Goal: Task Accomplishment & Management: Manage account settings

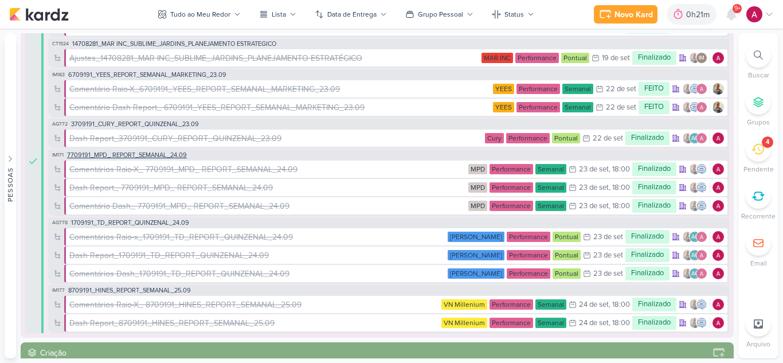
scroll to position [287, 0]
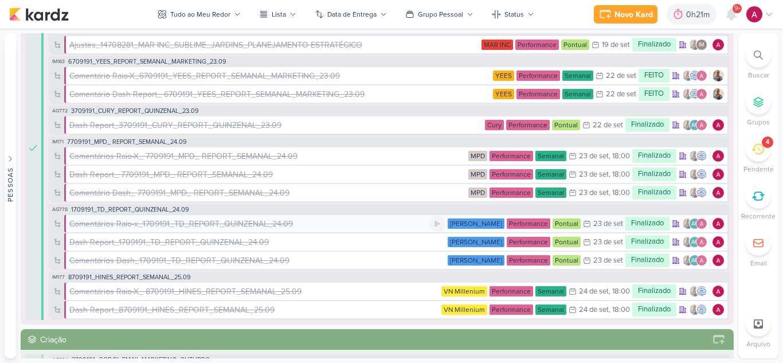
click at [202, 226] on div "Comentários Raio-x_1709191_TD_REPORT_QUINZENAL_24.09" at bounding box center [181, 224] width 224 height 12
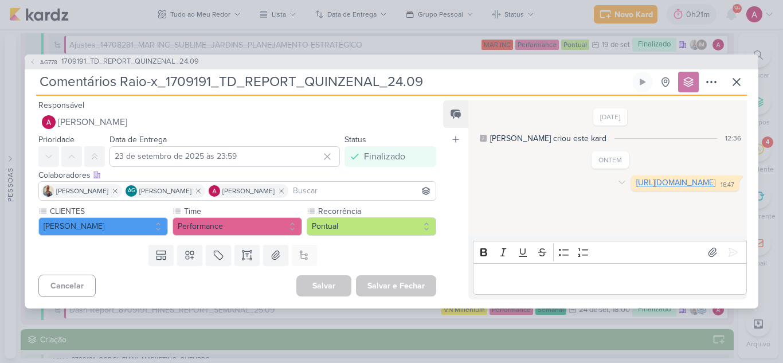
click at [636, 187] on link "[URL][DOMAIN_NAME]" at bounding box center [675, 183] width 79 height 10
click at [734, 82] on icon at bounding box center [737, 82] width 14 height 14
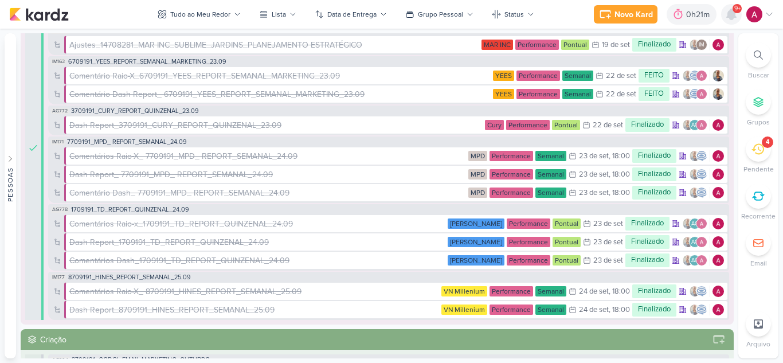
click at [725, 16] on icon at bounding box center [732, 14] width 14 height 14
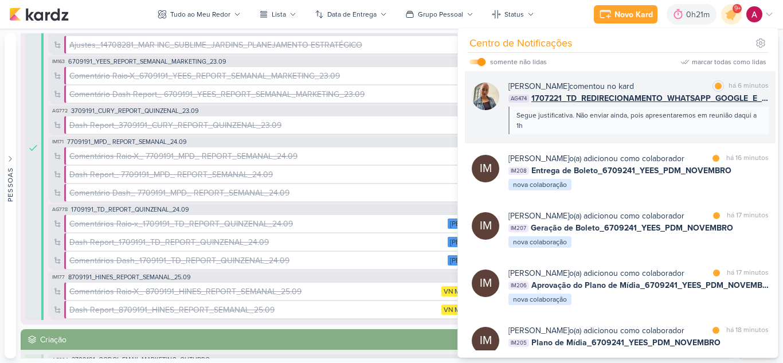
click at [663, 135] on div "Iara Santos comentou no kard marcar como lida há 6 minutos AG474 1707221_TD_RED…" at bounding box center [620, 107] width 311 height 72
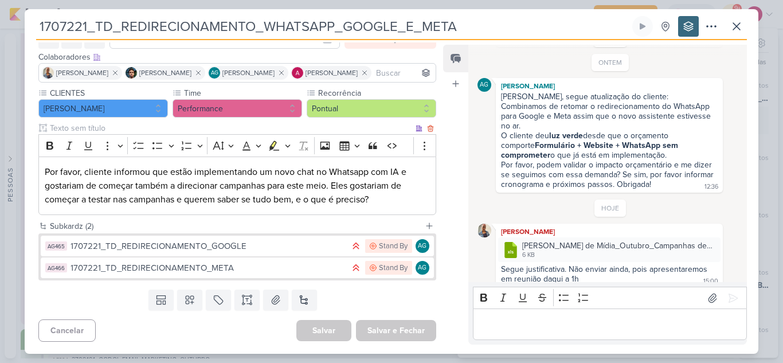
scroll to position [64, 0]
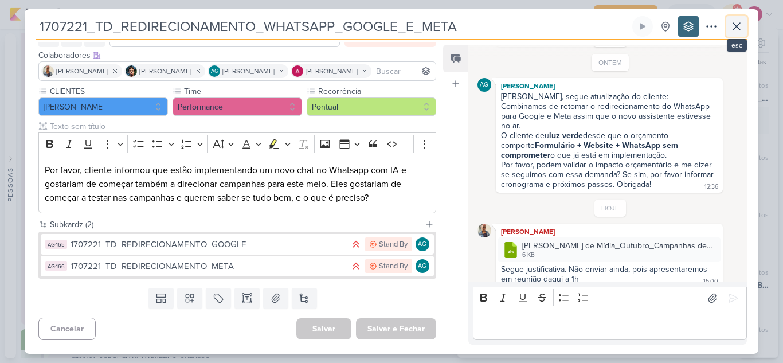
click at [735, 32] on icon at bounding box center [737, 26] width 14 height 14
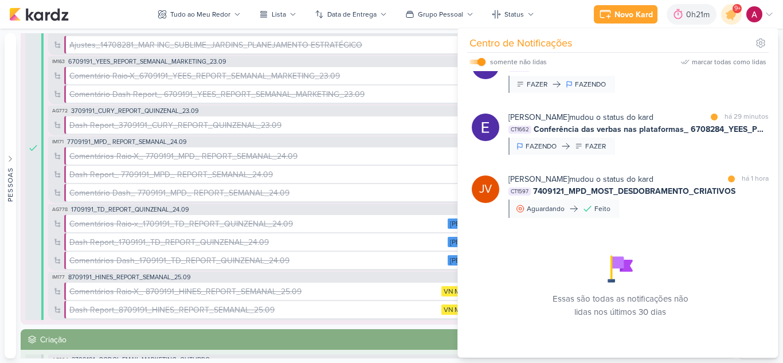
scroll to position [797, 0]
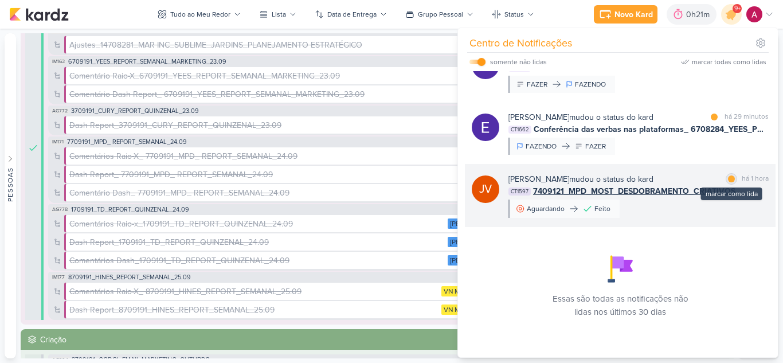
click at [728, 179] on div at bounding box center [731, 178] width 7 height 7
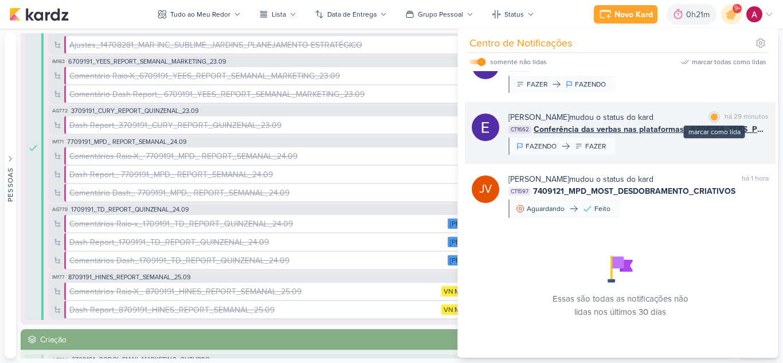
click at [711, 119] on div at bounding box center [714, 117] width 7 height 7
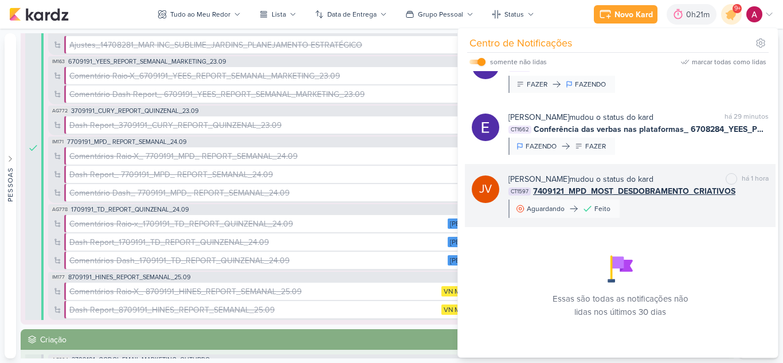
scroll to position [740, 0]
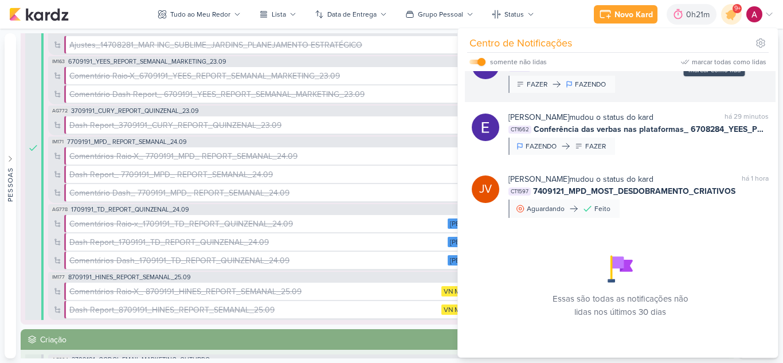
click at [711, 58] on div at bounding box center [714, 55] width 7 height 7
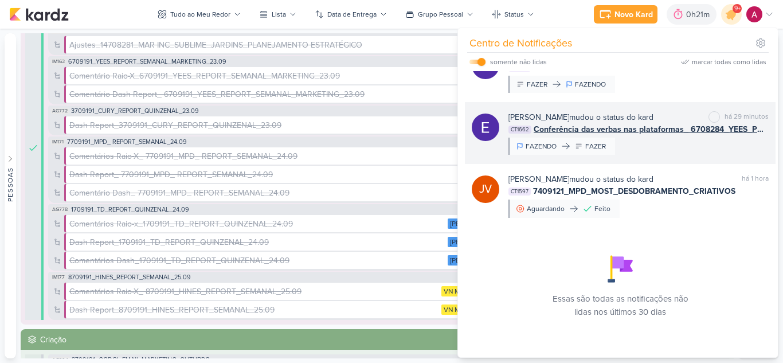
scroll to position [797, 0]
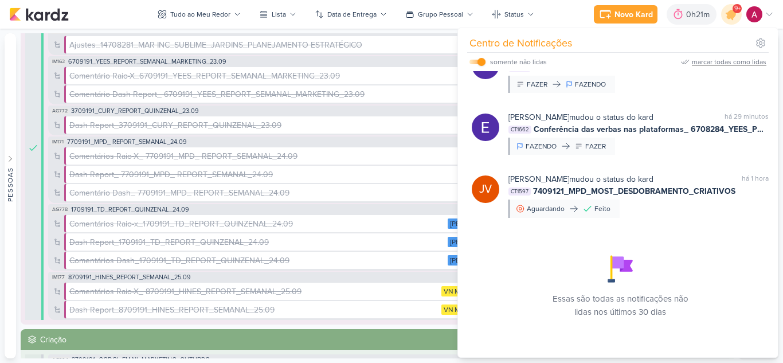
click at [709, 61] on div "marcar todas como lidas" at bounding box center [729, 62] width 75 height 10
click at [730, 13] on icon at bounding box center [732, 14] width 14 height 14
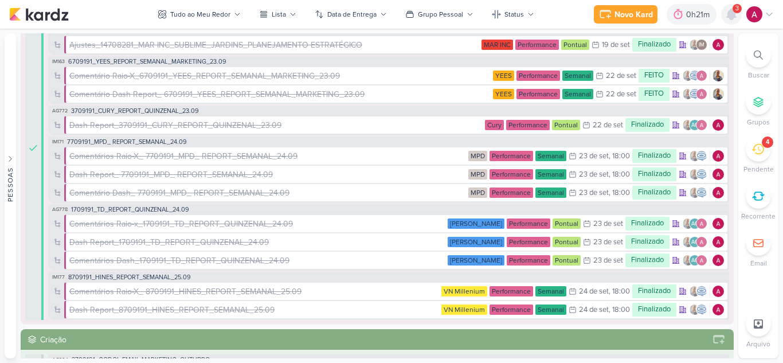
click at [733, 14] on icon at bounding box center [731, 14] width 9 height 10
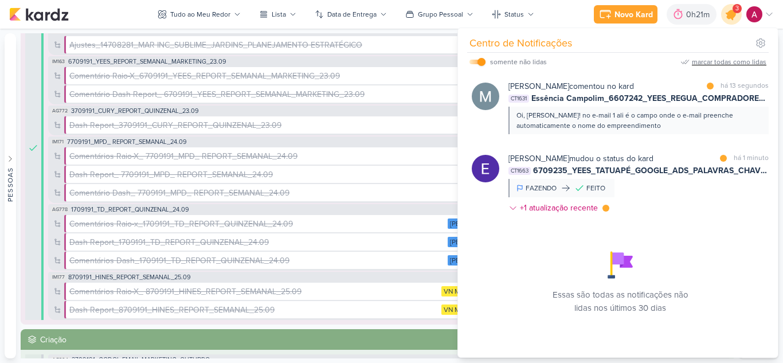
scroll to position [0, 0]
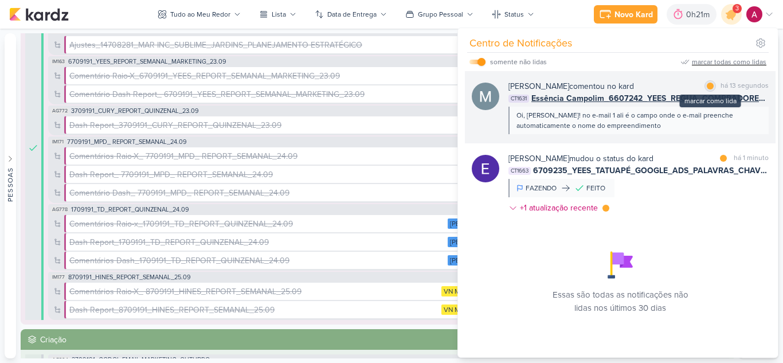
click at [707, 85] on div at bounding box center [710, 86] width 7 height 7
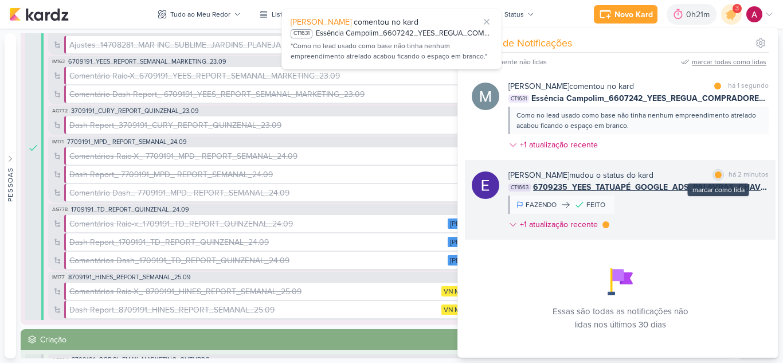
click at [715, 175] on div at bounding box center [718, 174] width 7 height 7
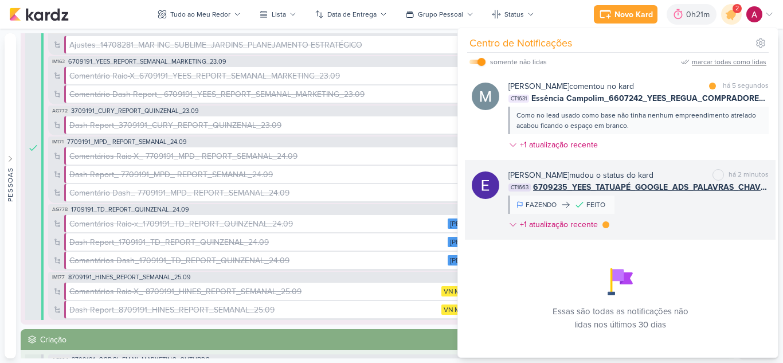
click at [673, 207] on div "Eduardo Quaresma mudou o status do kard marcar como não lida há 2 minutos CT166…" at bounding box center [639, 202] width 260 height 66
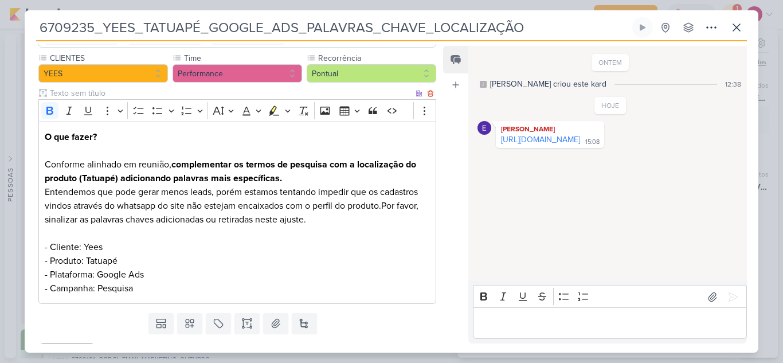
scroll to position [123, 0]
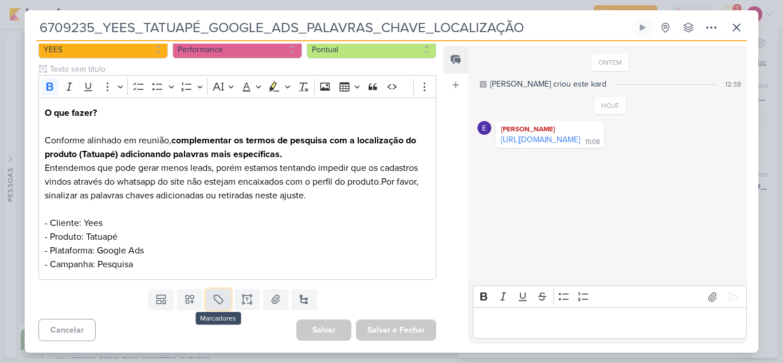
click at [220, 305] on icon at bounding box center [218, 299] width 11 height 11
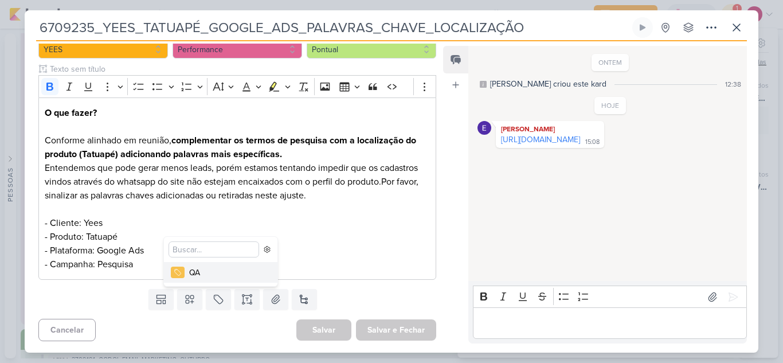
click at [211, 279] on button "QA" at bounding box center [221, 272] width 114 height 21
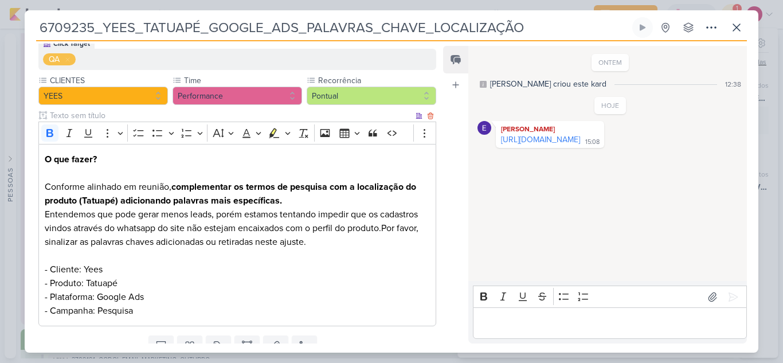
scroll to position [0, 0]
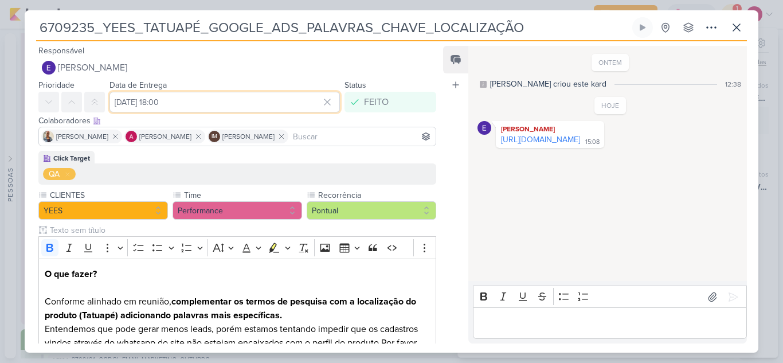
click at [267, 107] on input "25 de setembro de 2025 às 18:00" at bounding box center [225, 102] width 230 height 21
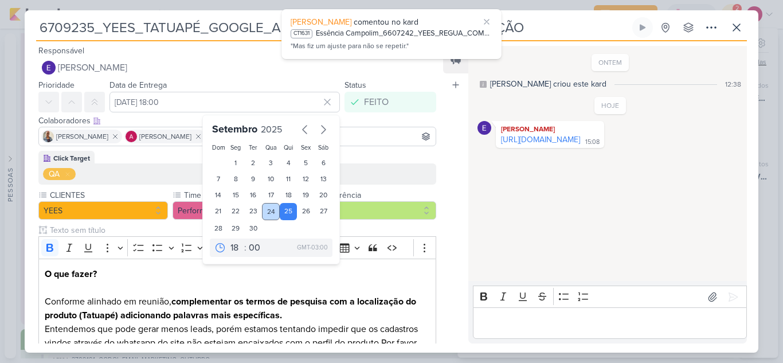
click at [268, 213] on div "24" at bounding box center [271, 211] width 18 height 17
type input "24 de setembro de 2025 às 18:00"
click at [335, 271] on p "O que fazer? Conforme alinhado em reunião, complementar os termos de pesquisa c…" at bounding box center [237, 349] width 385 height 165
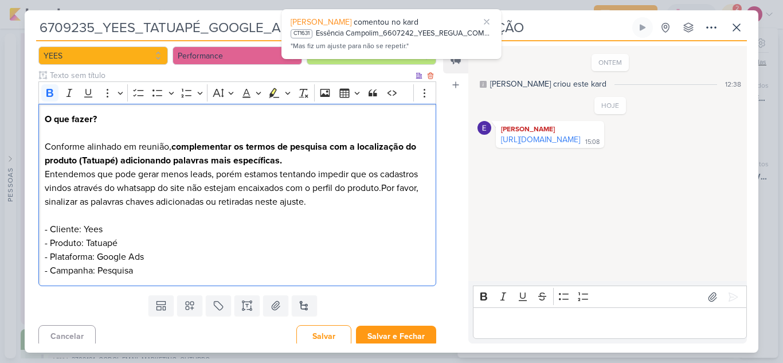
scroll to position [161, 0]
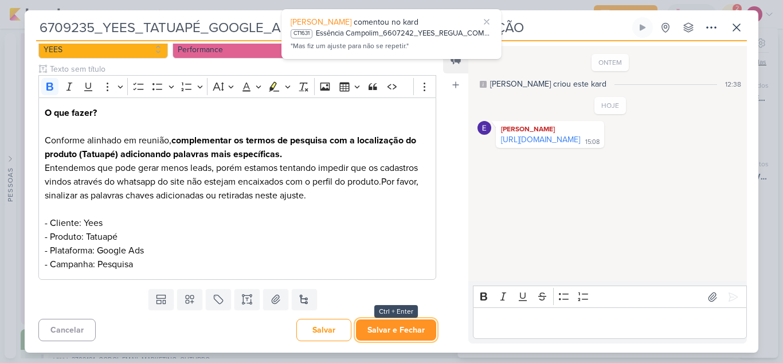
click at [383, 330] on button "Salvar e Fechar" at bounding box center [396, 329] width 80 height 21
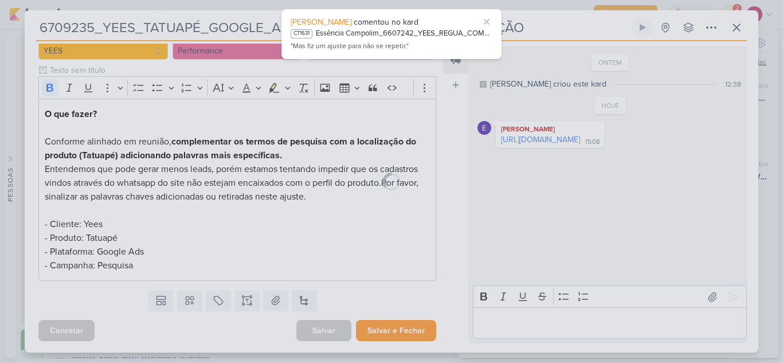
scroll to position [160, 0]
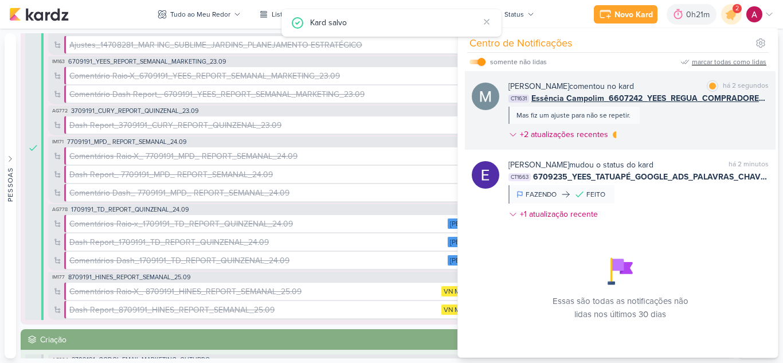
click at [656, 118] on div "Mariana Amorim comentou no kard marcar como lida há 2 segundos CT1631 Essência …" at bounding box center [639, 112] width 260 height 65
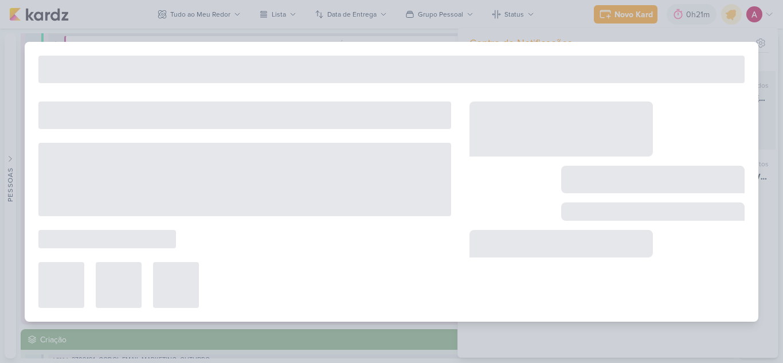
type input "Essência Campolim_6607242_YEES_REGUA_COMPRADORES_CAMPINAS_SOROCABA"
type input "18 de setembro de 2025 às 18:00"
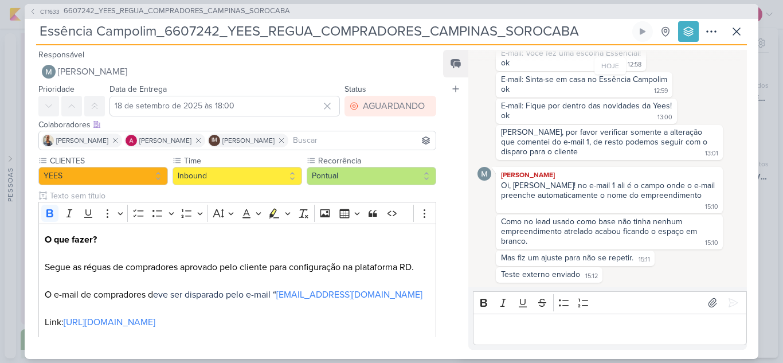
scroll to position [615, 0]
click at [741, 33] on icon at bounding box center [737, 32] width 14 height 14
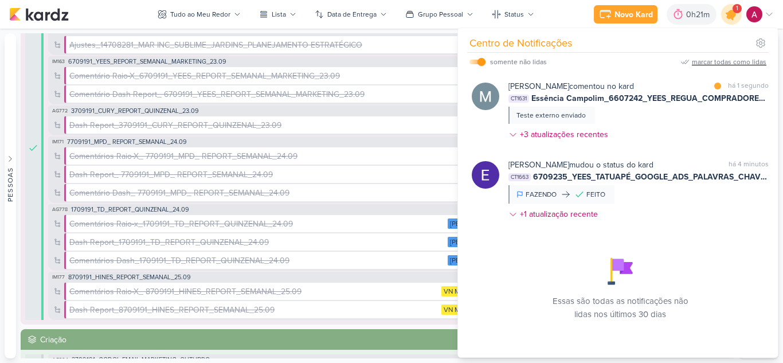
click at [732, 18] on icon at bounding box center [732, 14] width 14 height 14
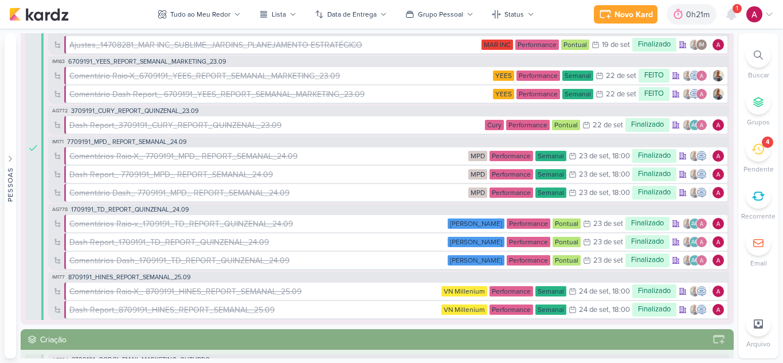
click at [756, 18] on img at bounding box center [755, 14] width 16 height 16
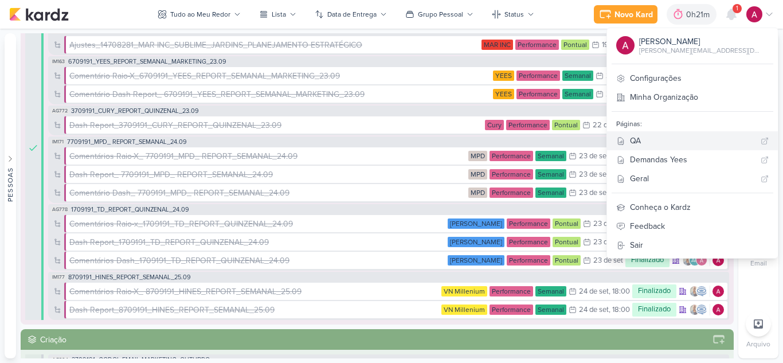
click at [682, 136] on div "QA" at bounding box center [693, 141] width 126 height 12
click at [732, 5] on div at bounding box center [731, 14] width 21 height 21
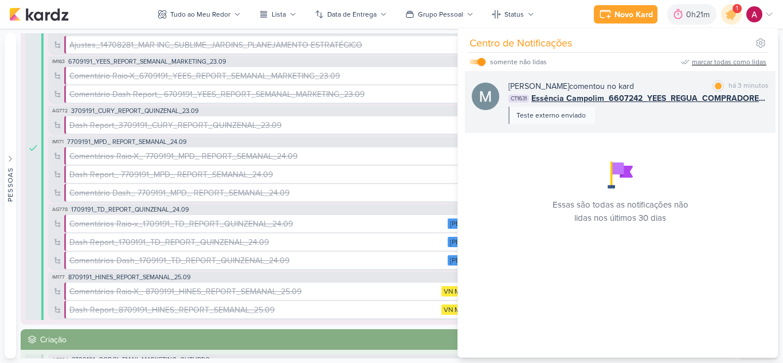
click at [679, 82] on div "Mariana Amorim comentou no kard marcar como lida há 3 minutos" at bounding box center [639, 86] width 260 height 12
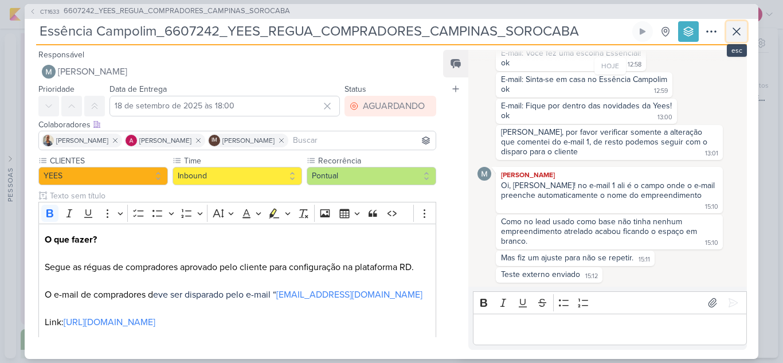
click at [741, 33] on icon at bounding box center [737, 32] width 14 height 14
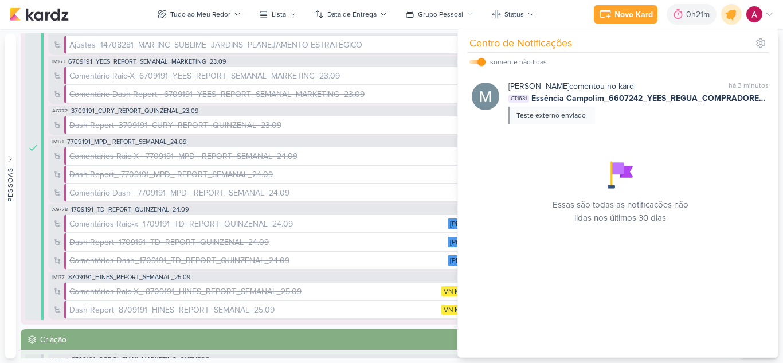
click at [724, 15] on icon at bounding box center [731, 14] width 19 height 19
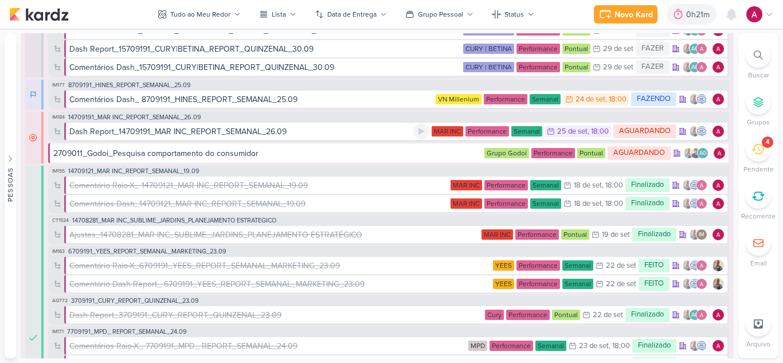
scroll to position [115, 0]
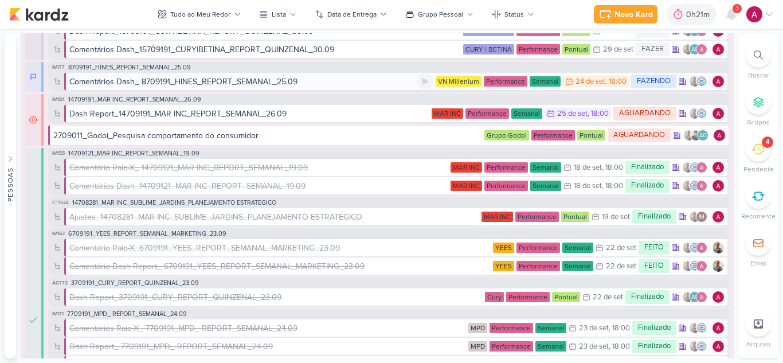
click at [245, 83] on div "Comentários Dash_ 8709191_HINES_REPORT_SEMANAL_25.09" at bounding box center [183, 82] width 228 height 12
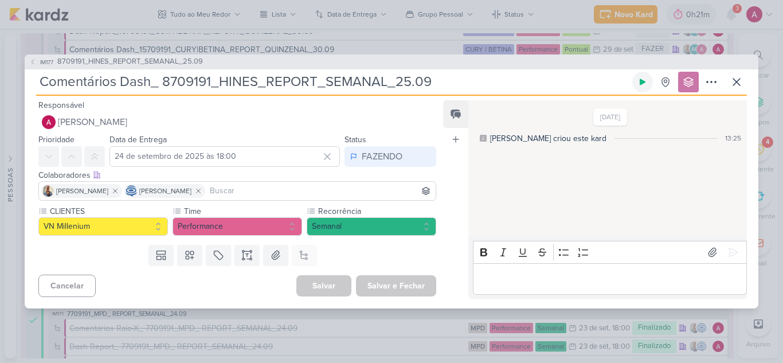
click at [642, 84] on icon at bounding box center [642, 81] width 9 height 9
click at [641, 85] on icon at bounding box center [642, 81] width 9 height 9
click at [523, 277] on p "Editor editing area: main" at bounding box center [610, 279] width 262 height 14
click at [710, 247] on icon at bounding box center [712, 252] width 11 height 11
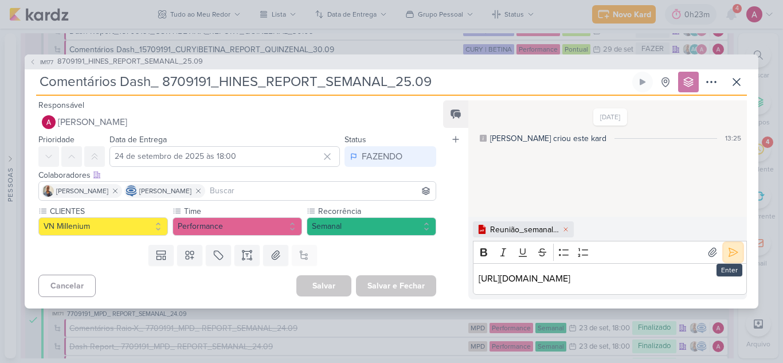
click at [728, 247] on icon at bounding box center [733, 252] width 11 height 11
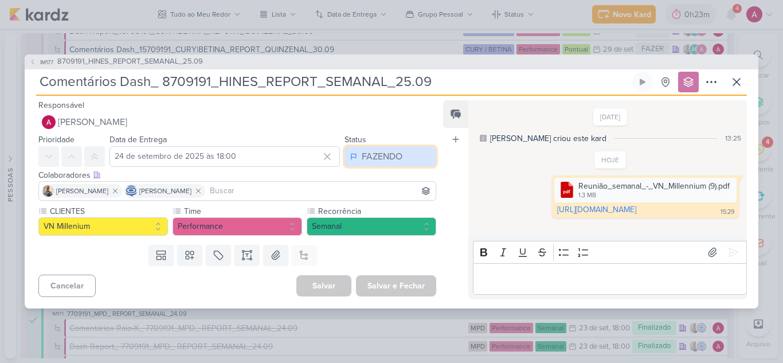
click at [394, 162] on div "FAZENDO" at bounding box center [382, 157] width 41 height 14
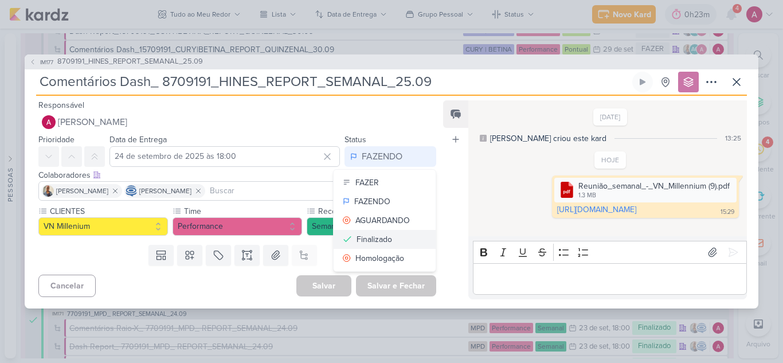
click at [393, 236] on button "Finalizado" at bounding box center [385, 239] width 102 height 19
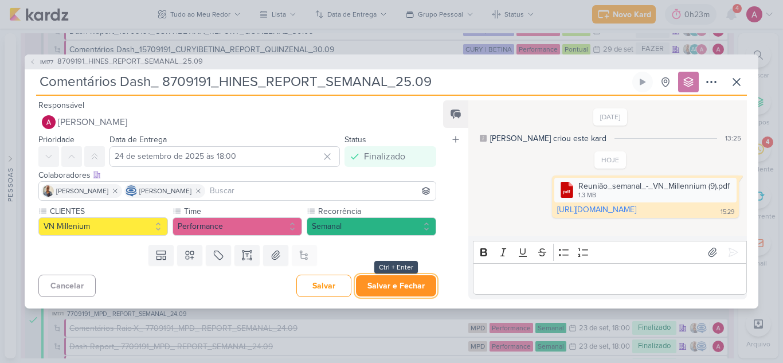
click at [400, 285] on button "Salvar e Fechar" at bounding box center [396, 285] width 80 height 21
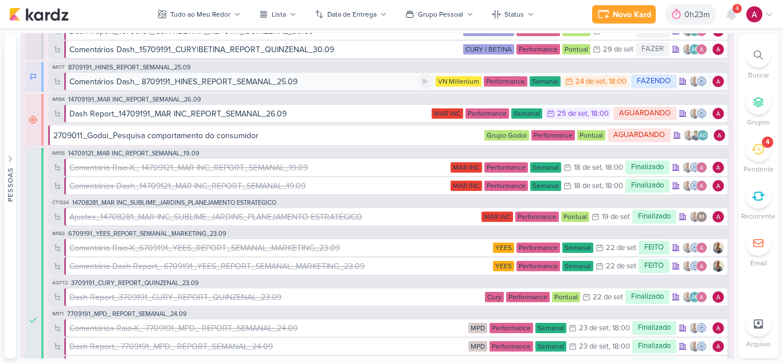
click at [323, 83] on div "Comentários Dash_ 8709191_HINES_REPORT_SEMANAL_25.09" at bounding box center [243, 82] width 348 height 12
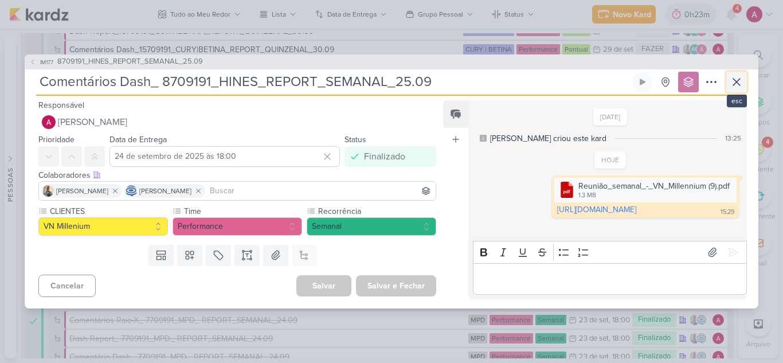
click at [740, 83] on icon at bounding box center [737, 82] width 14 height 14
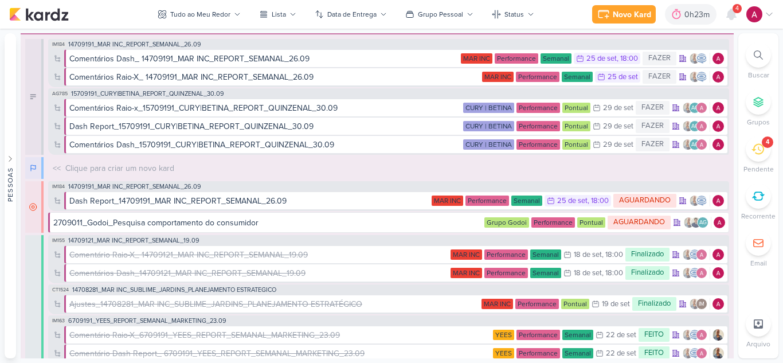
scroll to position [0, 0]
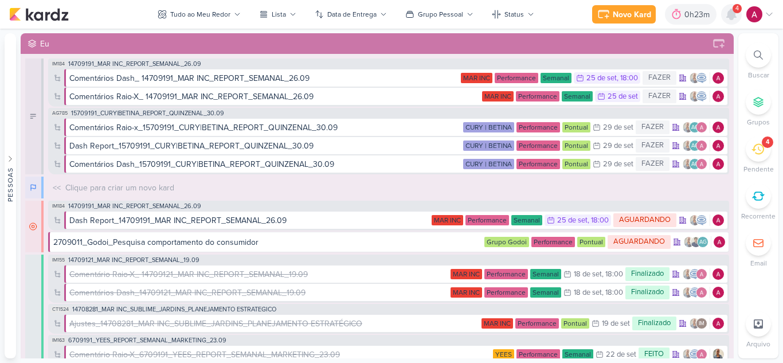
click at [726, 15] on icon at bounding box center [732, 14] width 14 height 14
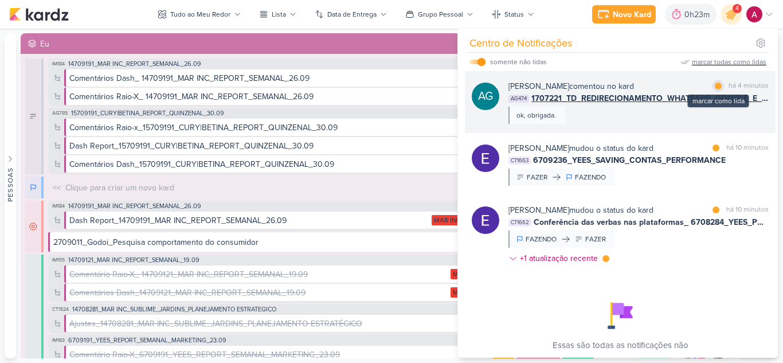
click at [716, 87] on div at bounding box center [718, 86] width 7 height 7
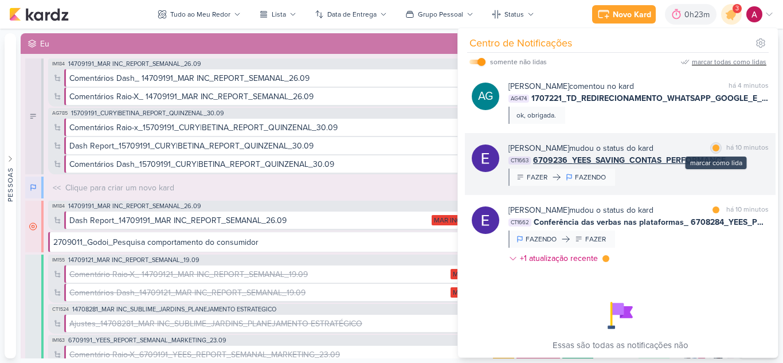
click at [716, 146] on div at bounding box center [716, 147] width 7 height 7
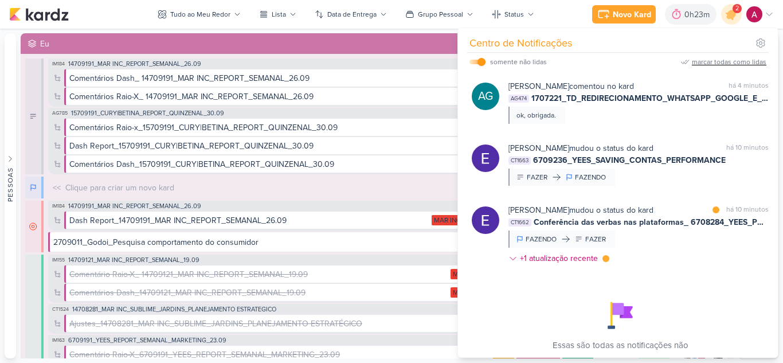
click at [737, 63] on div "marcar todas como lidas" at bounding box center [729, 62] width 75 height 10
click at [730, 23] on div at bounding box center [731, 14] width 29 height 29
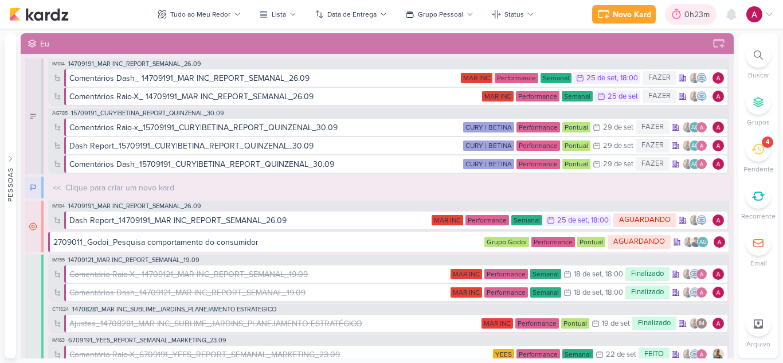
click at [700, 15] on div "0h23m" at bounding box center [699, 15] width 29 height 12
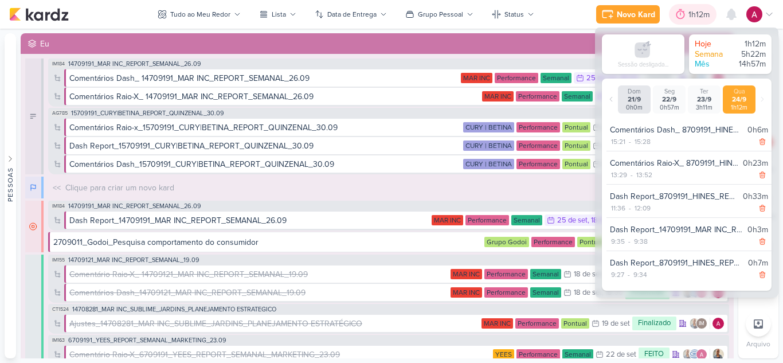
click at [707, 11] on div "1h12m" at bounding box center [701, 15] width 25 height 12
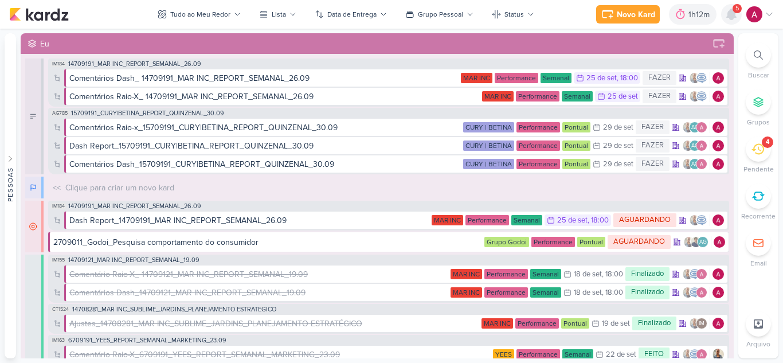
click at [730, 14] on icon at bounding box center [731, 14] width 9 height 10
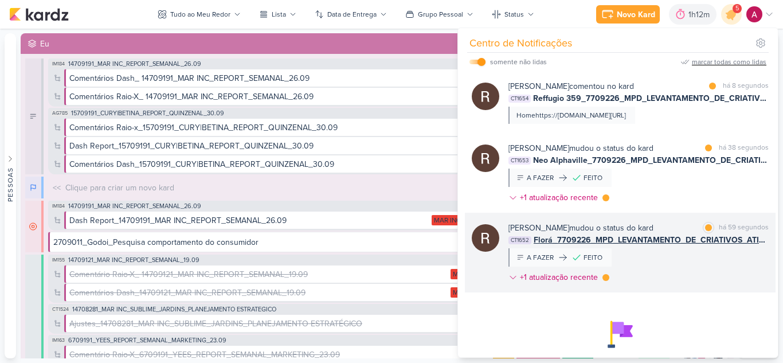
click at [708, 263] on div "Rafael Dornelles mudou o status do kard marcar como lida há 59 segundos CT1652 …" at bounding box center [639, 255] width 260 height 66
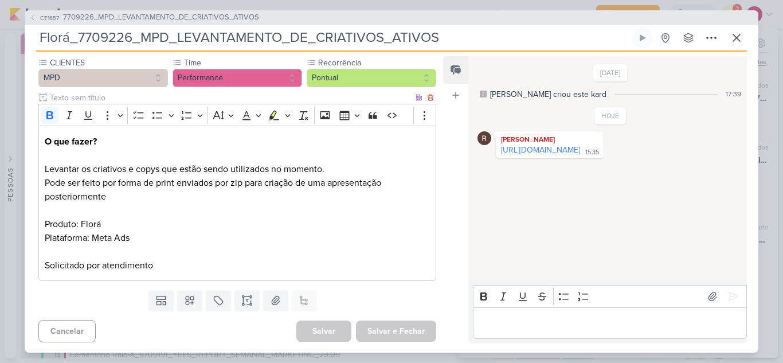
scroll to position [106, 0]
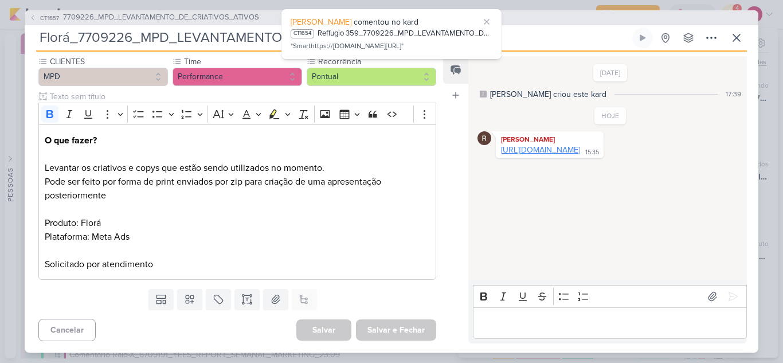
click at [553, 153] on link "https://www.canva.com/design/DAGz5S0TupU/vkiCTnh-VPxxMMpz3AT-xg/edit?ui=eyJEIjp…" at bounding box center [540, 150] width 79 height 10
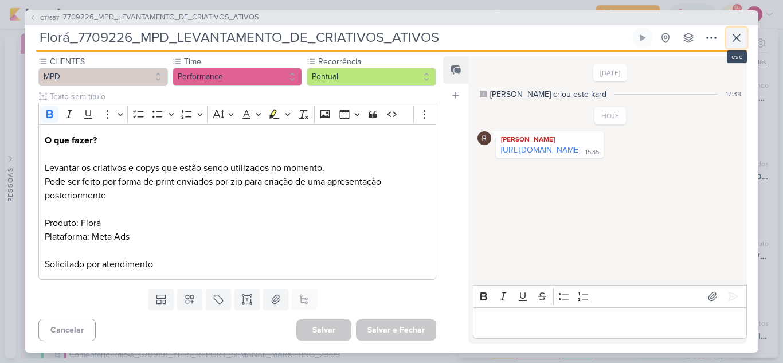
click at [737, 34] on icon at bounding box center [737, 38] width 14 height 14
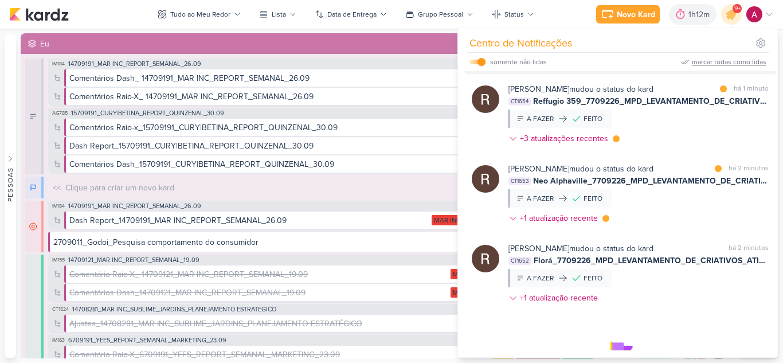
scroll to position [229, 0]
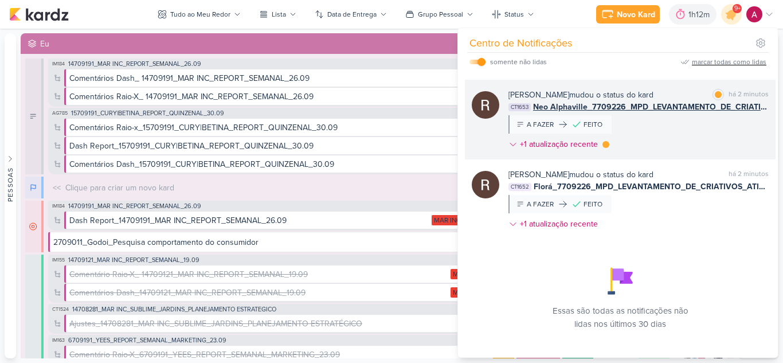
click at [716, 131] on div "Rafael Dornelles mudou o status do kard marcar como lida há 2 minutos CT1653 Ne…" at bounding box center [639, 122] width 260 height 66
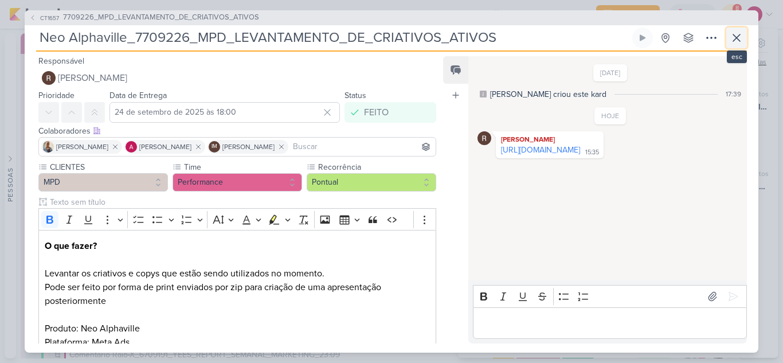
click at [739, 33] on icon at bounding box center [737, 38] width 14 height 14
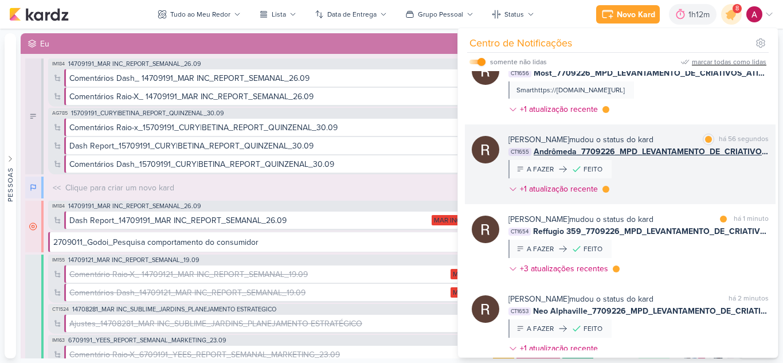
scroll to position [0, 0]
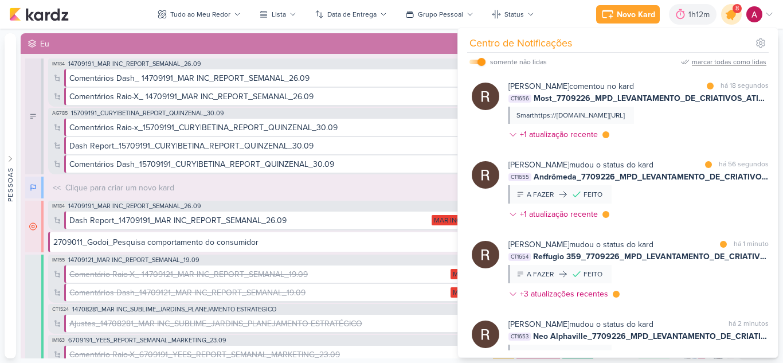
click at [733, 17] on icon at bounding box center [732, 14] width 14 height 14
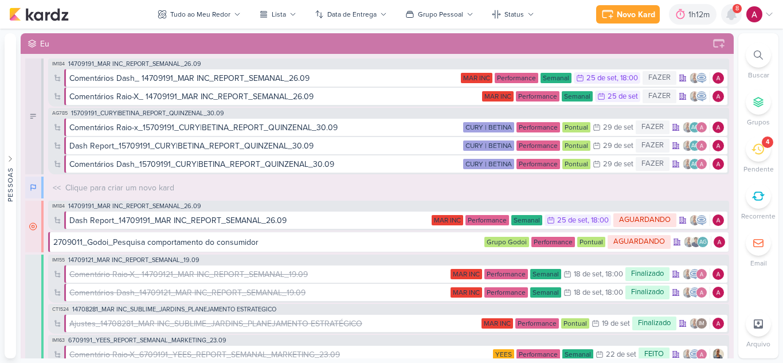
click at [733, 17] on icon at bounding box center [731, 14] width 9 height 10
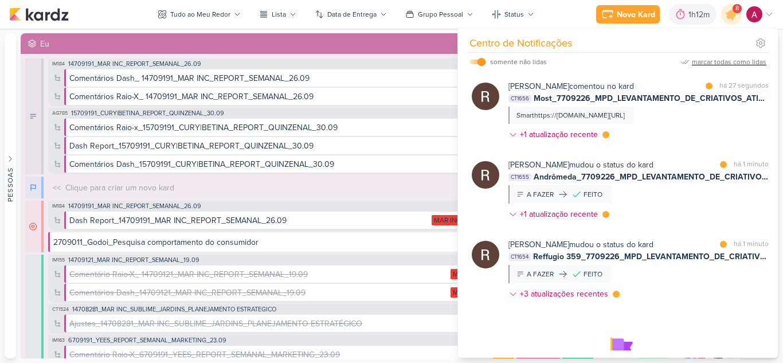
click at [710, 61] on div "marcar todas como lidas" at bounding box center [729, 62] width 75 height 10
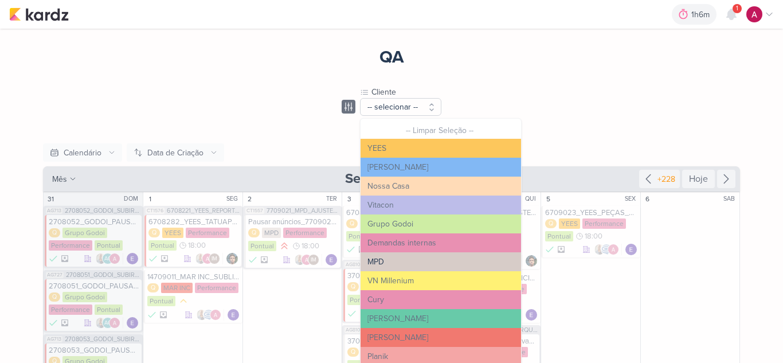
click at [405, 265] on button "MPD" at bounding box center [441, 261] width 161 height 19
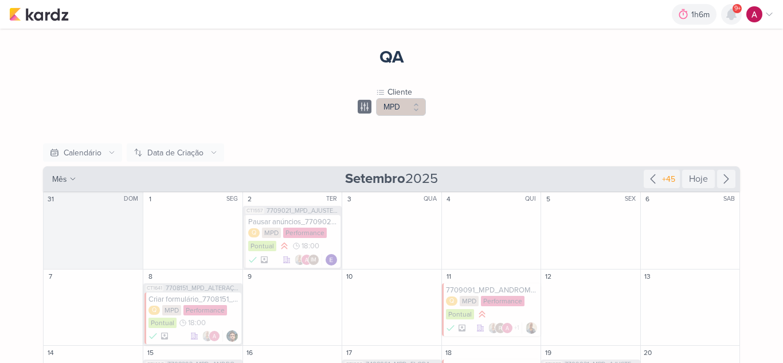
click at [735, 19] on icon at bounding box center [732, 14] width 14 height 14
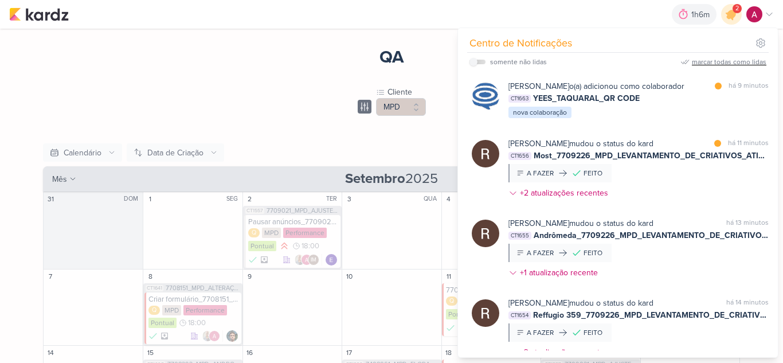
click at [734, 61] on div "marcar todas como lidas" at bounding box center [729, 62] width 75 height 10
click at [734, 14] on icon at bounding box center [732, 14] width 14 height 14
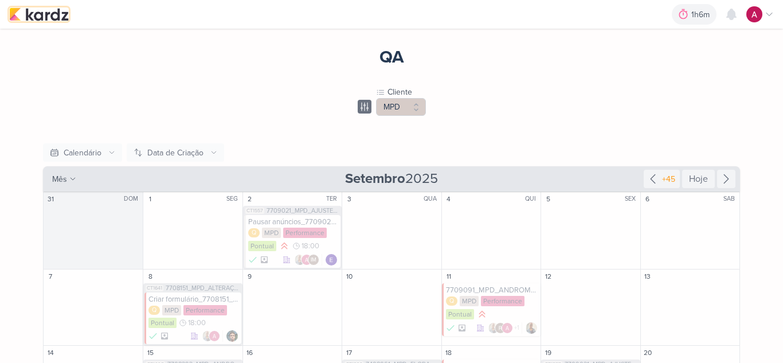
click at [55, 9] on img at bounding box center [39, 14] width 60 height 14
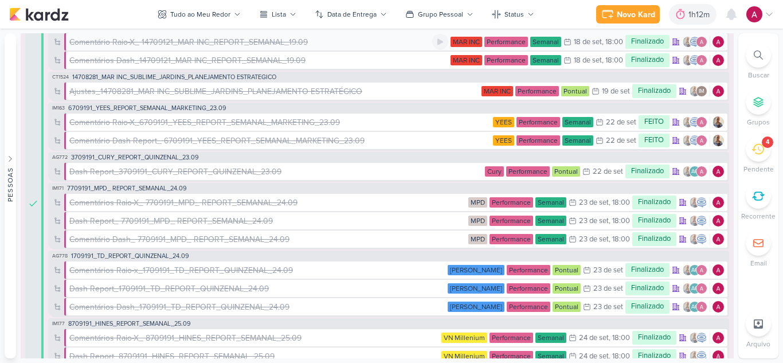
scroll to position [229, 0]
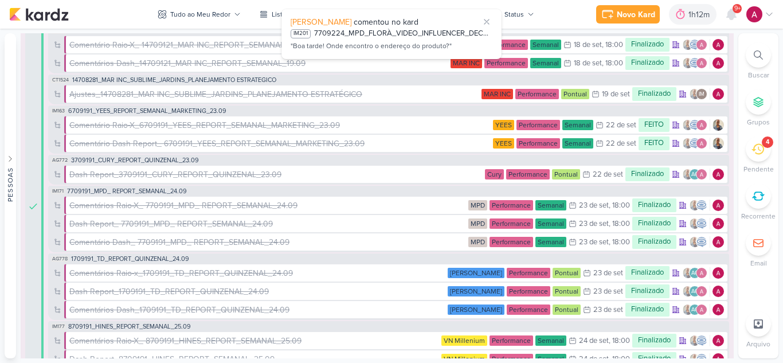
click at [759, 58] on icon at bounding box center [758, 54] width 9 height 9
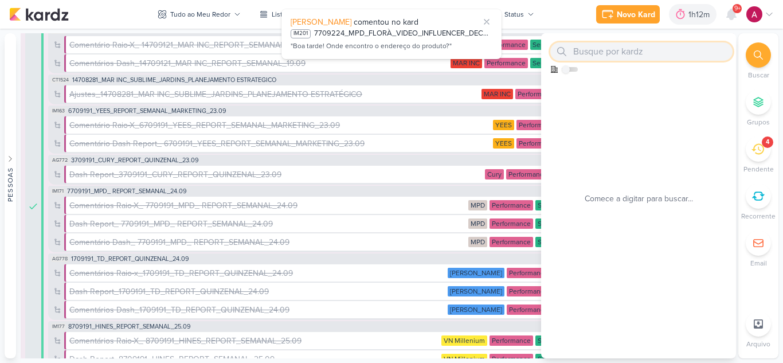
click at [629, 55] on input "text" at bounding box center [641, 51] width 182 height 18
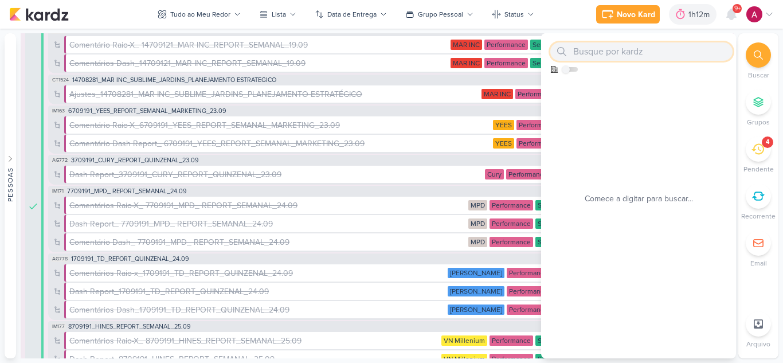
click at [627, 53] on input "text" at bounding box center [641, 51] width 182 height 18
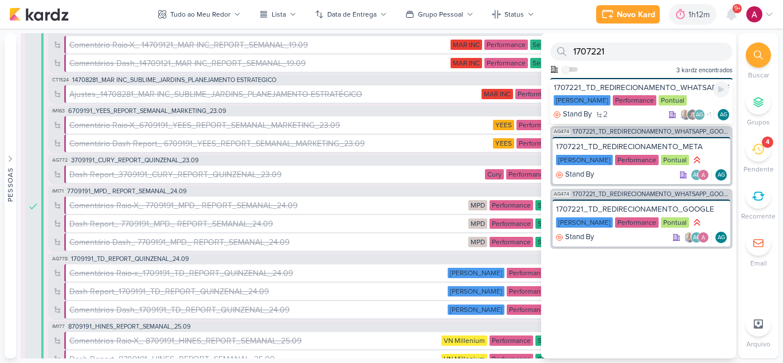
click at [648, 82] on div "1707221_TD_REDIRECIONAMENTO_WHATSAPP_GOOGLE_E_META Teixeira Duarte Performance …" at bounding box center [641, 101] width 182 height 46
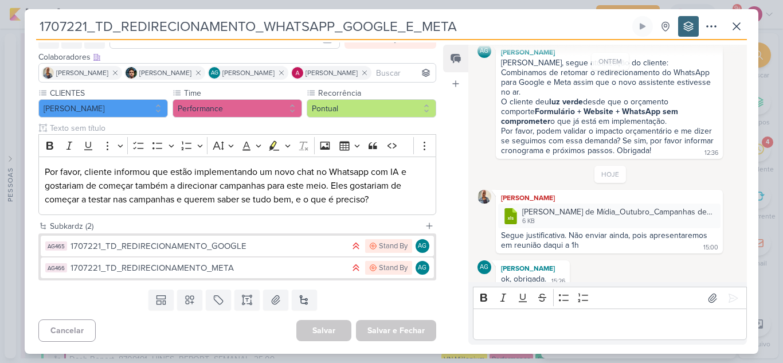
scroll to position [64, 0]
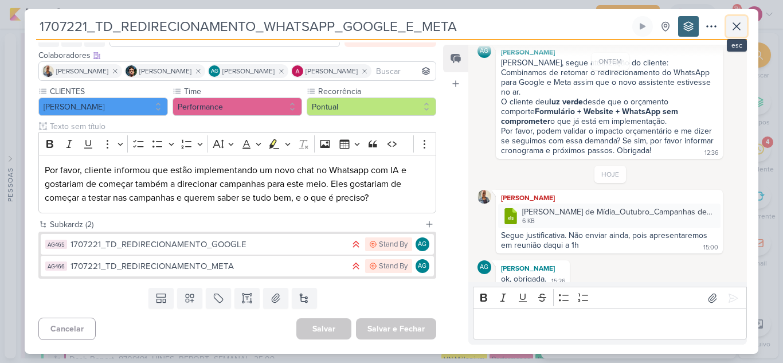
click at [734, 26] on icon at bounding box center [737, 26] width 14 height 14
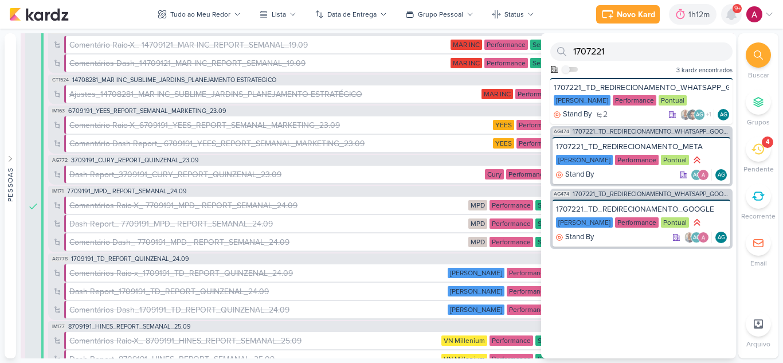
click at [733, 19] on icon at bounding box center [731, 14] width 9 height 10
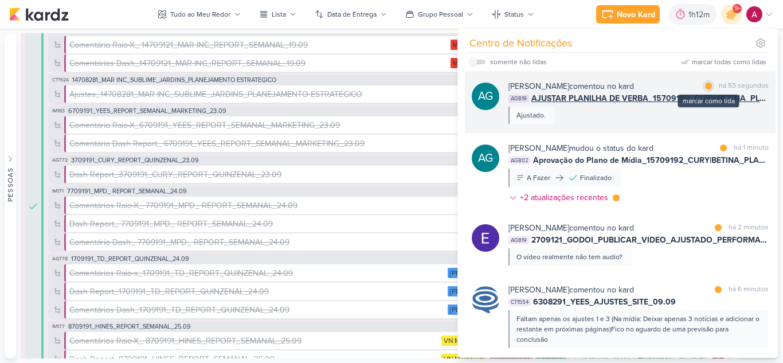
click at [705, 83] on div at bounding box center [708, 86] width 7 height 7
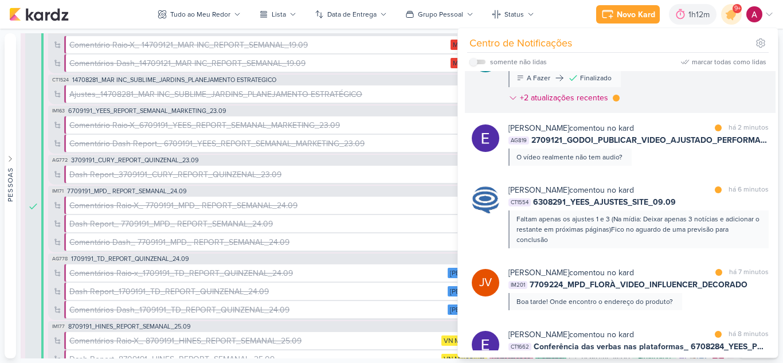
scroll to position [115, 0]
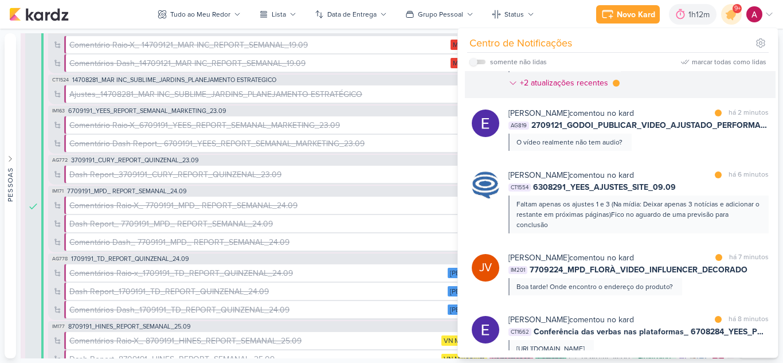
click at [673, 146] on div "Eduardo Quaresma comentou no kard marcar como lida há 2 minutos AG819 2709121_G…" at bounding box center [639, 129] width 260 height 44
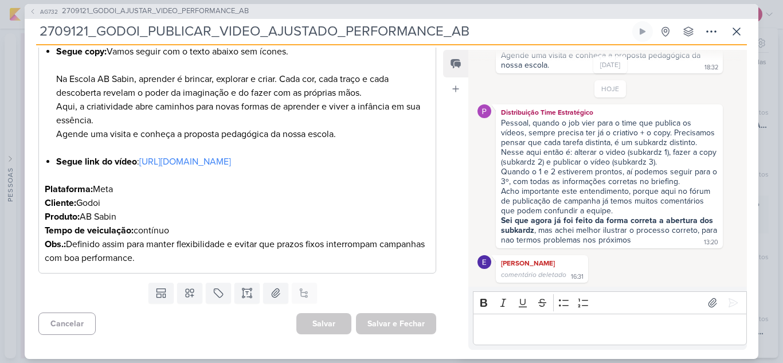
scroll to position [257, 0]
click at [732, 28] on icon at bounding box center [737, 32] width 14 height 14
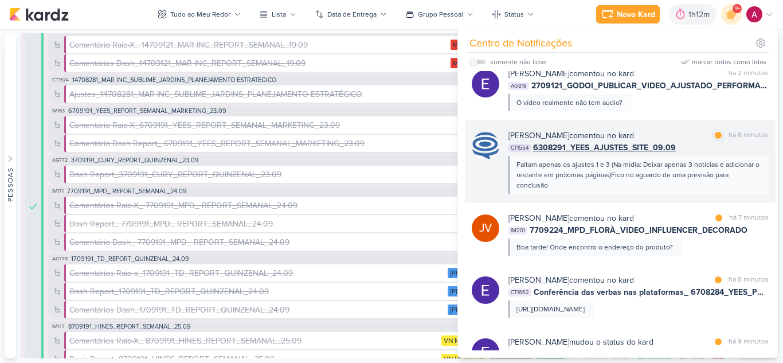
scroll to position [172, 0]
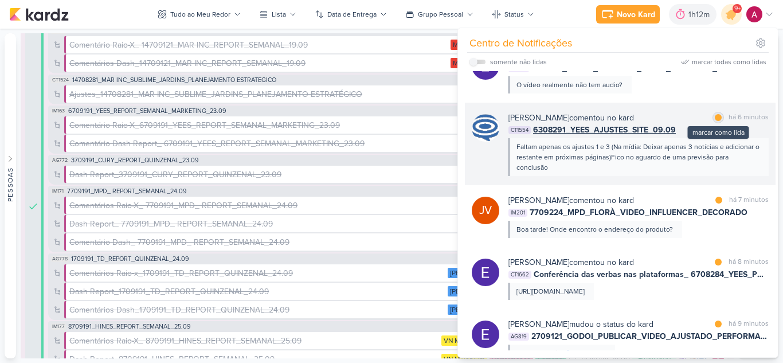
click at [715, 119] on div at bounding box center [718, 117] width 7 height 7
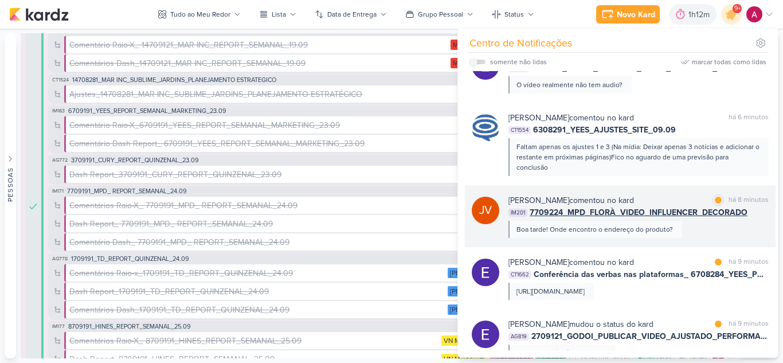
click at [698, 226] on div "Joney Viana comentou no kard marcar como lida há 8 minutos IM201 7709224_MPD_FL…" at bounding box center [639, 216] width 260 height 44
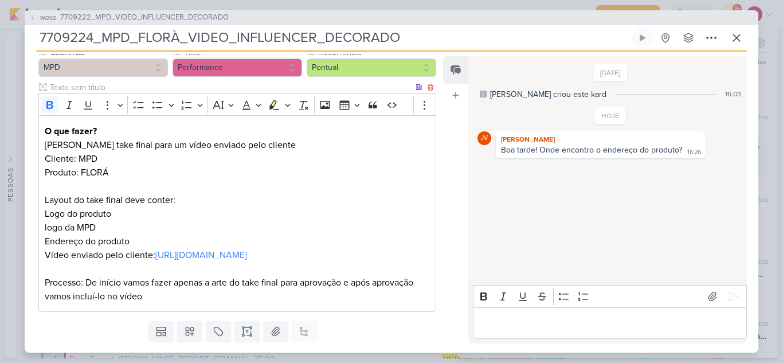
scroll to position [161, 0]
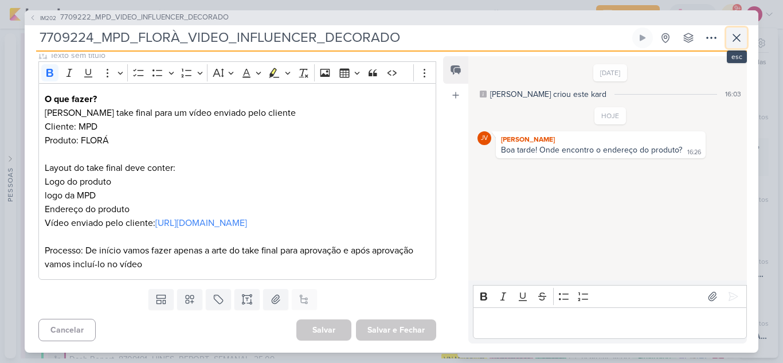
click at [732, 36] on icon at bounding box center [737, 38] width 14 height 14
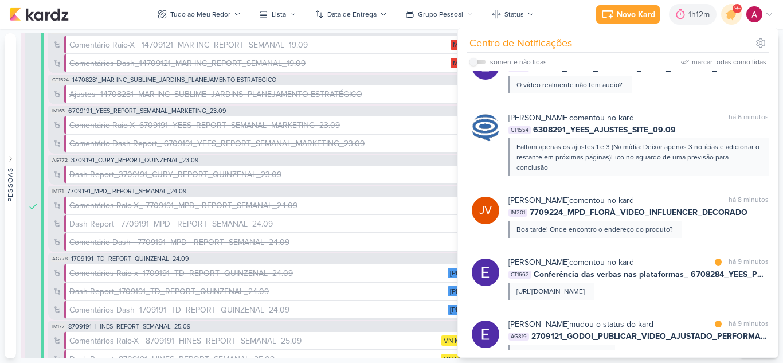
click at [558, 7] on div "Novo Kard Ctrl + k 1h12m Sessão desligada... Hoje 1h12m Semana 0h0m Mês 0h0m" at bounding box center [391, 14] width 765 height 29
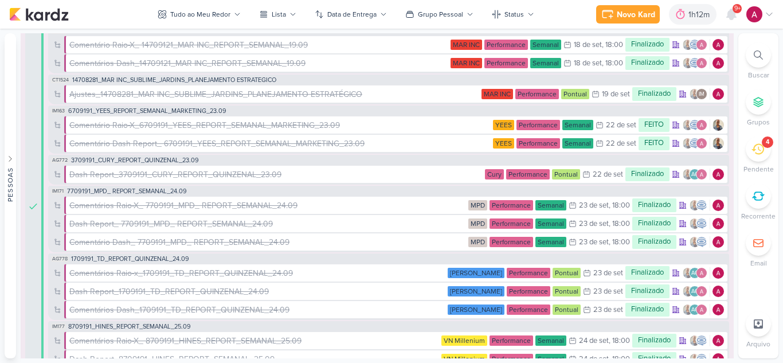
click at [763, 60] on div at bounding box center [758, 54] width 25 height 25
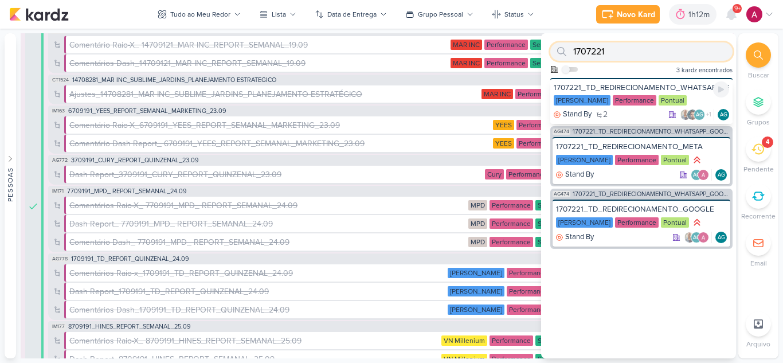
paste input "740806"
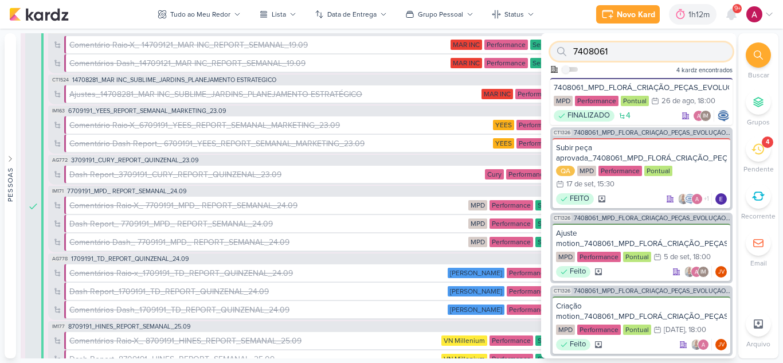
type input "7408061"
click at [640, 136] on div "CT1326 7408061_MPD_FLORÁ_CRIAÇÃO_PEÇAS_EVOLUÇÃO_DE_OBRA Subir peça aprovada_740…" at bounding box center [641, 168] width 182 height 83
click at [643, 132] on span "7408061_MPD_FLORÁ_CRIAÇÃO_PEÇAS_EVOLUÇÃO_DE_OBRA" at bounding box center [652, 133] width 157 height 6
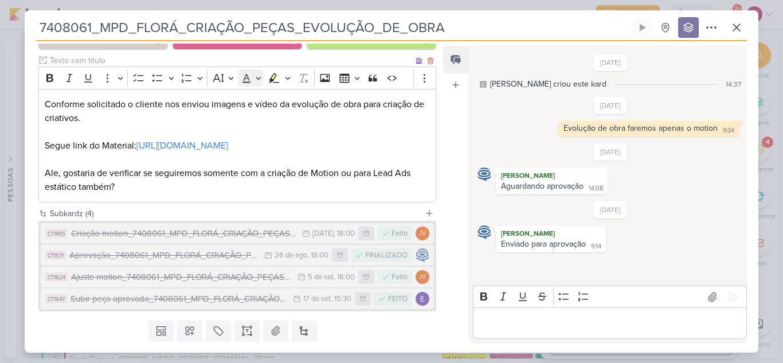
scroll to position [177, 0]
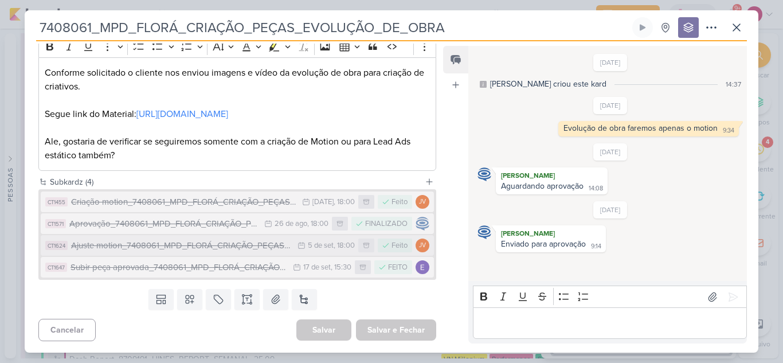
click at [146, 249] on div "Ajuste motion_7408061_MPD_FLORÁ_CRIAÇÃO_PEÇAS_EVOLUÇÃO_DE_OBRA_V2" at bounding box center [181, 245] width 221 height 13
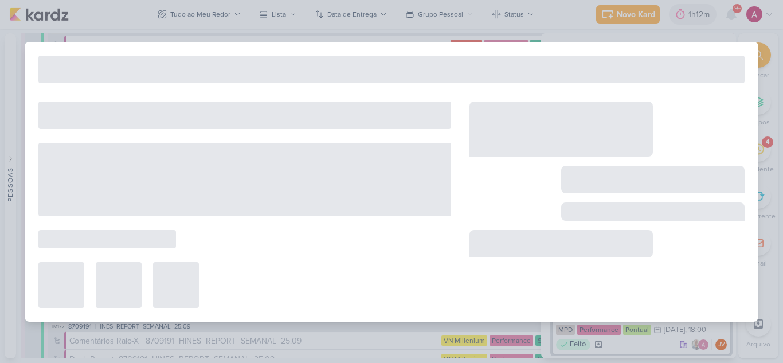
type input "Ajuste motion_7408061_MPD_FLORÁ_CRIAÇÃO_PEÇAS_EVOLUÇÃO_DE_OBRA_V2"
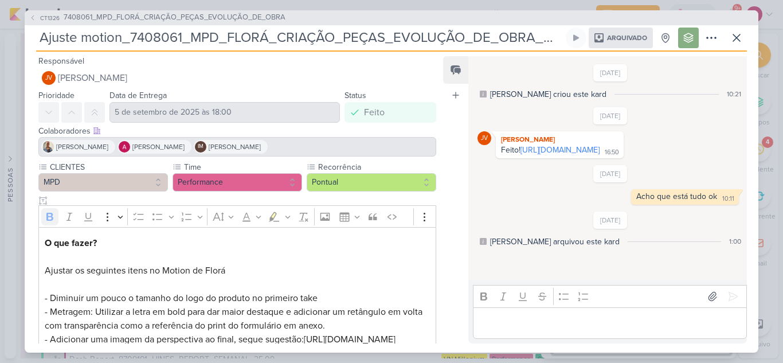
click at [585, 155] on link "https://drive.google.com/drive/folders/1CtKl3kc2pmbCgIuvpygz5Q-Qe3WDs0G1?usp=sh…" at bounding box center [560, 150] width 79 height 10
click at [736, 35] on icon at bounding box center [737, 38] width 14 height 14
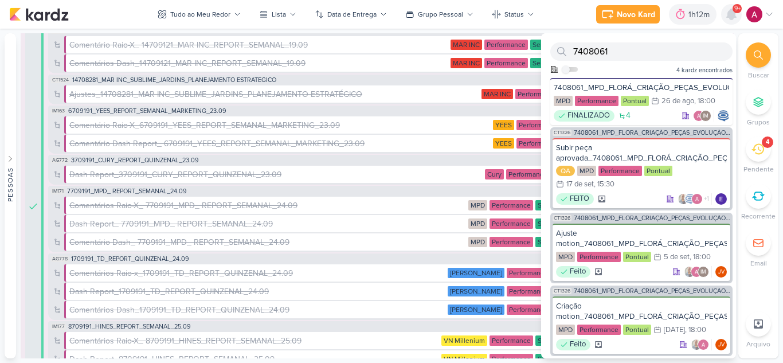
click at [732, 21] on icon at bounding box center [732, 14] width 14 height 14
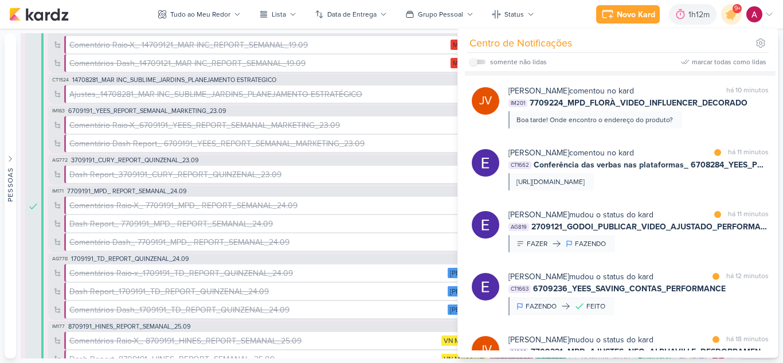
scroll to position [287, 0]
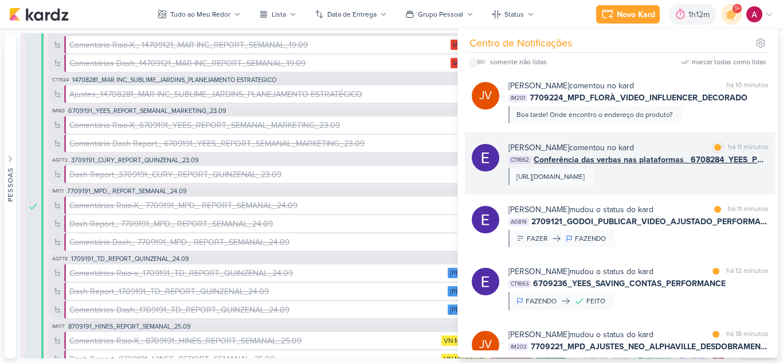
click at [585, 179] on div "https://docs.google.com/spreadsheets/d/1qBmB73HynK8z-9XqzJcgG4yhwih6RIq2yIaXViA…" at bounding box center [551, 176] width 68 height 10
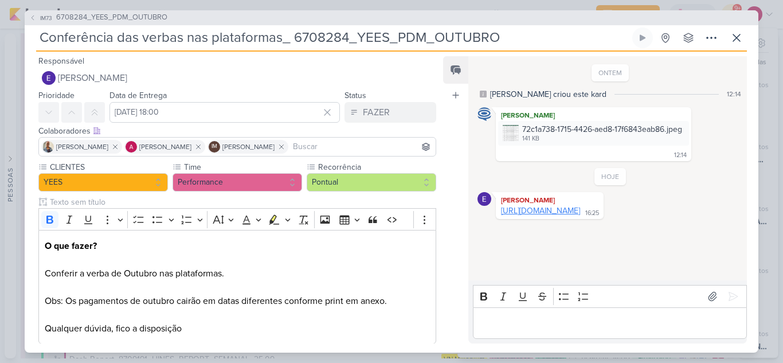
click at [559, 216] on link "https://docs.google.com/spreadsheets/d/1qBmB73HynK8z-9XqzJcgG4yhwih6RIq2yIaXViA…" at bounding box center [540, 211] width 79 height 10
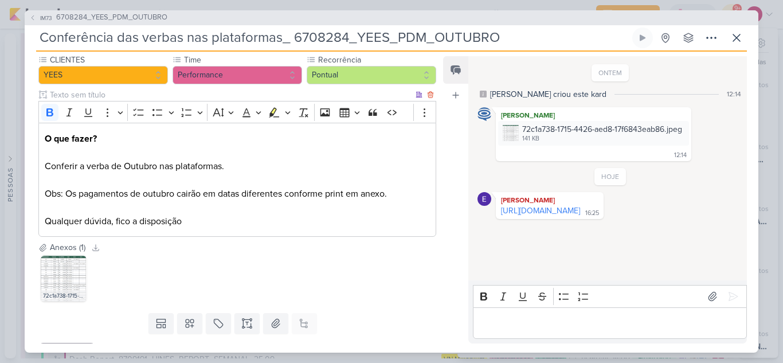
scroll to position [115, 0]
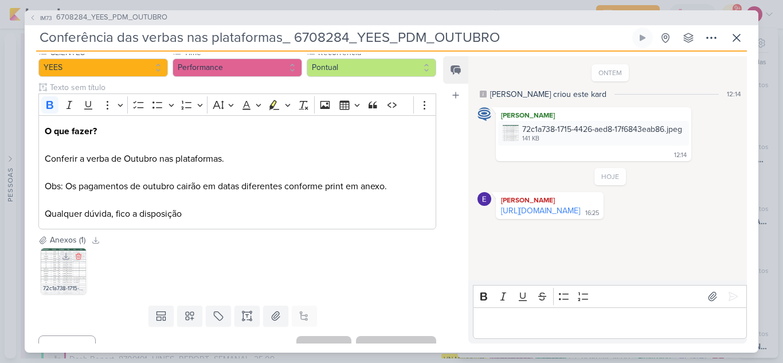
click at [48, 264] on img at bounding box center [64, 271] width 46 height 46
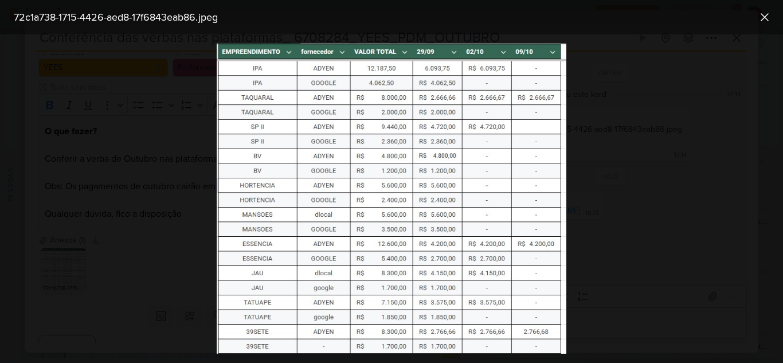
click at [633, 171] on div at bounding box center [391, 198] width 783 height 329
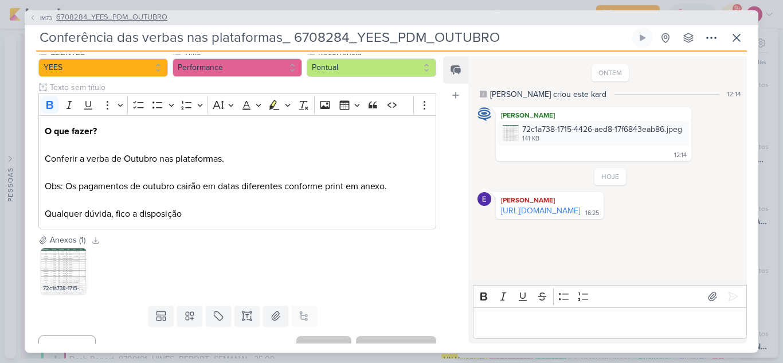
click at [62, 12] on span "6708284_YEES_PDM_OUTUBRO" at bounding box center [111, 17] width 111 height 11
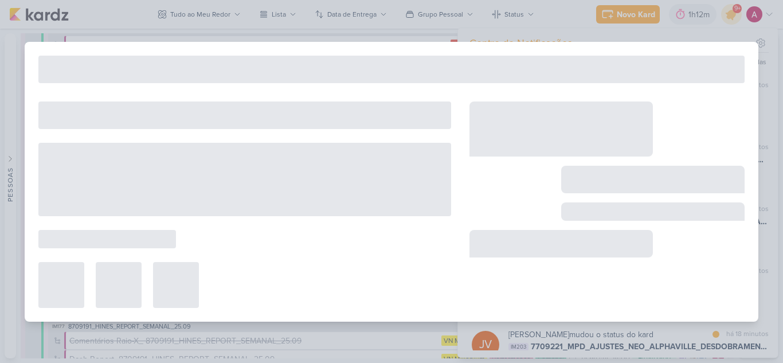
type input "6708284_YEES_PDM_OUTUBRO"
type input "26 de setembro de 2025 às 18:00"
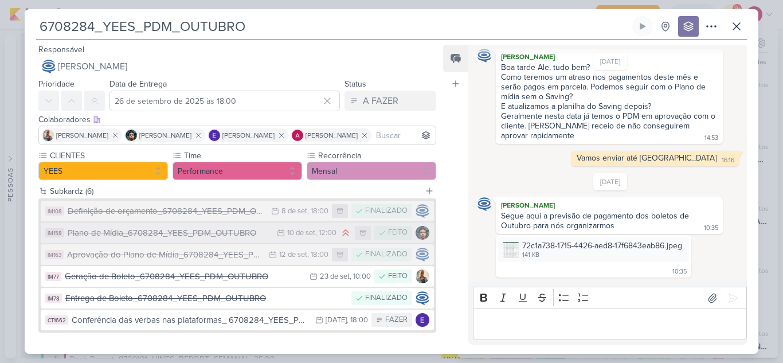
scroll to position [54, 0]
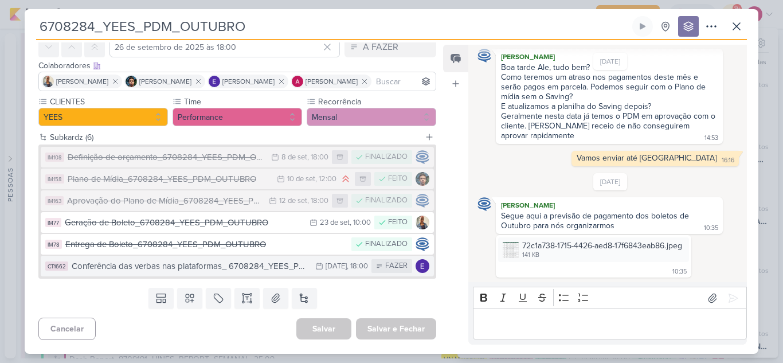
click at [247, 264] on div "Conferência das verbas nas plataformas_ 6708284_YEES_PDM_OUTUBRO" at bounding box center [191, 266] width 238 height 13
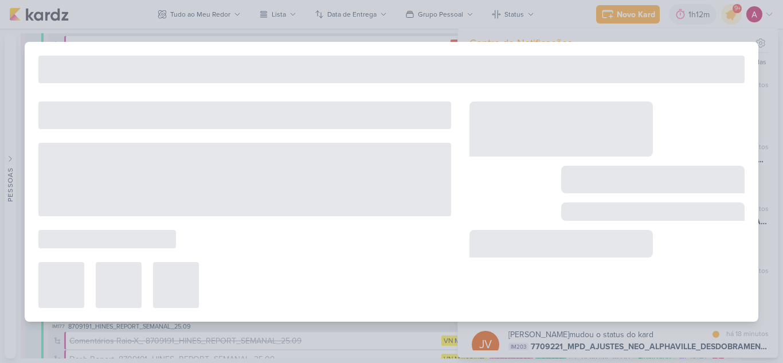
type input "Conferência das verbas nas plataformas_ 6708284_YEES_PDM_OUTUBRO"
type input "1 de outubro de 2025 às 18:00"
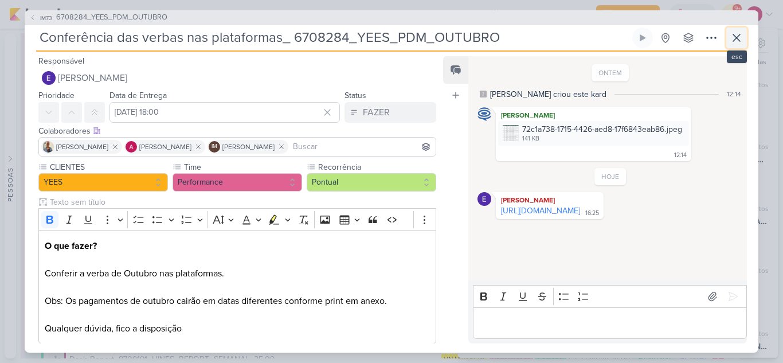
click at [728, 42] on button at bounding box center [736, 38] width 21 height 21
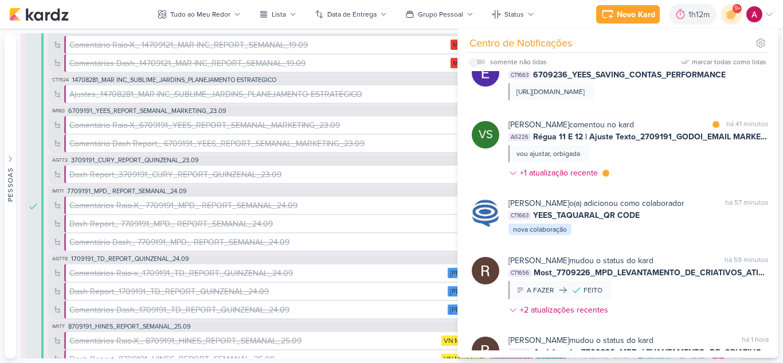
scroll to position [803, 0]
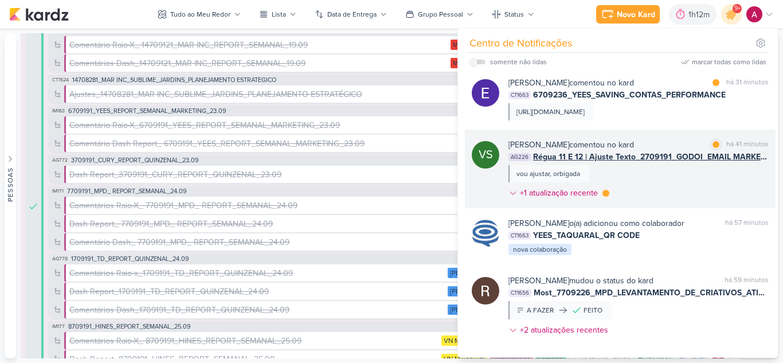
click at [692, 201] on div "Viviane Sousa comentou no kard marcar como lida há 41 minutos AG226 Régua 11 E …" at bounding box center [639, 171] width 260 height 65
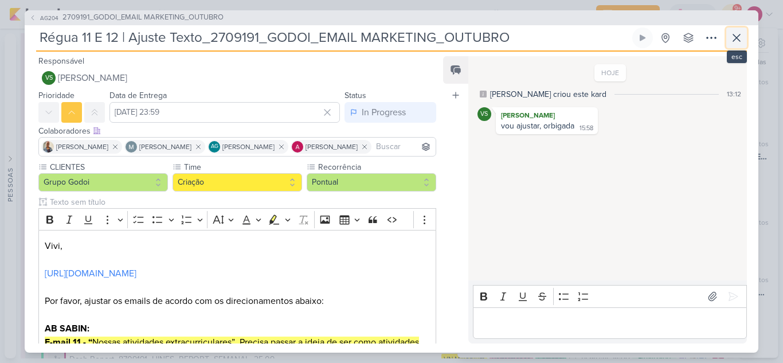
click at [729, 37] on button at bounding box center [736, 38] width 21 height 21
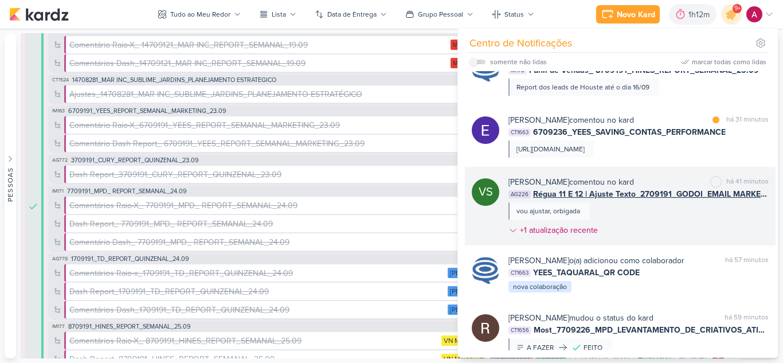
scroll to position [745, 0]
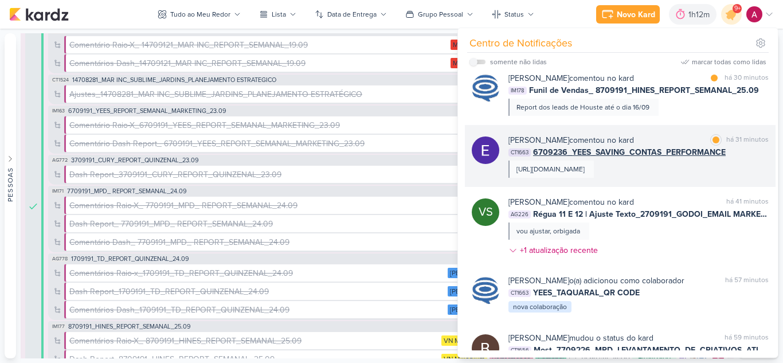
click at [585, 174] on div "https://docs.google.com/spreadsheets/d/1qBmB73HynK8z-9XqzJcgG4yhwih6RIq2yIaXViA…" at bounding box center [551, 169] width 68 height 10
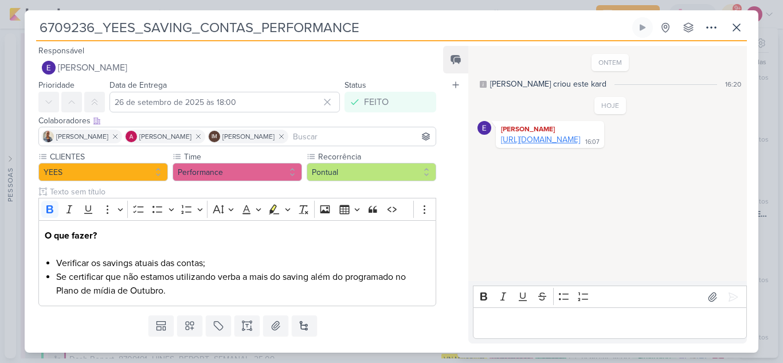
click at [580, 144] on link "https://docs.google.com/spreadsheets/d/1qBmB73HynK8z-9XqzJcgG4yhwih6RIq2yIaXViA…" at bounding box center [540, 140] width 79 height 10
click at [734, 32] on icon at bounding box center [737, 28] width 14 height 14
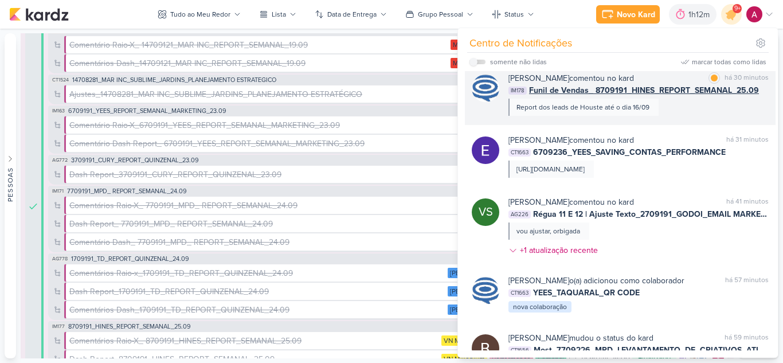
click at [681, 116] on div "Caroline Traven De Andrade comentou no kard marcar como lida há 30 minutos IM17…" at bounding box center [639, 94] width 260 height 44
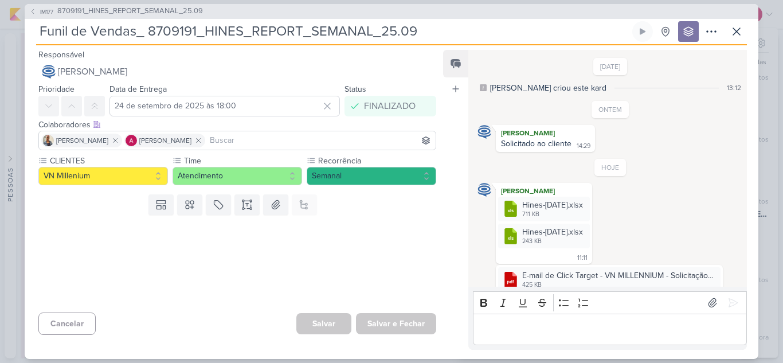
scroll to position [25, 0]
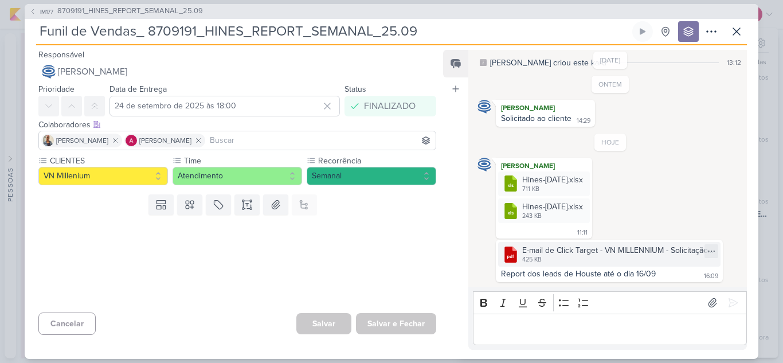
click at [548, 254] on div "E-mail de Click Target - VN MILLENNIUM - Solicitação feedback dos leads.pdf" at bounding box center [618, 250] width 192 height 12
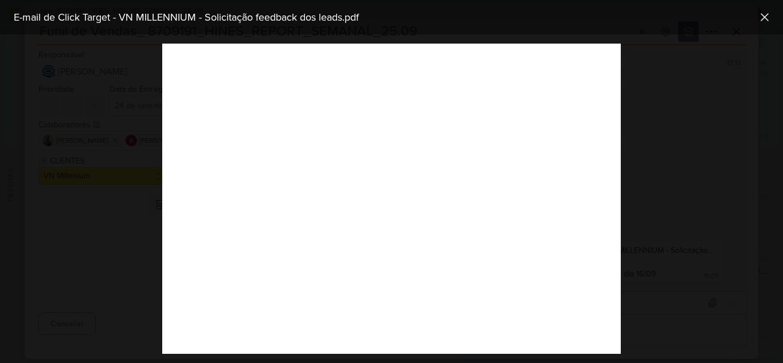
click at [647, 136] on div at bounding box center [391, 198] width 783 height 329
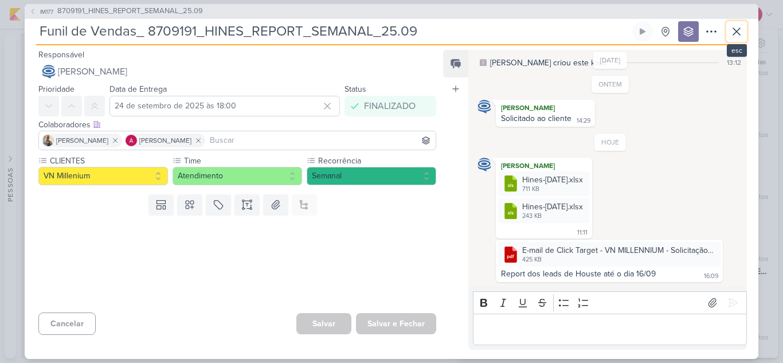
click at [729, 32] on button at bounding box center [736, 31] width 21 height 21
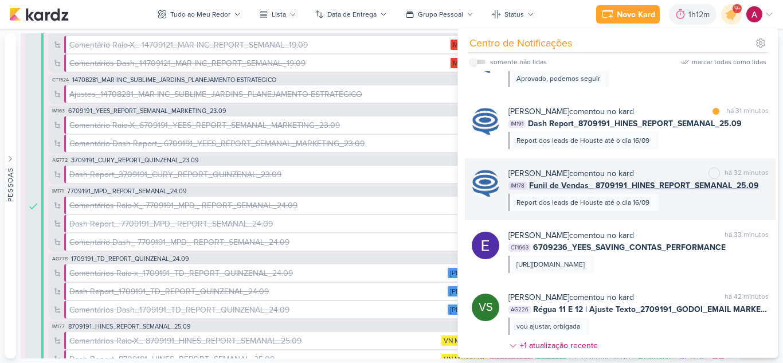
scroll to position [688, 0]
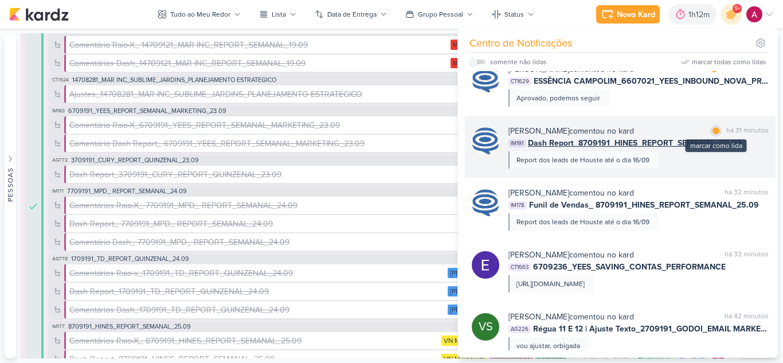
click at [713, 134] on div at bounding box center [716, 130] width 7 height 7
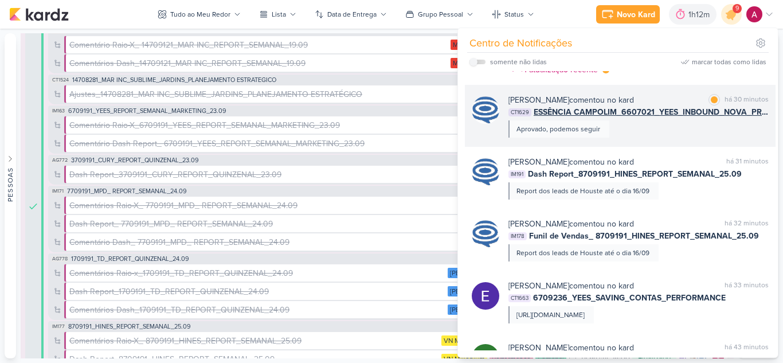
scroll to position [631, 0]
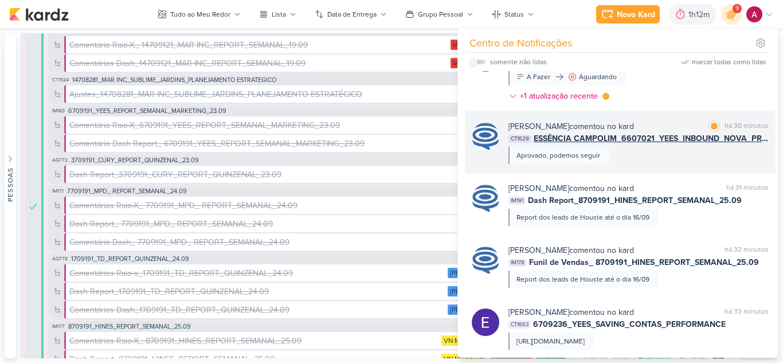
click at [704, 132] on div "Caroline Traven De Andrade comentou no kard marcar como lida há 30 minutos" at bounding box center [639, 126] width 260 height 12
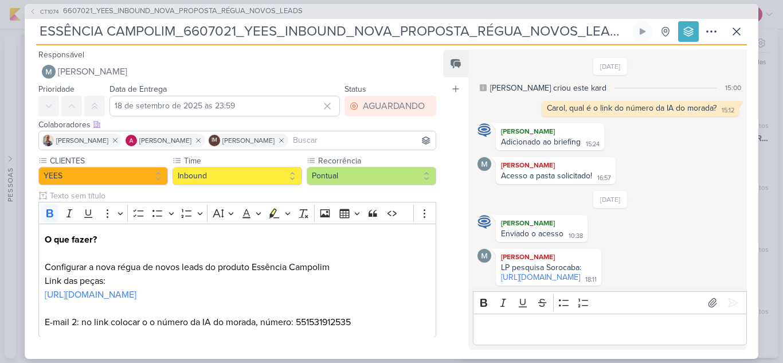
scroll to position [1029, 0]
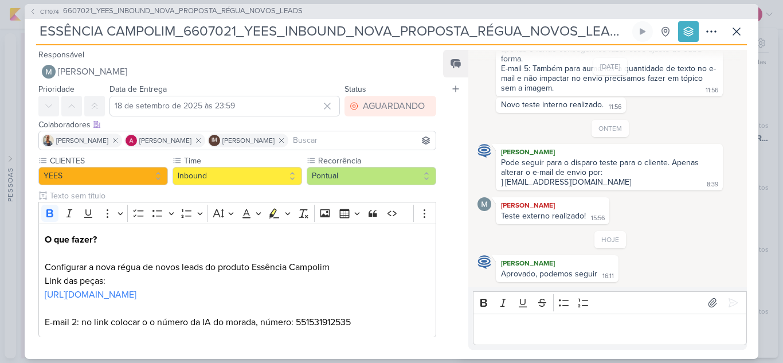
click at [761, 110] on div "CT1074 6607021_YEES_INBOUND_NOVA_PROPOSTA_RÉGUA_NOVOS_LEADS ESSÊNCIA CAMPOLIM_6…" at bounding box center [391, 181] width 783 height 363
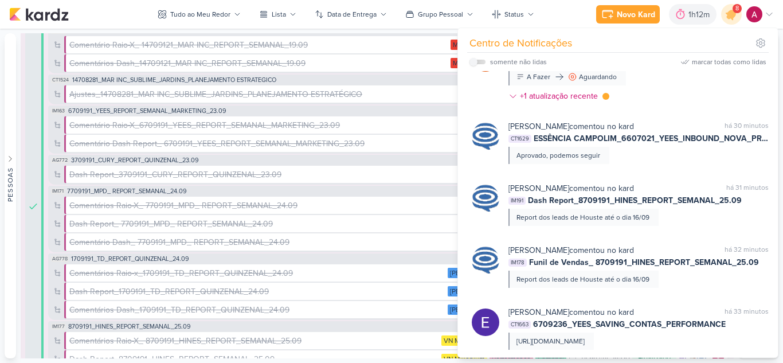
click at [480, 62] on label at bounding box center [478, 62] width 16 height 5
click at [478, 62] on input "checkbox" at bounding box center [474, 62] width 8 height 8
checkbox input "true"
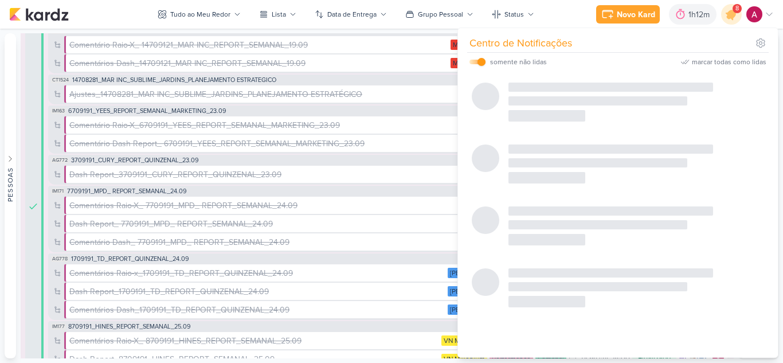
scroll to position [168, 0]
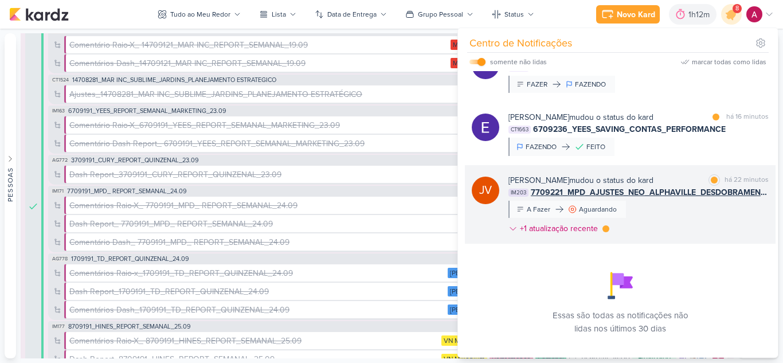
click at [691, 226] on div "Joney Viana mudou o status do kard marcar como lida há 22 minutos IM203 7709221…" at bounding box center [639, 206] width 260 height 65
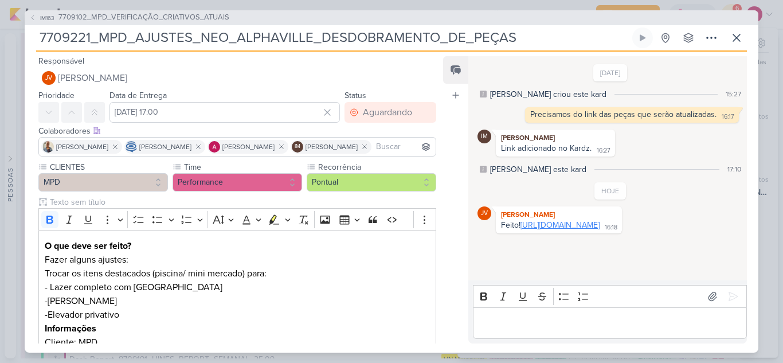
click at [575, 230] on link "https://drive.google.com/drive/folders/1ZTt0pnvihbQfOT-TayCUV2hSy4DnDApL?usp=sh…" at bounding box center [560, 225] width 79 height 10
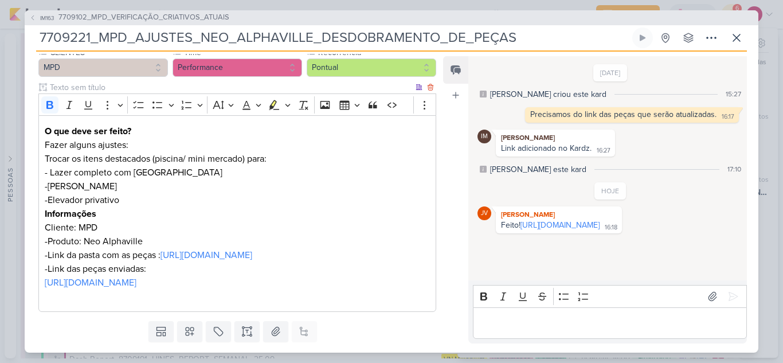
scroll to position [172, 0]
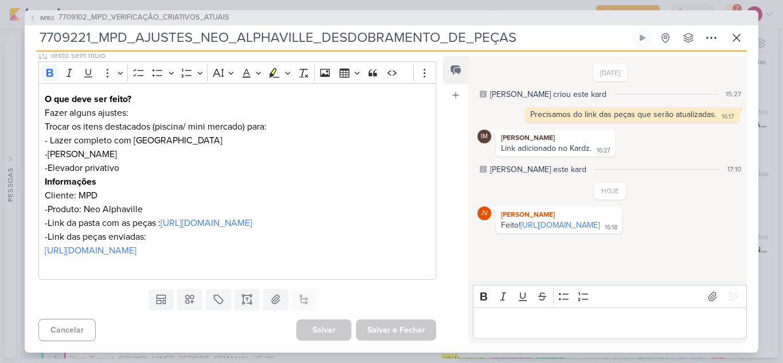
click at [572, 334] on div "Editor editing area: main" at bounding box center [610, 323] width 274 height 32
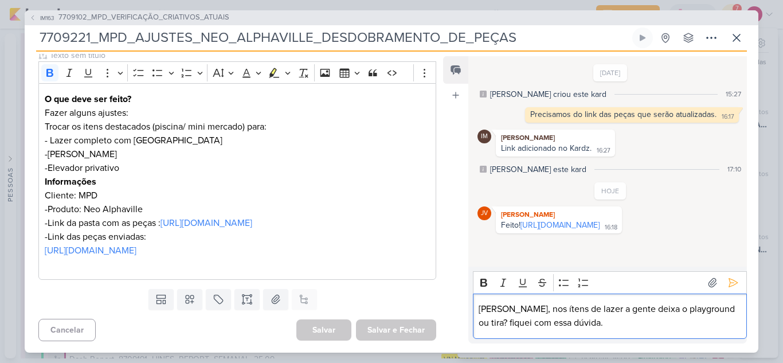
click at [527, 308] on p "Carol, nos ítens de lazer a gente deixa o playground ou tira? fiquei com essa d…" at bounding box center [610, 316] width 262 height 28
click at [0, 0] on lt-span "itens" at bounding box center [0, 0] width 0 height 0
click at [490, 323] on p "Carol, nos itens de lazer a gente deixa o playground ou tira? fiquei com essa d…" at bounding box center [610, 316] width 262 height 28
click at [0, 0] on lt-span "F iquei" at bounding box center [0, 0] width 0 height 0
click at [620, 319] on p "Carol, nos itens de lazer a gente deixa o playground ou tira? Fiquei com essa d…" at bounding box center [610, 316] width 262 height 28
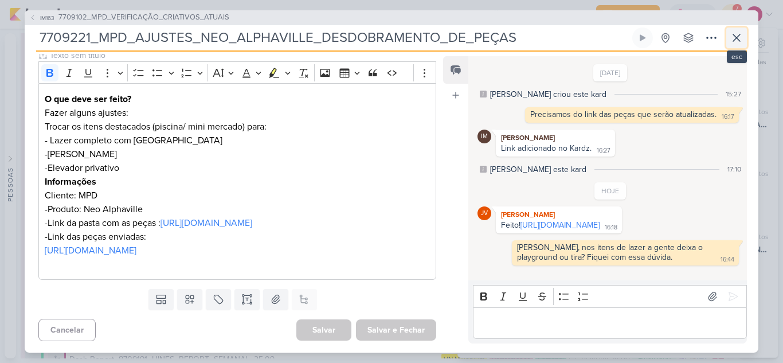
click at [733, 34] on icon at bounding box center [737, 38] width 14 height 14
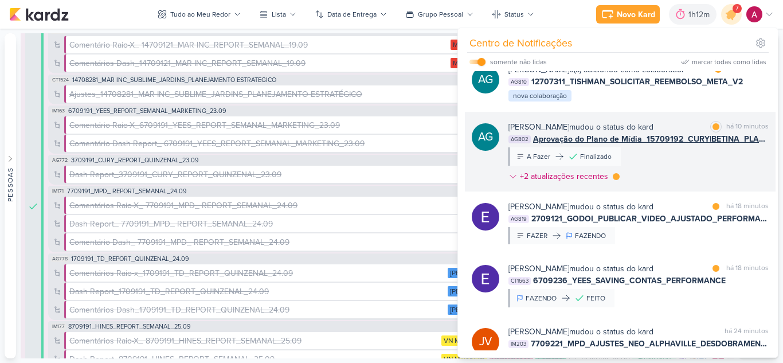
scroll to position [111, 0]
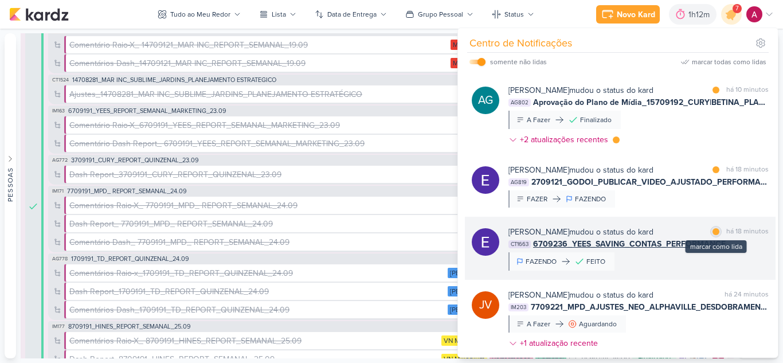
click at [713, 235] on div at bounding box center [716, 231] width 7 height 7
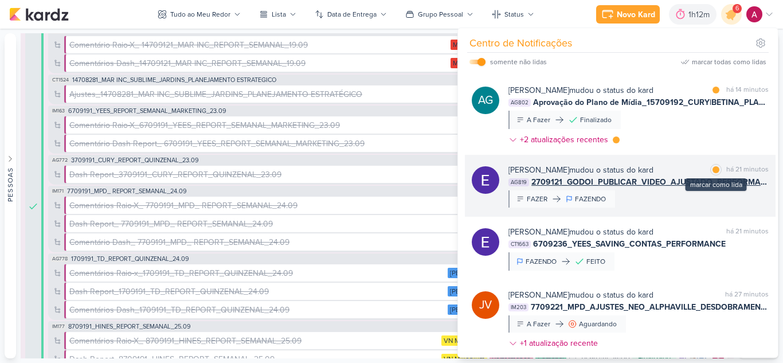
click at [713, 173] on div at bounding box center [716, 169] width 7 height 7
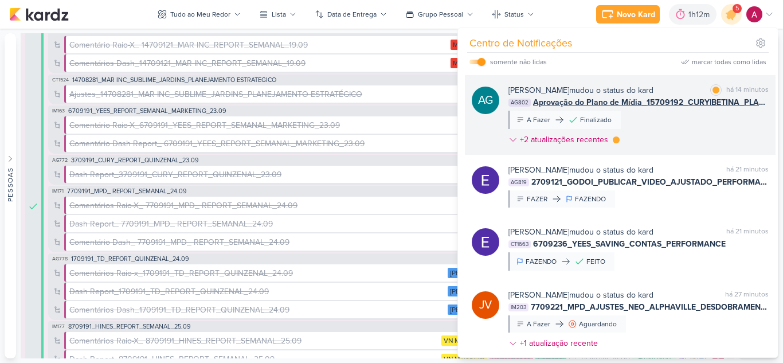
click at [686, 150] on div "Aline Gimenez Graciano mudou o status do kard marcar como lida há 14 minutos AG…" at bounding box center [639, 117] width 260 height 66
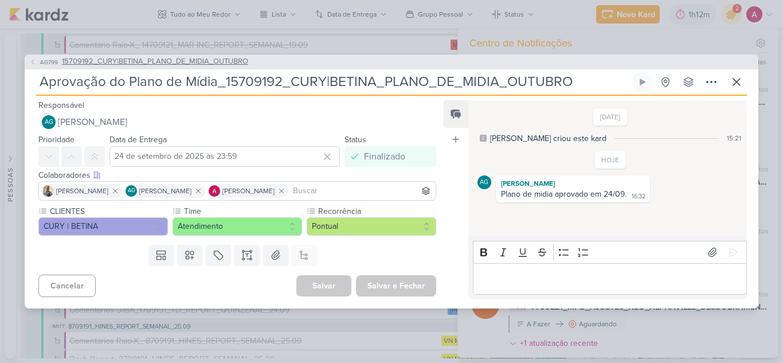
click at [42, 64] on span "AG799" at bounding box center [48, 62] width 21 height 9
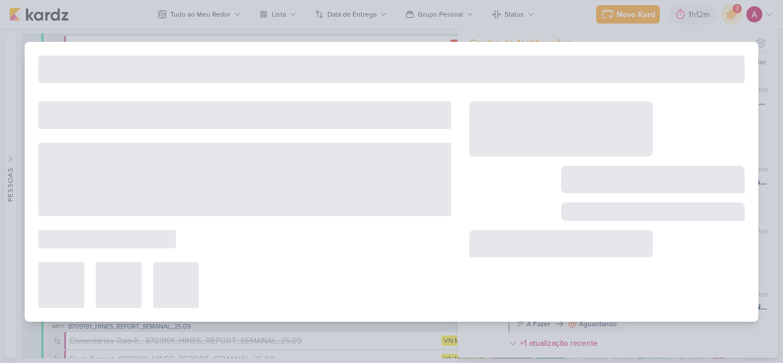
type input "15709192_CURY|BETINA_PLANO_DE_MIDIA_OUTUBRO"
type input "22 de setembro de 2025 às 23:59"
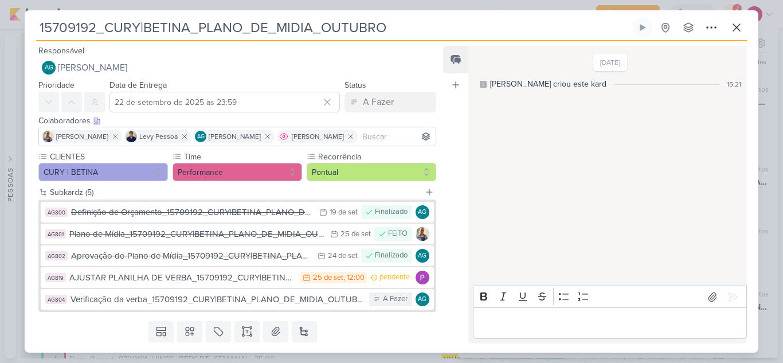
scroll to position [32, 0]
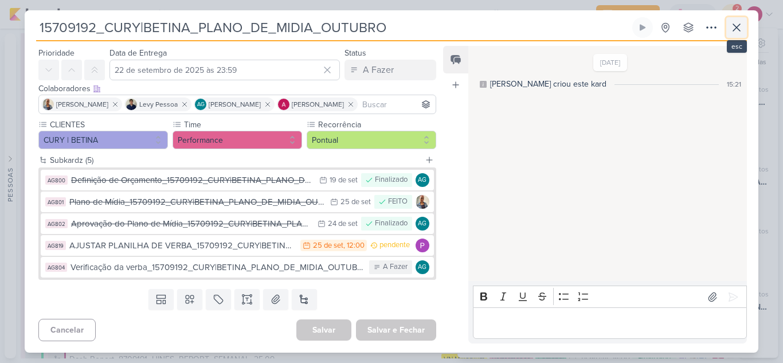
click at [736, 34] on icon at bounding box center [737, 28] width 14 height 14
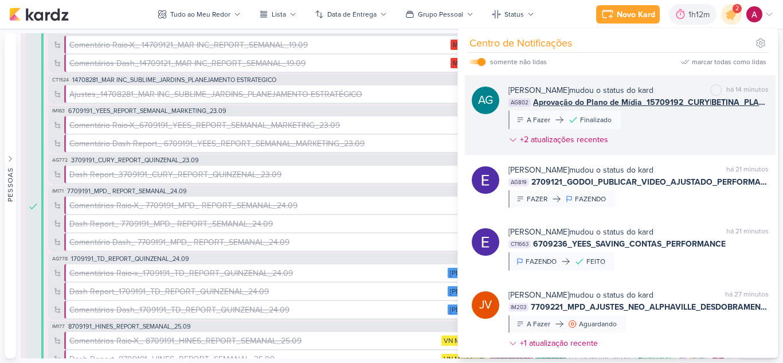
scroll to position [0, 0]
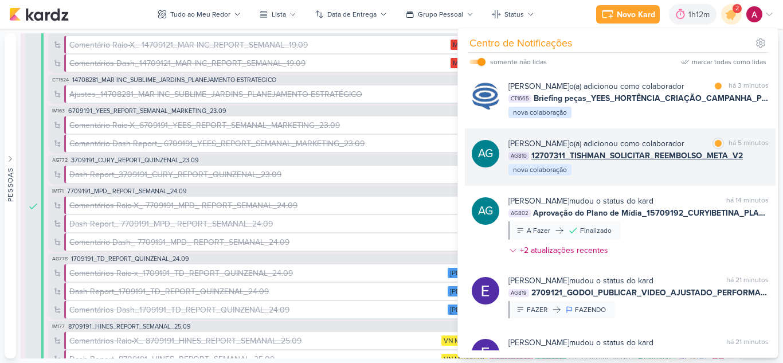
click at [666, 150] on div "Aline Gimenez Graciano o(a) adicionou como colaborador" at bounding box center [597, 144] width 176 height 12
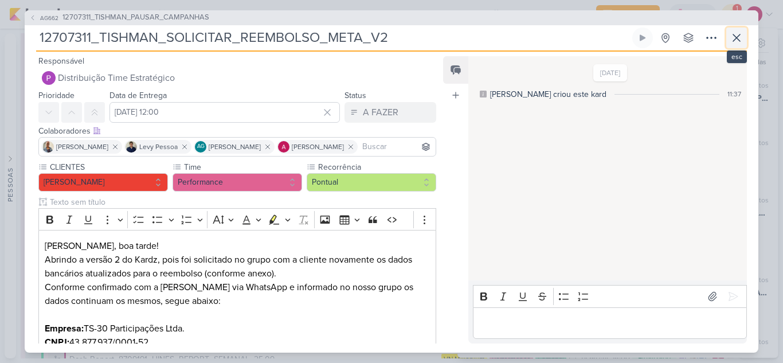
click at [737, 36] on icon at bounding box center [737, 38] width 14 height 14
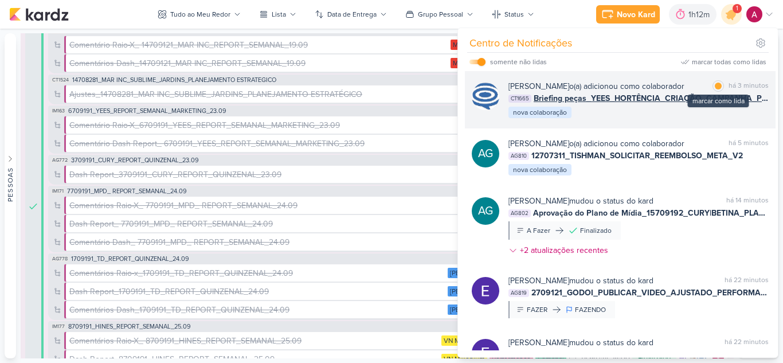
click at [719, 84] on div "marcar como lida" at bounding box center [718, 85] width 11 height 11
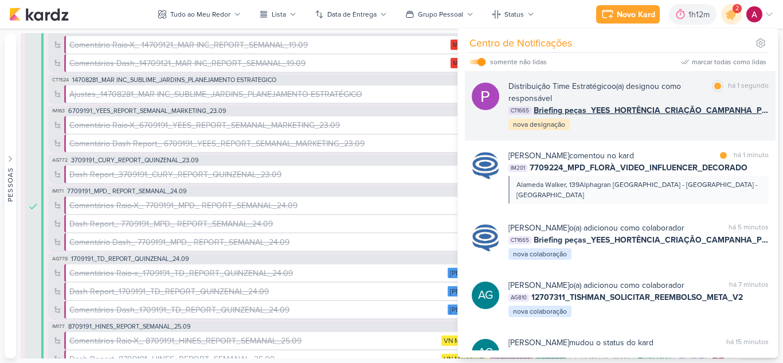
click at [623, 96] on div "Distribuição Time Estratégico o(a) designou como responsável" at bounding box center [608, 92] width 199 height 24
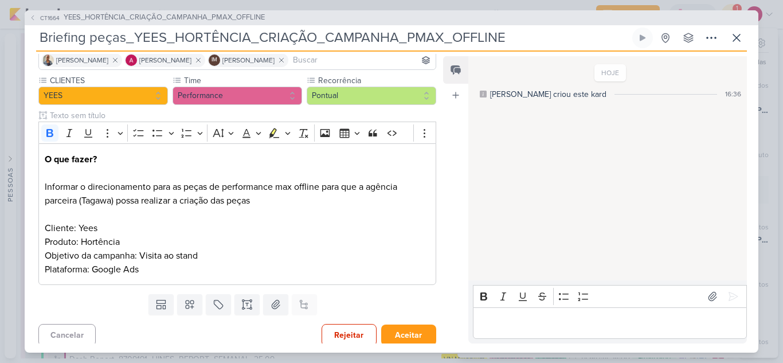
scroll to position [92, 0]
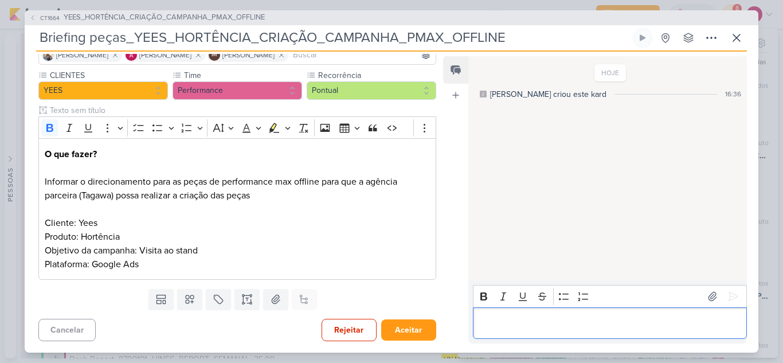
click at [483, 316] on p "Editor editing area: main" at bounding box center [610, 323] width 262 height 14
drag, startPoint x: 529, startPoint y: 321, endPoint x: 569, endPoint y: 321, distance: 40.1
click at [569, 321] on p "Horizontal: Horizontal" at bounding box center [610, 323] width 262 height 14
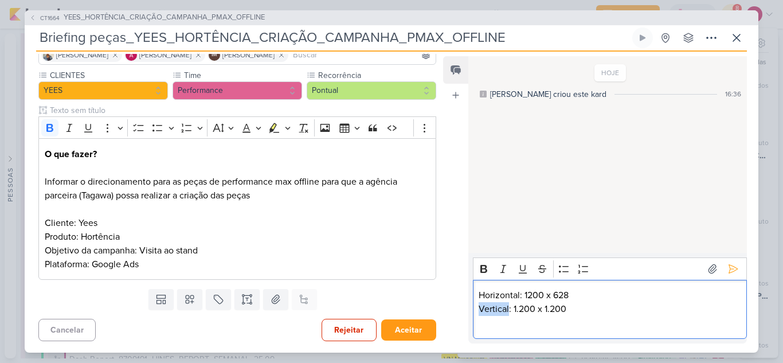
drag, startPoint x: 510, startPoint y: 311, endPoint x: 479, endPoint y: 311, distance: 31.0
click at [479, 311] on p "Vertical: 1.200 x 1.200" at bounding box center [610, 309] width 262 height 14
click at [485, 321] on p "Editor editing area: main" at bounding box center [610, 323] width 262 height 14
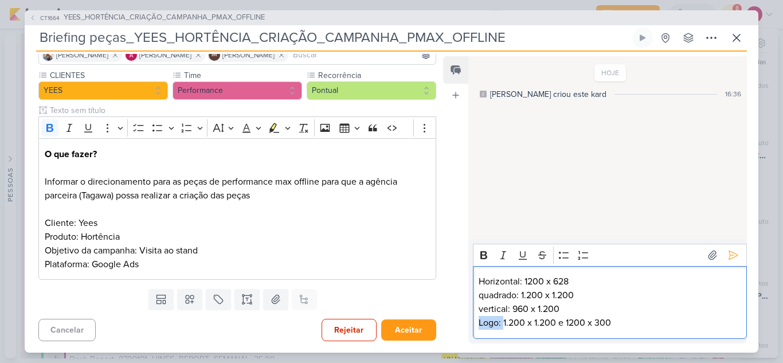
drag, startPoint x: 503, startPoint y: 325, endPoint x: 477, endPoint y: 325, distance: 25.8
click at [477, 325] on div "Horizontal: 1200 x 628 quadrado: 1.200 x 1.200 vertical: 960 x 1.200 Logo: 1.20…" at bounding box center [610, 302] width 274 height 73
click at [483, 255] on icon "Editor toolbar" at bounding box center [483, 255] width 7 height 8
click at [582, 305] on p "vertical: 960 x 1.200" at bounding box center [610, 309] width 262 height 14
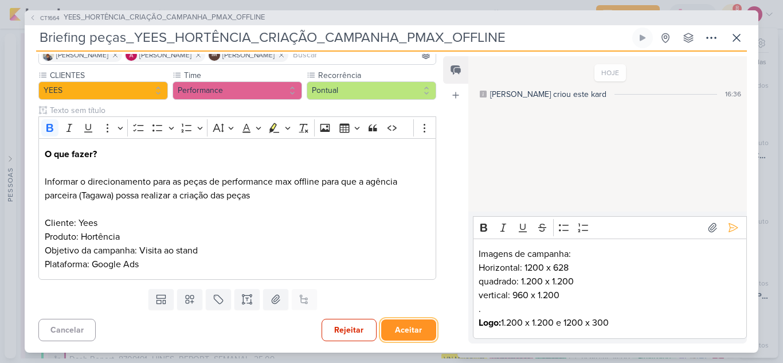
click at [419, 325] on button "Aceitar" at bounding box center [408, 329] width 55 height 21
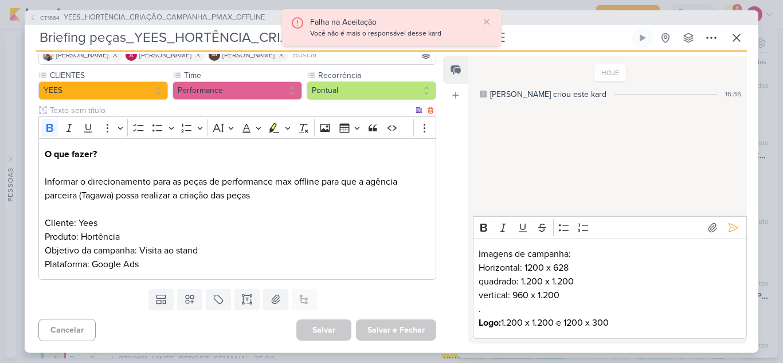
scroll to position [0, 0]
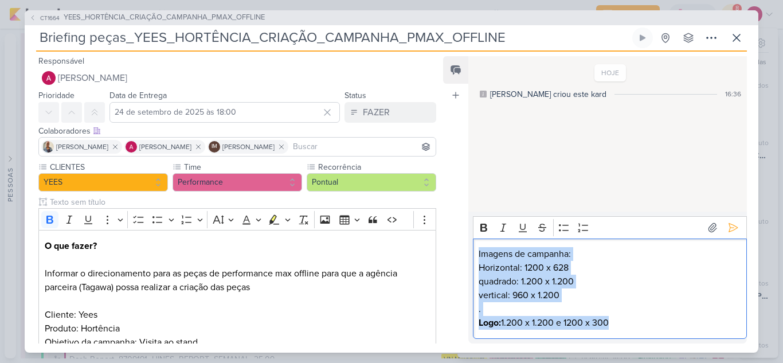
drag, startPoint x: 626, startPoint y: 327, endPoint x: 441, endPoint y: 227, distance: 209.9
click at [441, 227] on div "Responsável Alessandra Gomes Nenhum contato encontrado create new contact Novo …" at bounding box center [392, 202] width 734 height 301
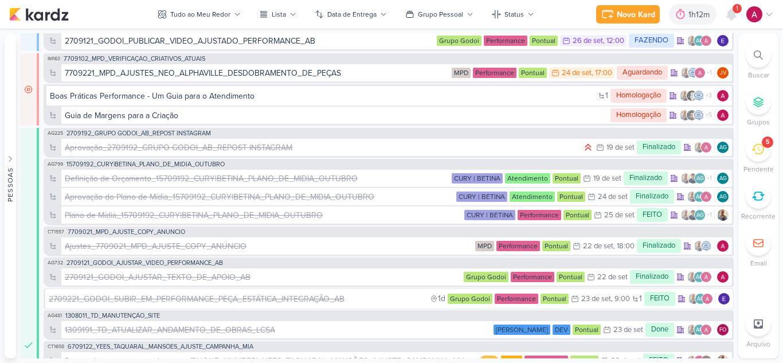
scroll to position [5342, 0]
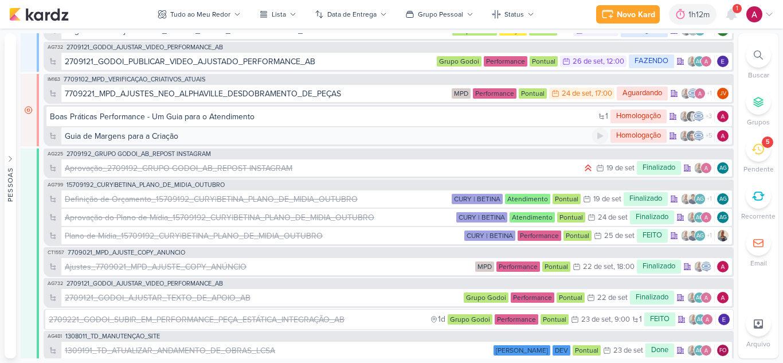
click at [224, 134] on div "Guia de Margens para a Criação" at bounding box center [329, 136] width 528 height 12
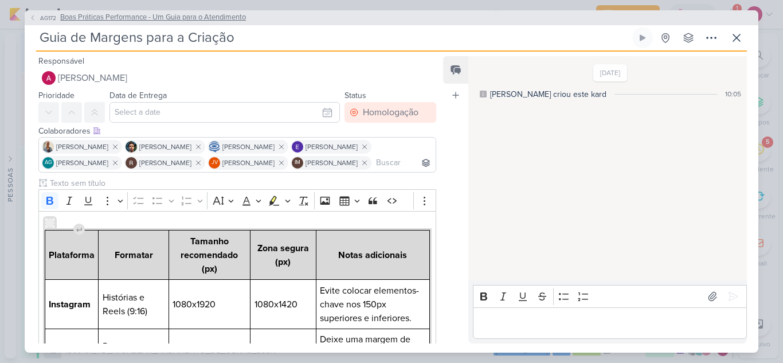
click at [188, 21] on span "Boas Práticas Performance - Um Guia para o Atendimento" at bounding box center [153, 17] width 186 height 11
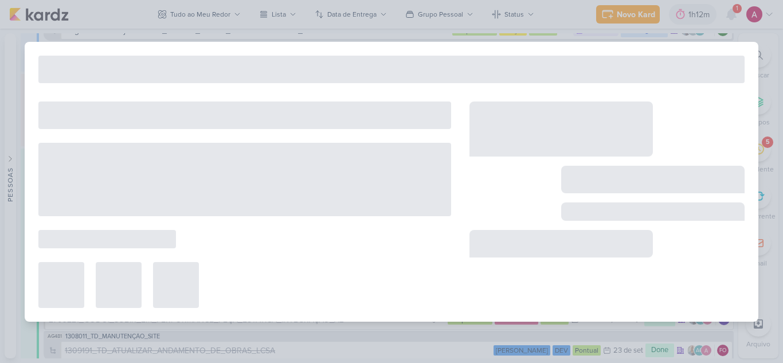
type input "Boas Práticas Performance - Um Guia para o Atendimento"
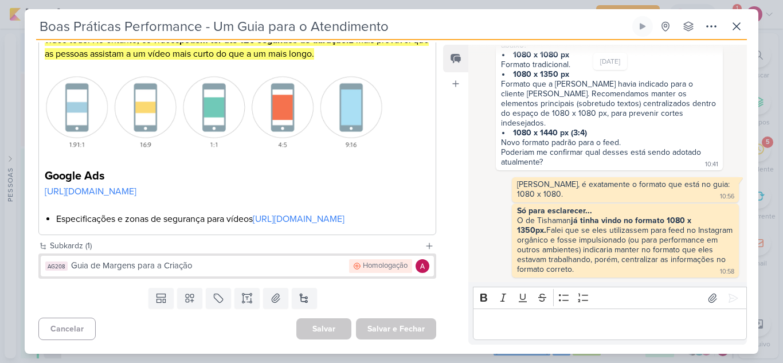
scroll to position [425, 0]
click at [136, 186] on link "[URL][DOMAIN_NAME]" at bounding box center [91, 191] width 92 height 11
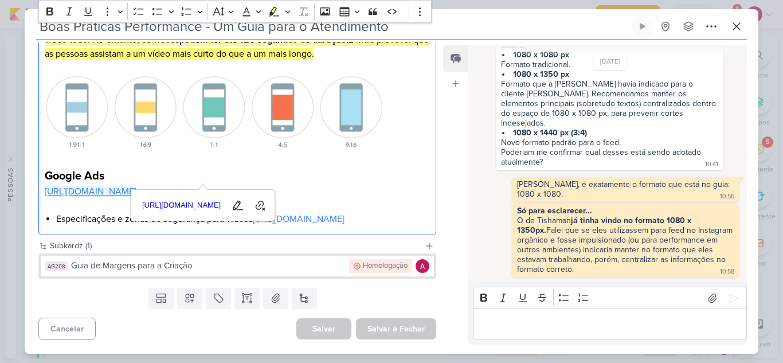
scroll to position [5372, 0]
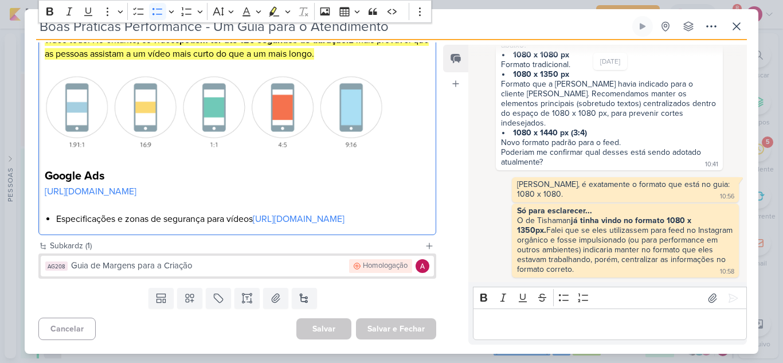
click at [345, 223] on li "Especificações e zonas de segurança para vídeos [URL][DOMAIN_NAME]" at bounding box center [243, 219] width 374 height 14
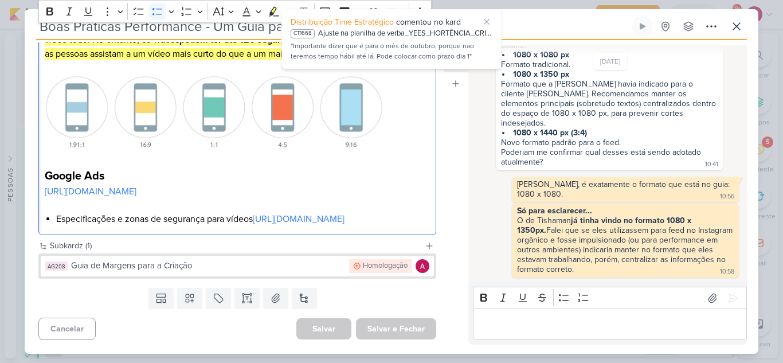
scroll to position [5351, 0]
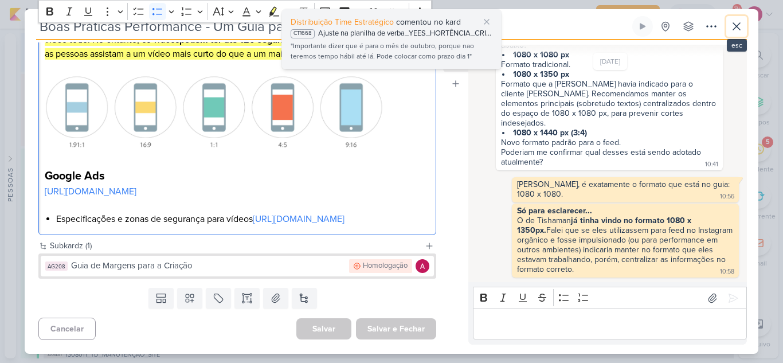
click at [736, 25] on icon at bounding box center [737, 26] width 14 height 14
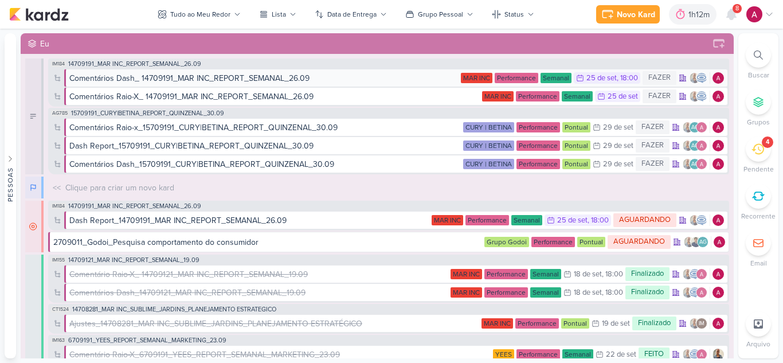
click at [731, 17] on icon at bounding box center [731, 14] width 9 height 10
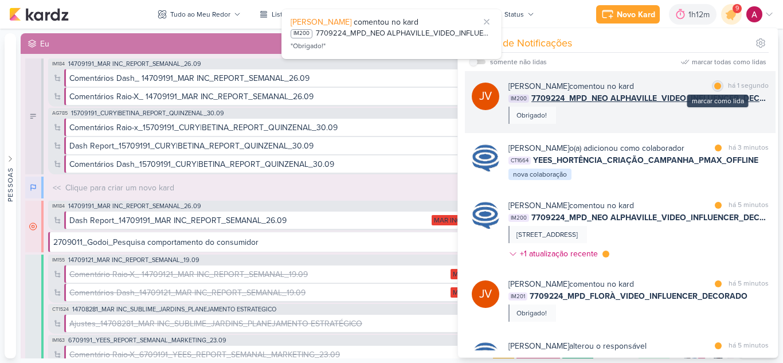
click at [714, 87] on div at bounding box center [717, 86] width 7 height 7
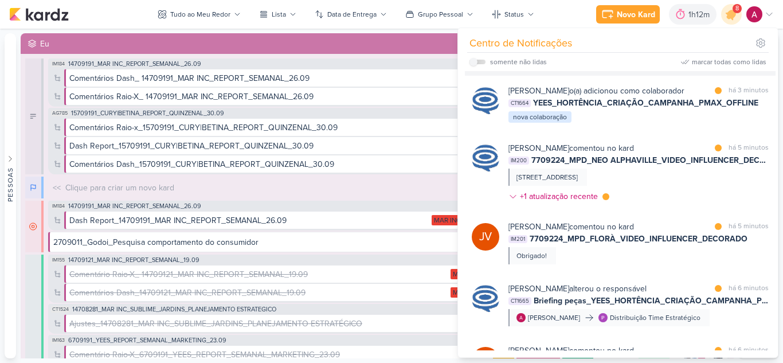
scroll to position [115, 0]
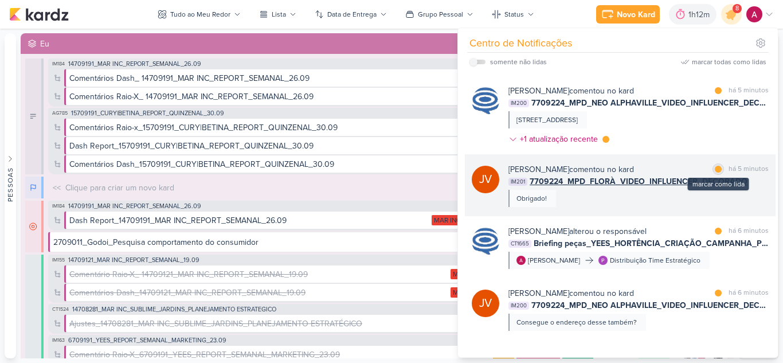
click at [715, 173] on div at bounding box center [718, 169] width 7 height 7
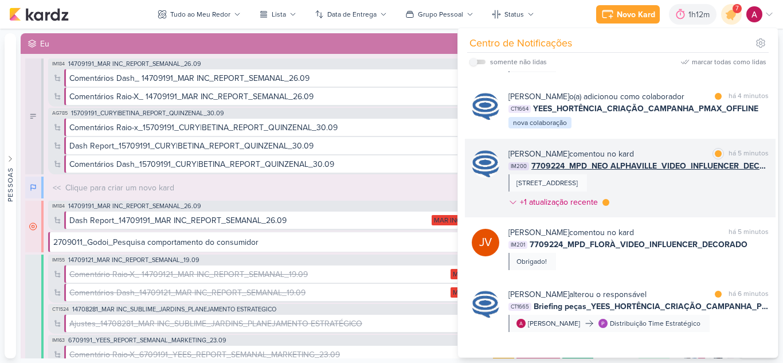
scroll to position [0, 0]
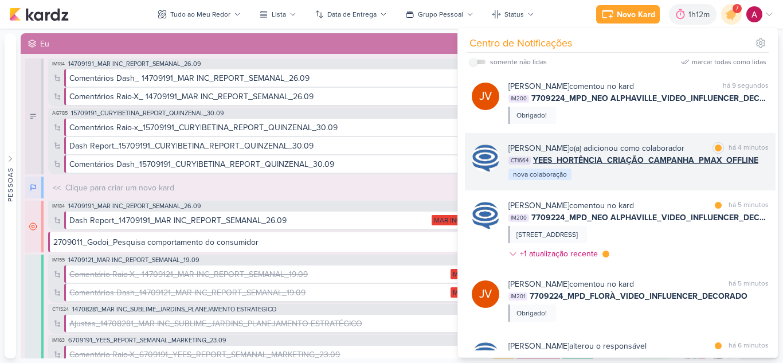
click at [637, 181] on div "Caroline Traven De Andrade o(a) adicionou como colaborador marcar como lida há …" at bounding box center [639, 161] width 260 height 39
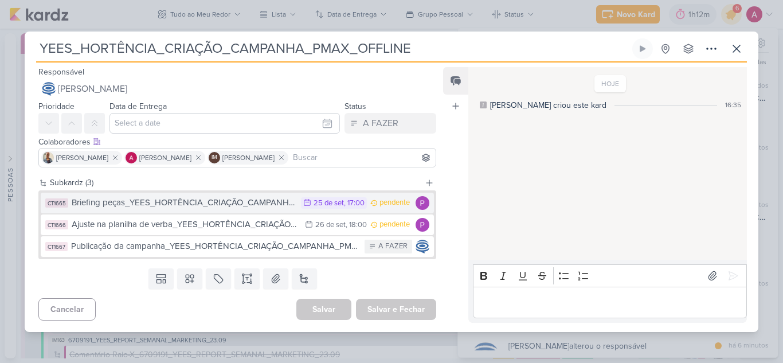
click at [222, 202] on div "Briefing peças_YEES_HORTÊNCIA_CRIAÇÃO_CAMPANHA_PMAX_OFFLINE" at bounding box center [184, 202] width 224 height 13
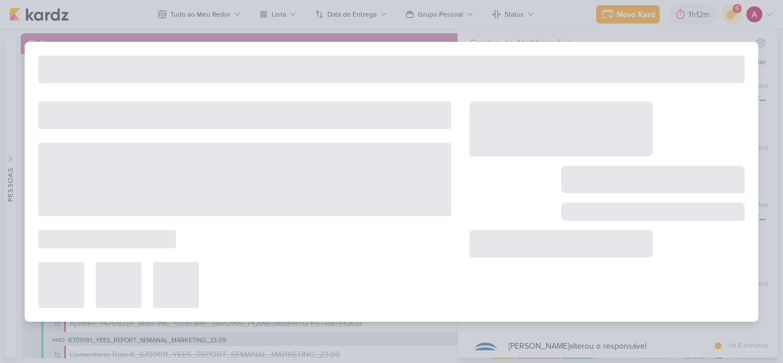
type input "Briefing peças_YEES_HORTÊNCIA_CRIAÇÃO_CAMPANHA_PMAX_OFFLINE"
type input "25 de setembro de 2025 às 17:00"
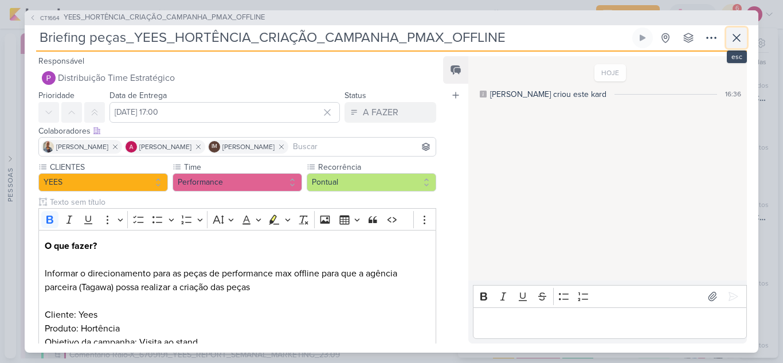
click at [730, 36] on icon at bounding box center [737, 38] width 14 height 14
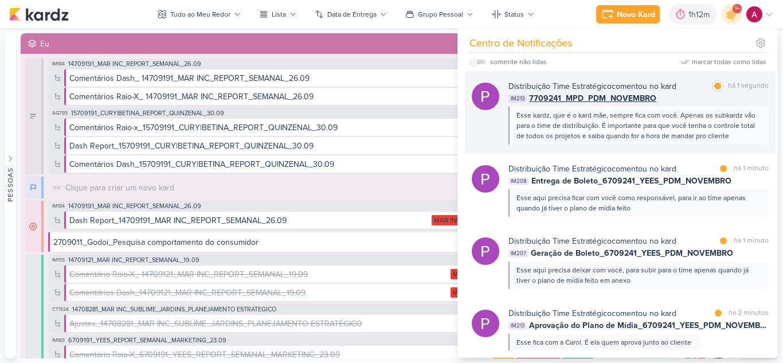
click at [649, 146] on div "Distribuição Time Estratégico comentou no kard marcar como lida há 1 segundo IM…" at bounding box center [620, 112] width 311 height 83
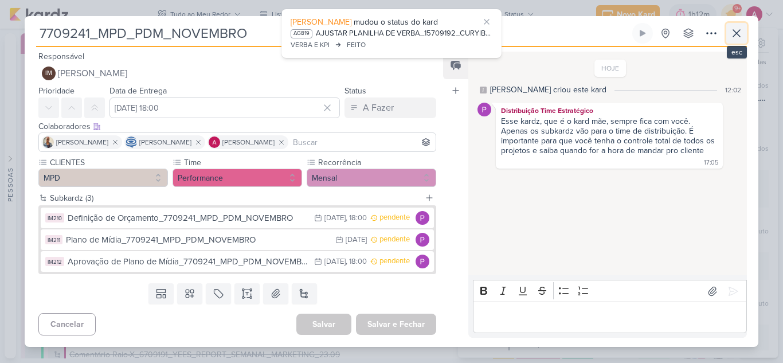
click at [740, 38] on icon at bounding box center [737, 33] width 14 height 14
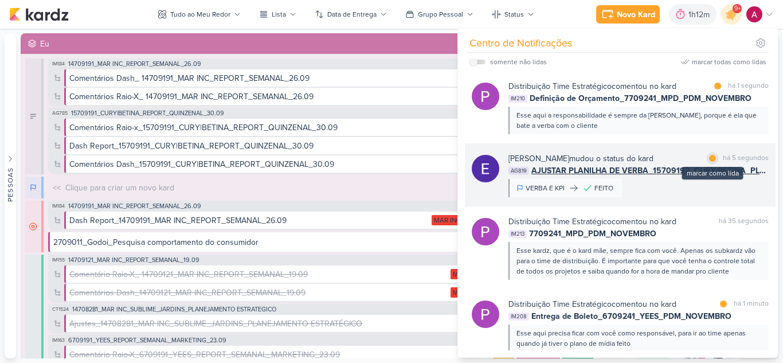
click at [707, 157] on div "marcar como lida" at bounding box center [712, 158] width 11 height 11
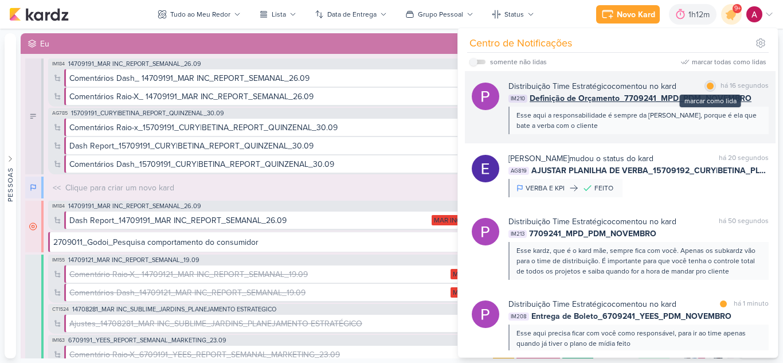
click at [707, 87] on div at bounding box center [710, 86] width 7 height 7
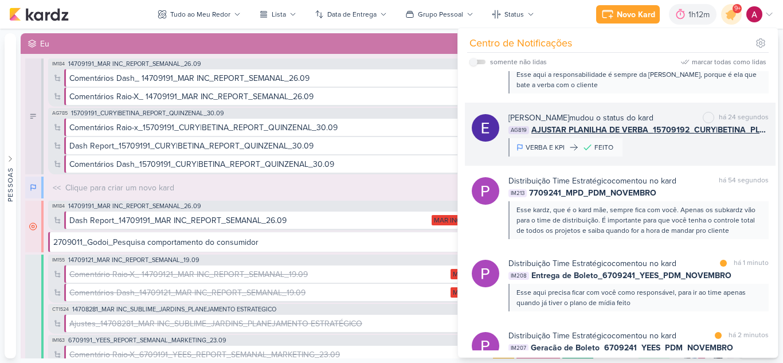
scroll to position [57, 0]
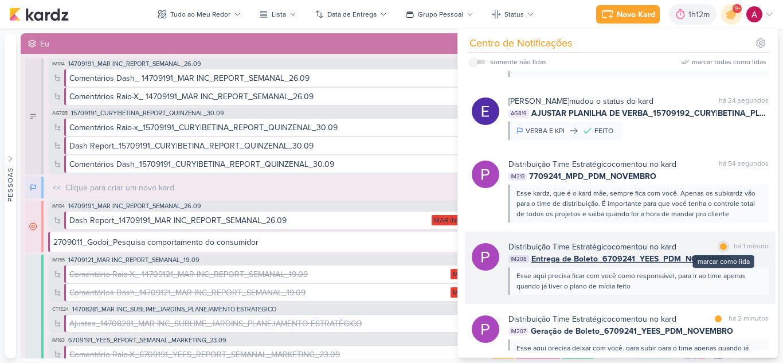
click at [720, 247] on div at bounding box center [723, 246] width 7 height 7
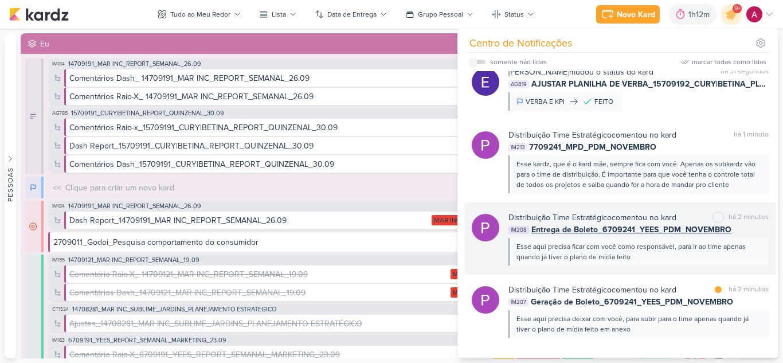
scroll to position [115, 0]
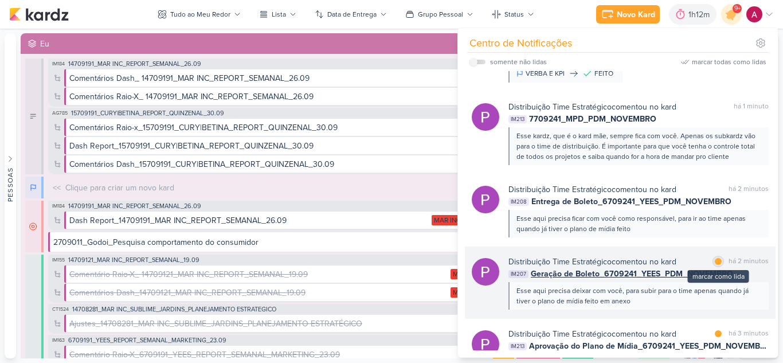
click at [715, 260] on div at bounding box center [718, 261] width 7 height 7
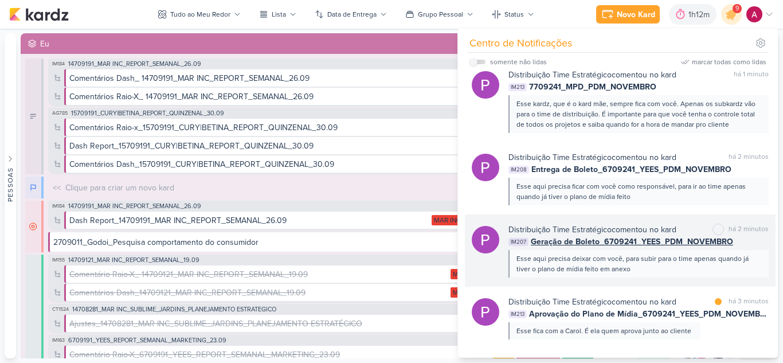
scroll to position [172, 0]
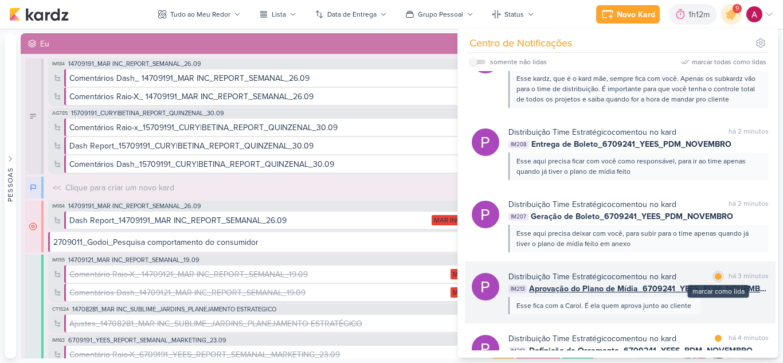
click at [715, 274] on div at bounding box center [718, 276] width 7 height 7
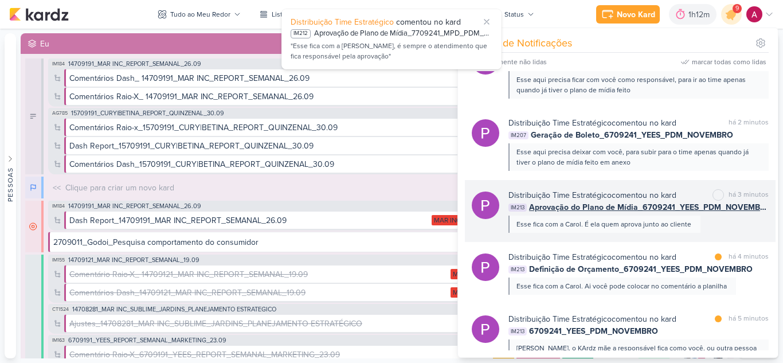
scroll to position [344, 0]
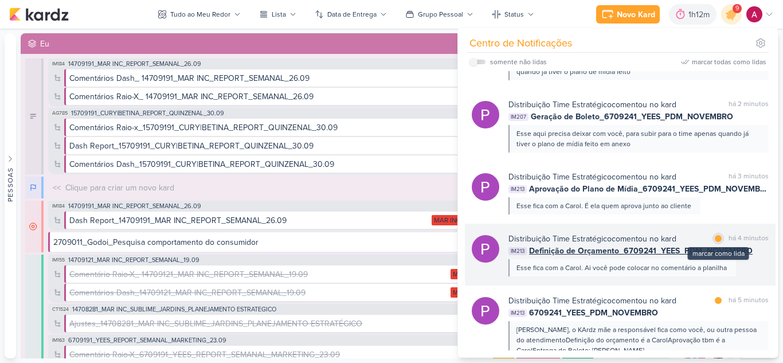
click at [715, 240] on div at bounding box center [718, 238] width 7 height 7
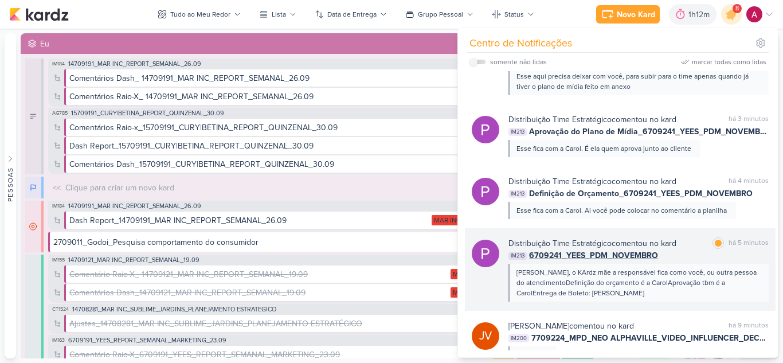
scroll to position [459, 0]
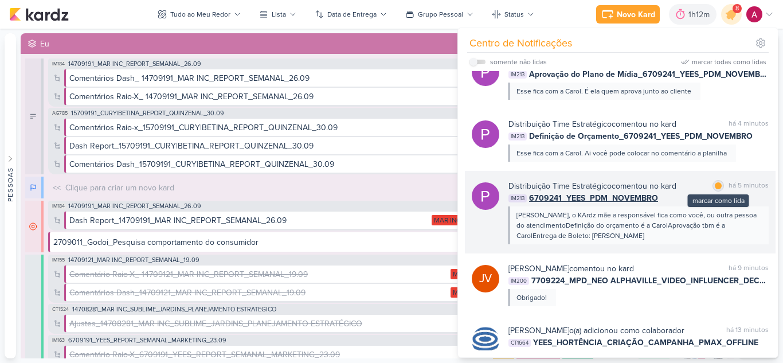
click at [716, 189] on div at bounding box center [718, 185] width 7 height 7
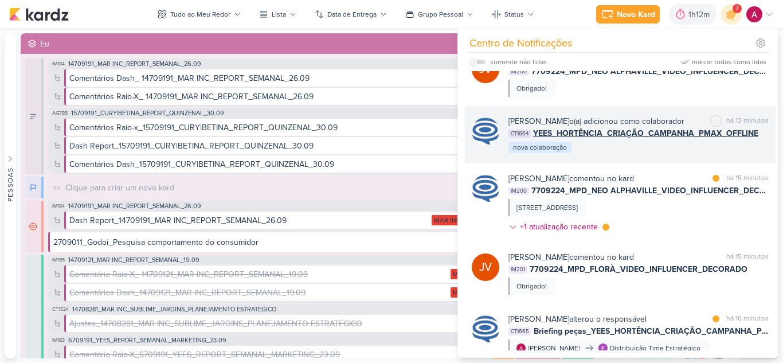
scroll to position [688, 0]
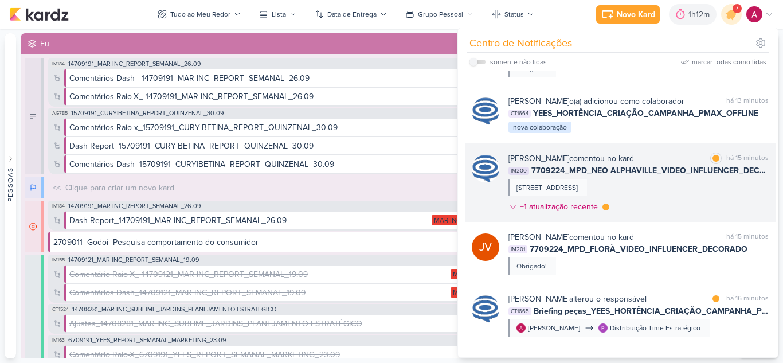
click at [698, 201] on div "Caroline Traven De Andrade comentou no kard marcar como lida há 15 minutos IM20…" at bounding box center [639, 185] width 260 height 65
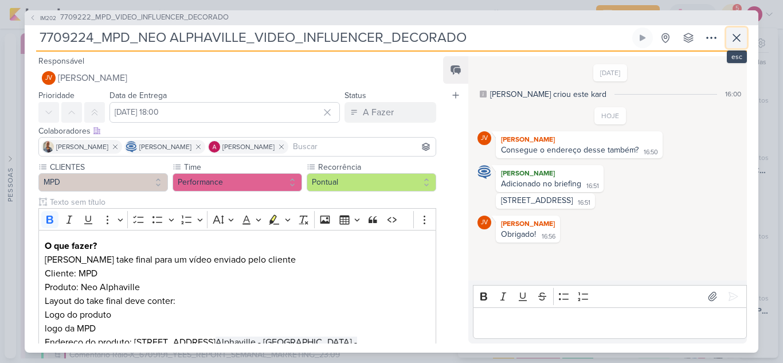
click at [740, 37] on icon at bounding box center [737, 38] width 14 height 14
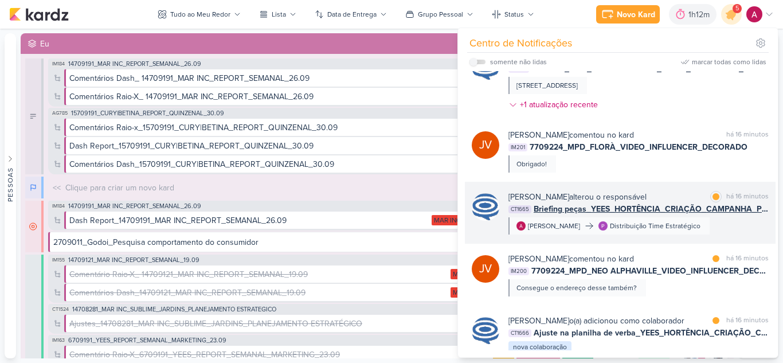
scroll to position [803, 0]
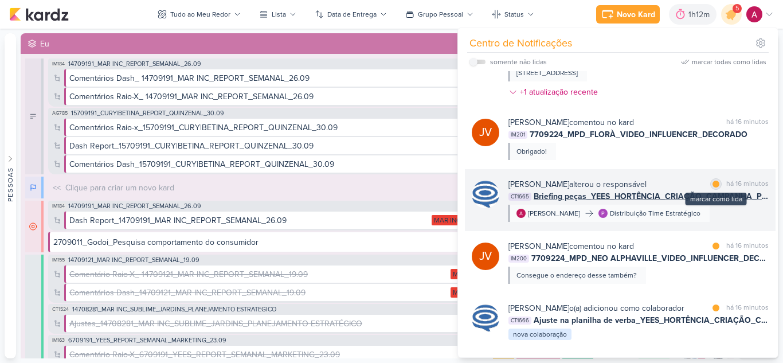
click at [713, 187] on div at bounding box center [716, 184] width 7 height 7
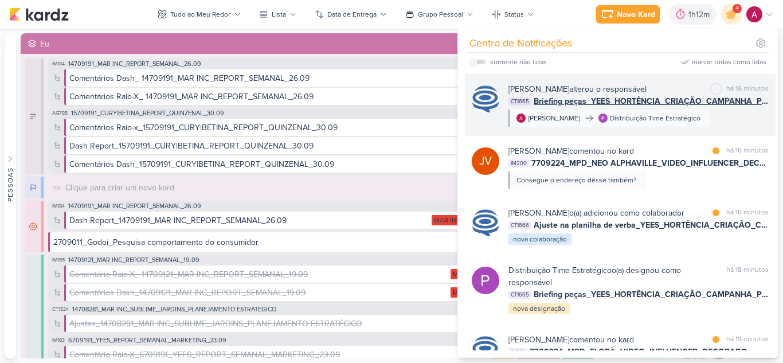
scroll to position [917, 0]
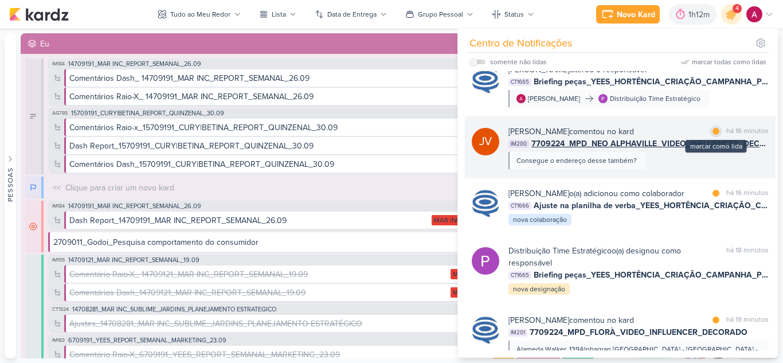
click at [713, 135] on div at bounding box center [716, 131] width 7 height 7
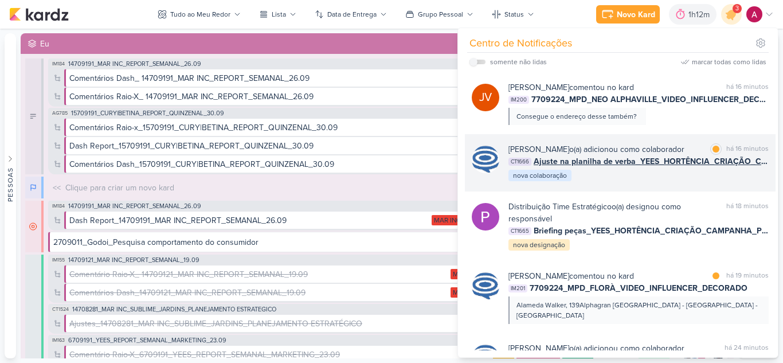
scroll to position [975, 0]
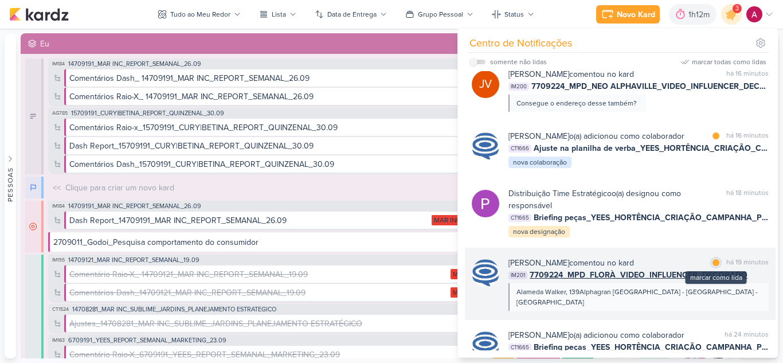
click at [713, 266] on div at bounding box center [716, 262] width 7 height 7
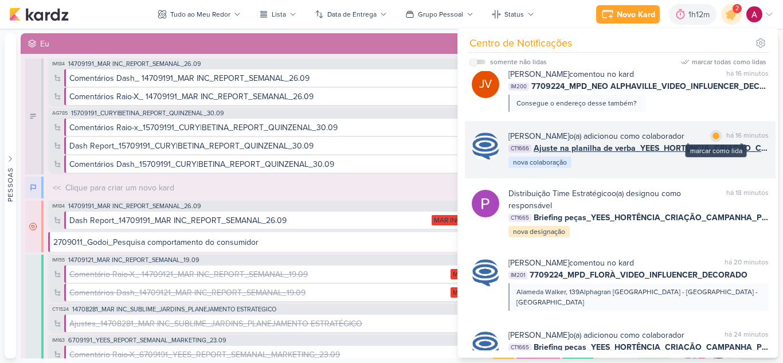
click at [713, 139] on div at bounding box center [716, 135] width 7 height 7
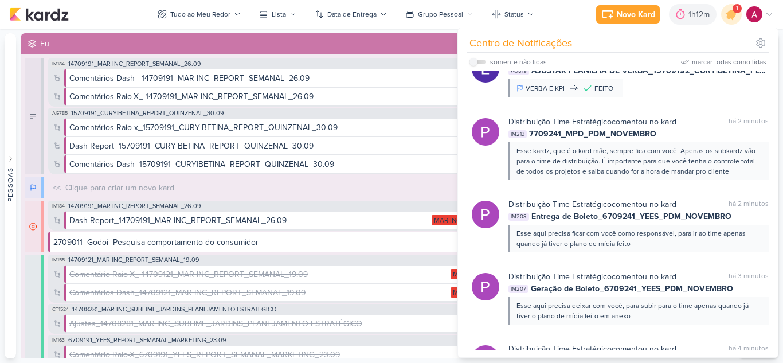
scroll to position [0, 0]
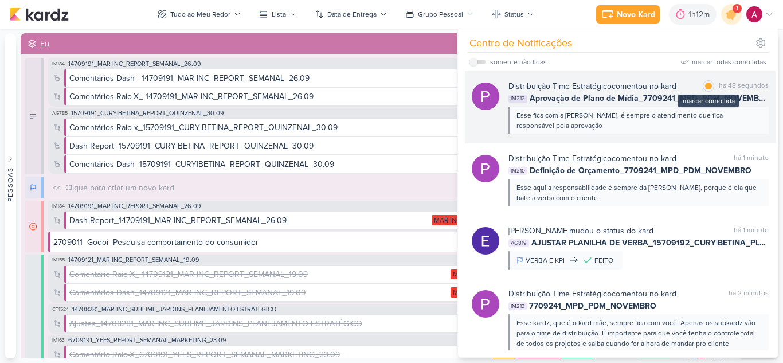
click at [705, 86] on div at bounding box center [708, 86] width 7 height 7
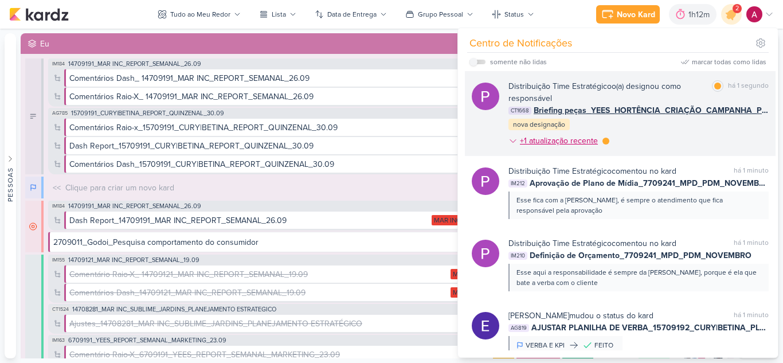
click at [603, 140] on div at bounding box center [606, 141] width 7 height 7
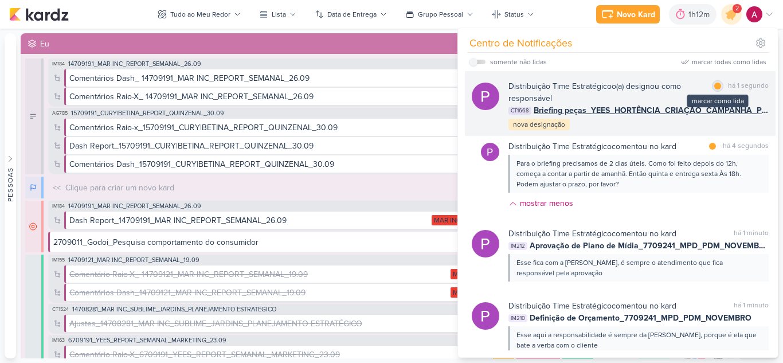
click at [716, 88] on div at bounding box center [717, 86] width 7 height 7
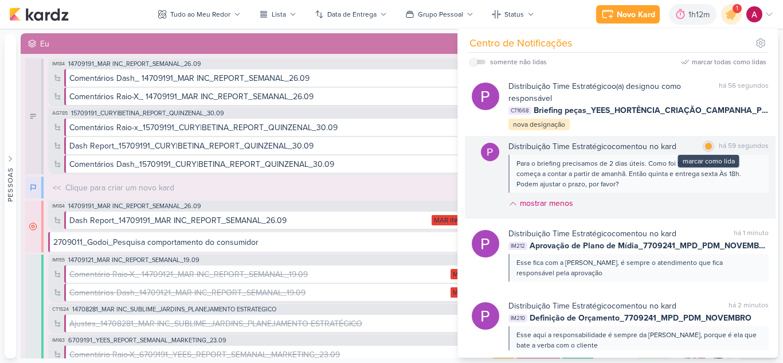
click at [710, 148] on div "marcar como lida" at bounding box center [708, 145] width 11 height 11
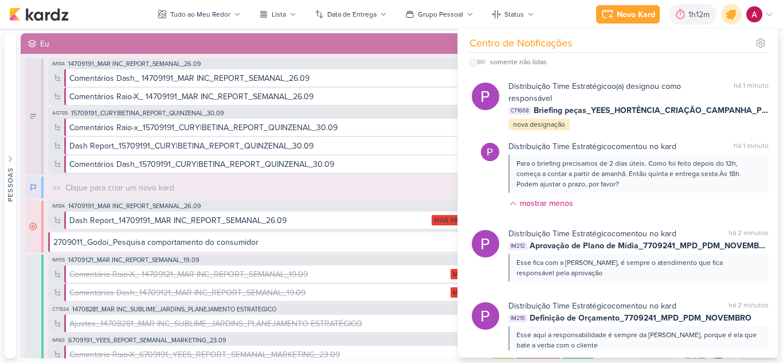
click at [731, 17] on icon at bounding box center [732, 14] width 14 height 14
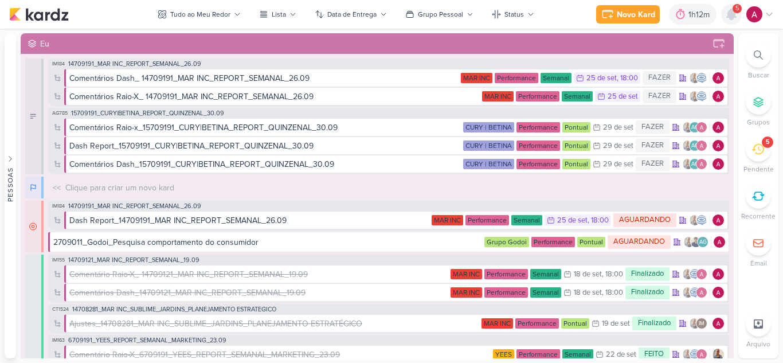
click at [736, 15] on icon at bounding box center [732, 14] width 14 height 14
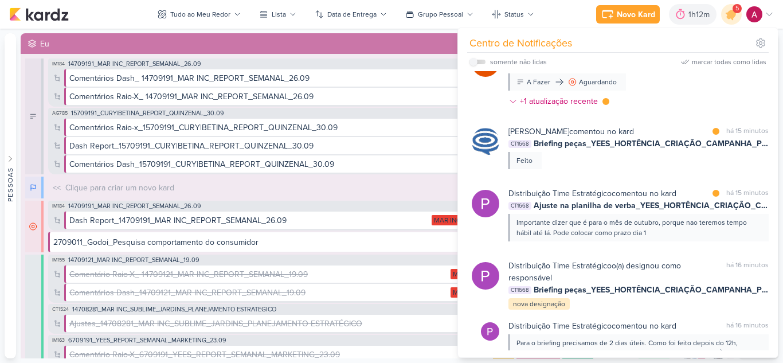
scroll to position [115, 0]
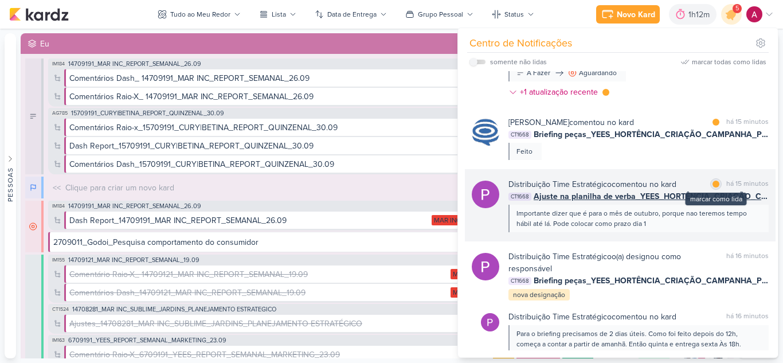
click at [713, 183] on div at bounding box center [716, 184] width 7 height 7
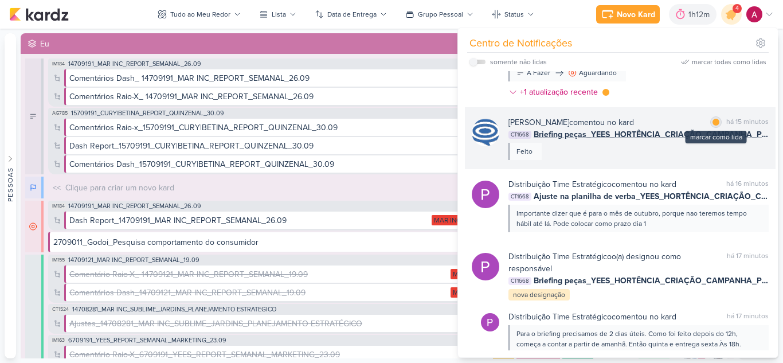
click at [714, 121] on div at bounding box center [716, 122] width 7 height 7
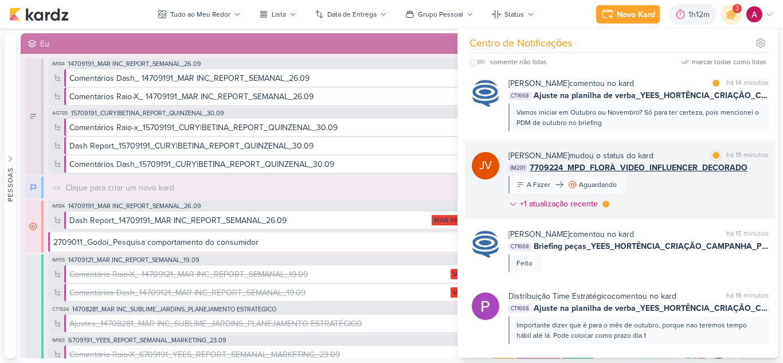
scroll to position [0, 0]
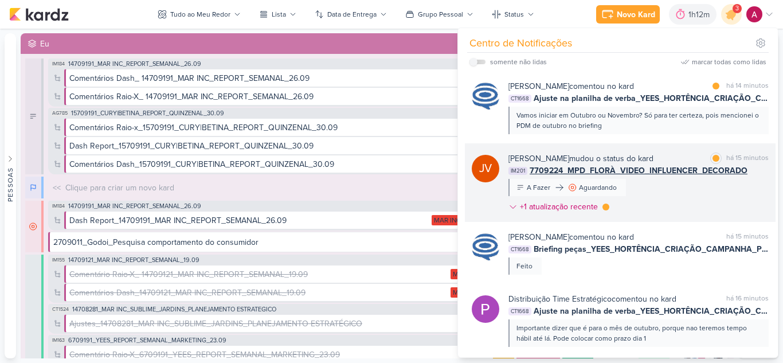
click at [666, 188] on div "Joney Viana mudou o status do kard marcar como lida há 15 minutos IM201 7709224…" at bounding box center [639, 185] width 260 height 65
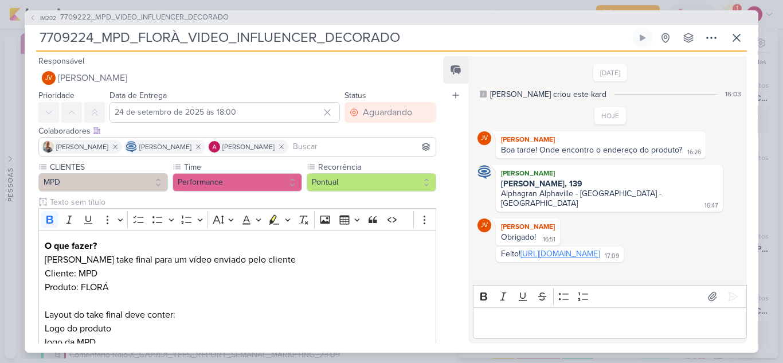
click at [585, 259] on link "https://drive.google.com/drive/folders/1tWJyFZuV0bYAB271-YgNrlS1k7R0Ml-g?usp=sh…" at bounding box center [560, 254] width 79 height 10
click at [559, 314] on div "Editor editing area: main" at bounding box center [610, 323] width 274 height 32
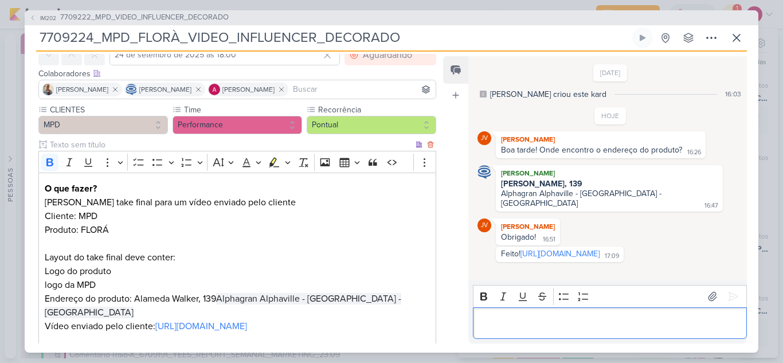
scroll to position [115, 0]
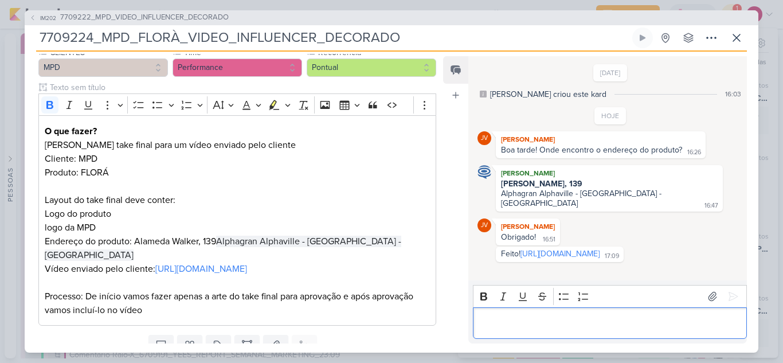
click at [522, 317] on p "Editor editing area: main" at bounding box center [610, 323] width 262 height 14
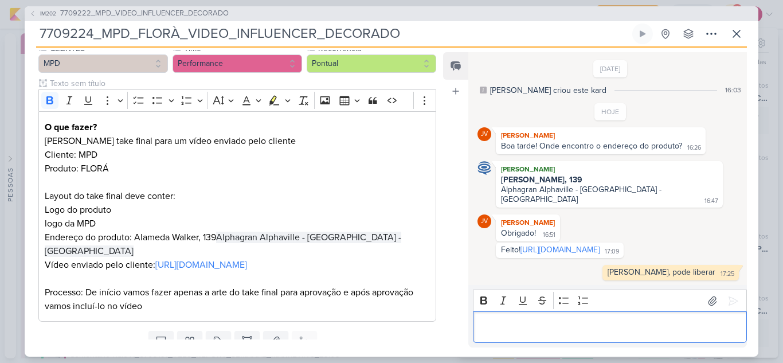
scroll to position [5, 0]
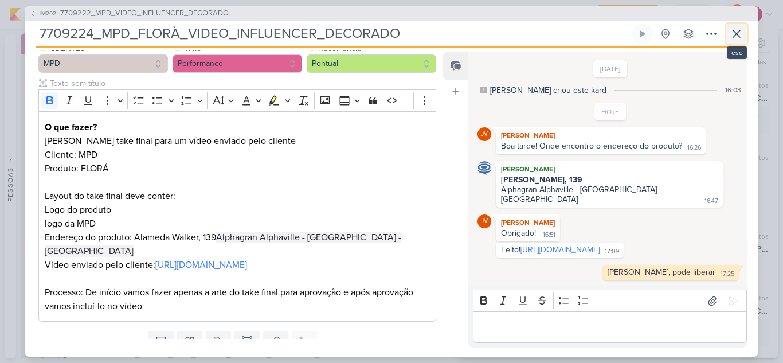
click at [737, 40] on button at bounding box center [736, 34] width 21 height 21
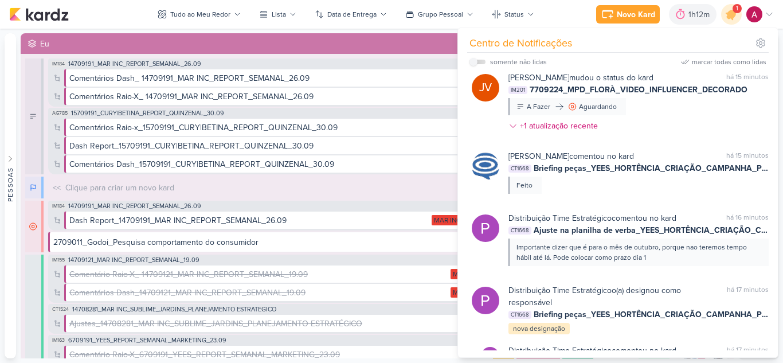
scroll to position [0, 0]
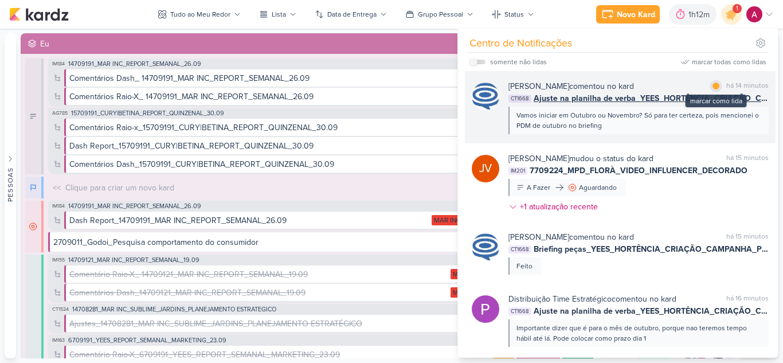
click at [710, 89] on div "marcar como lida" at bounding box center [715, 85] width 11 height 11
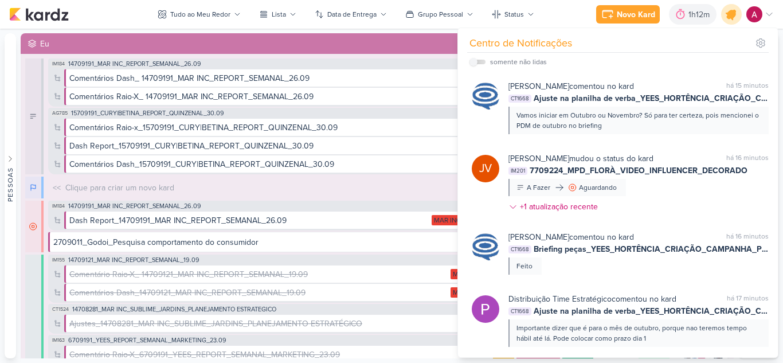
click at [727, 19] on icon at bounding box center [731, 14] width 19 height 19
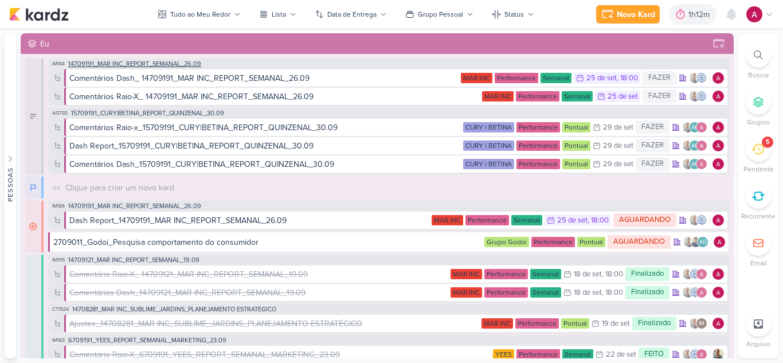
click at [127, 64] on span "14709191_MAR INC_REPORT_SEMANAL_26.09" at bounding box center [134, 64] width 133 height 6
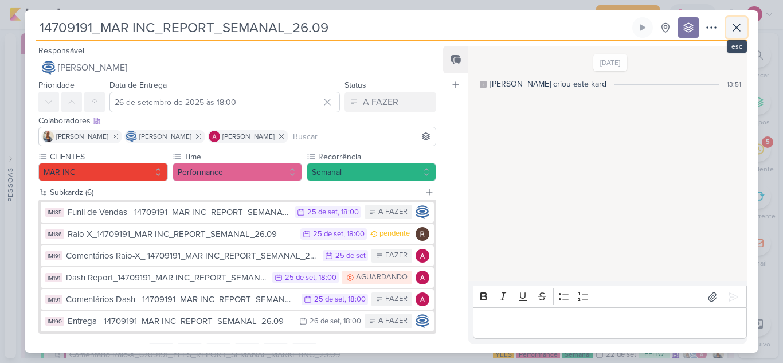
click at [733, 19] on button at bounding box center [736, 27] width 21 height 21
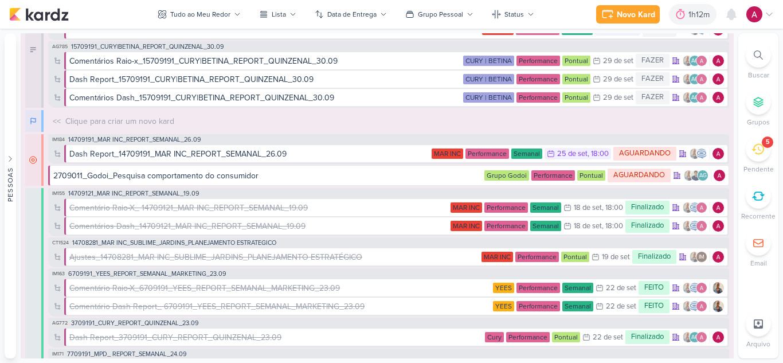
scroll to position [115, 0]
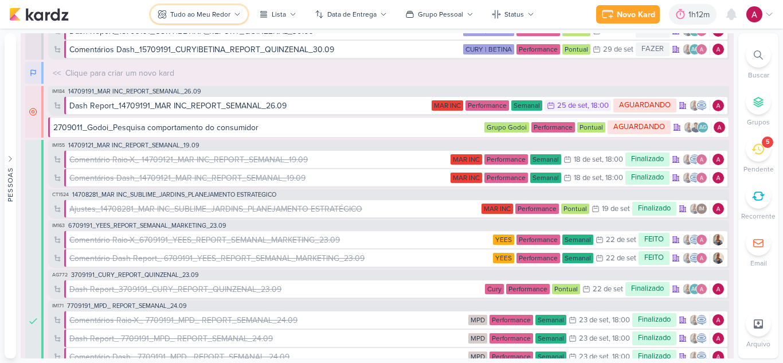
click at [215, 18] on div "Tudo ao Meu Redor" at bounding box center [200, 14] width 60 height 10
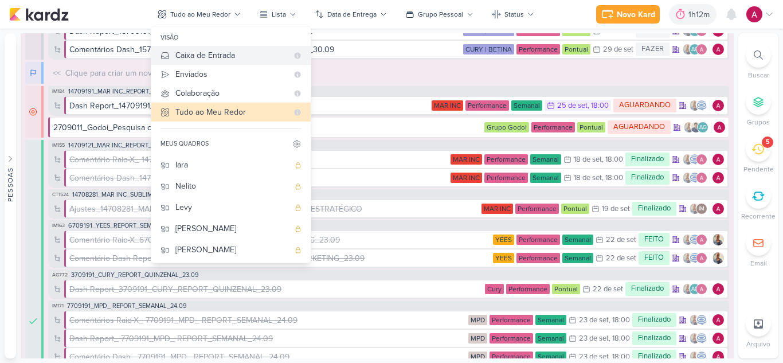
click at [246, 58] on div "Caixa de Entrada" at bounding box center [231, 55] width 112 height 12
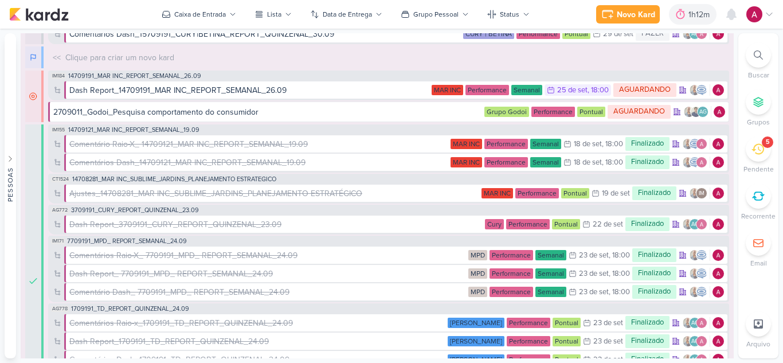
scroll to position [0, 0]
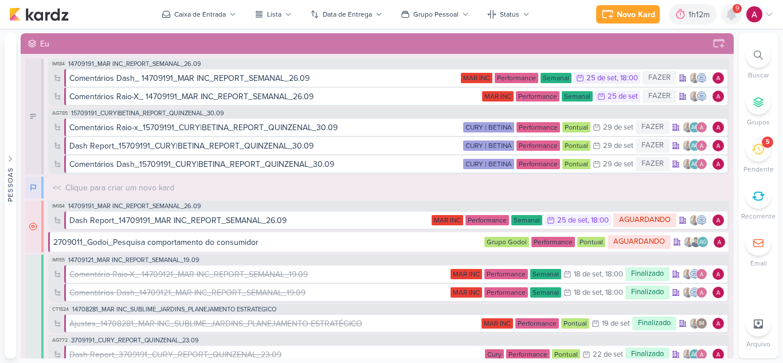
click at [733, 11] on icon at bounding box center [731, 14] width 9 height 10
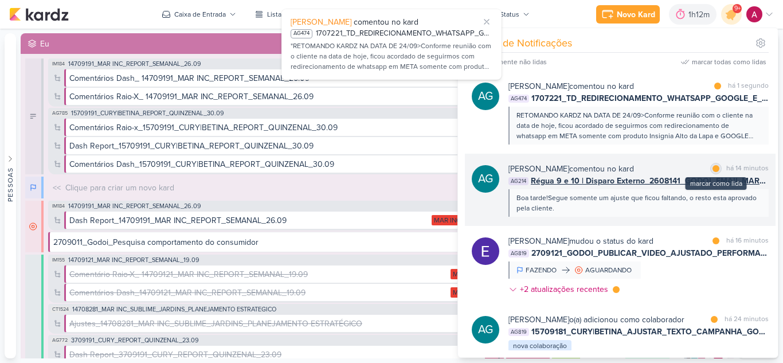
click at [713, 169] on div at bounding box center [716, 168] width 7 height 7
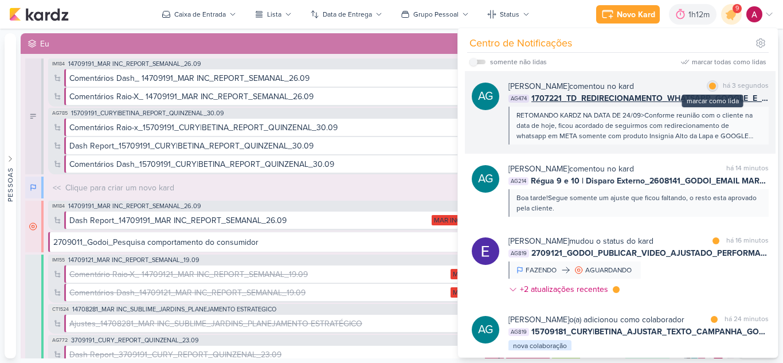
click at [709, 87] on div at bounding box center [712, 86] width 7 height 7
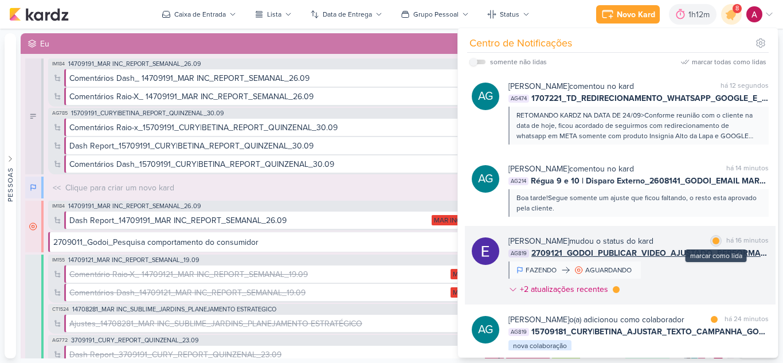
click at [714, 239] on div at bounding box center [716, 240] width 7 height 7
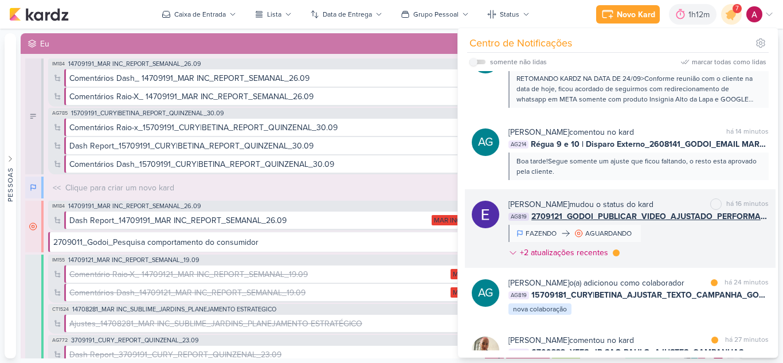
scroll to position [57, 0]
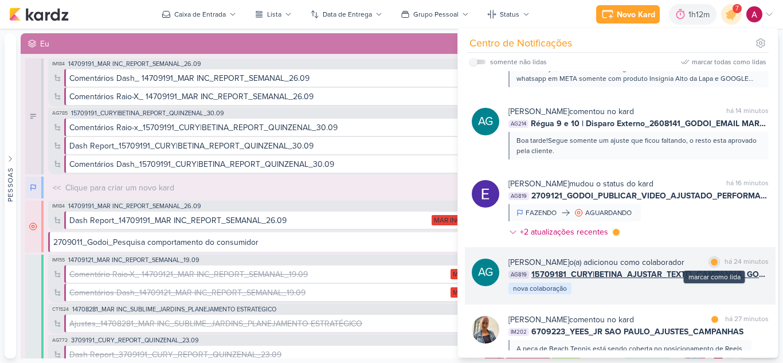
click at [711, 260] on div at bounding box center [714, 262] width 7 height 7
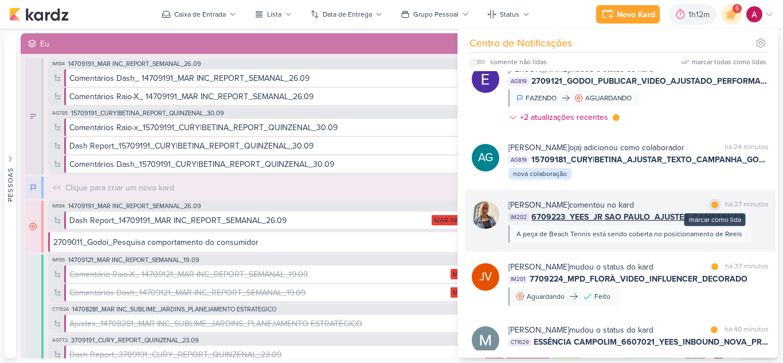
click at [712, 208] on div at bounding box center [715, 204] width 7 height 7
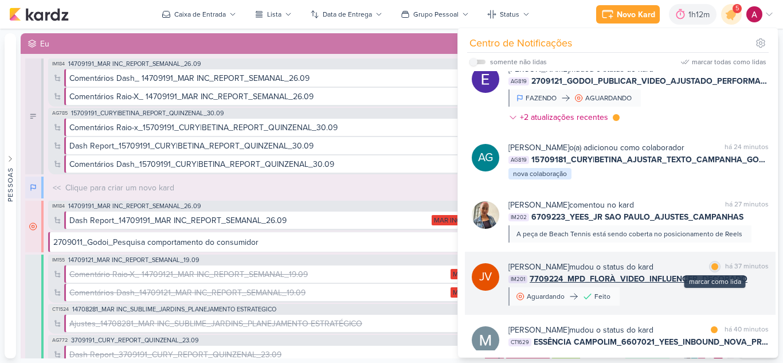
click at [712, 270] on div at bounding box center [715, 266] width 7 height 7
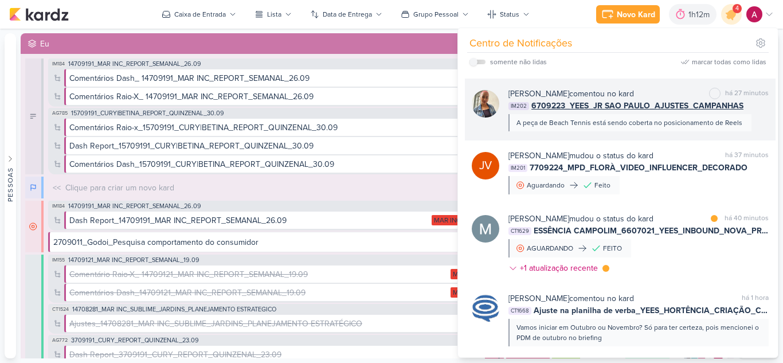
scroll to position [287, 0]
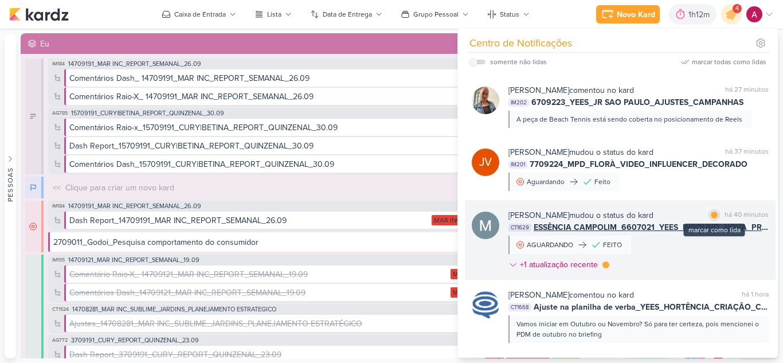
click at [711, 218] on div at bounding box center [714, 215] width 7 height 7
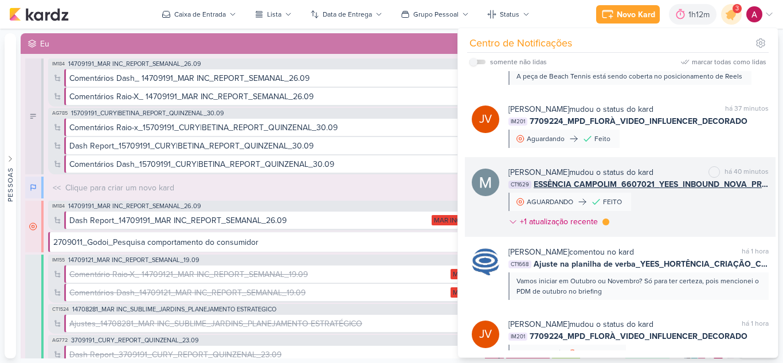
scroll to position [229, 0]
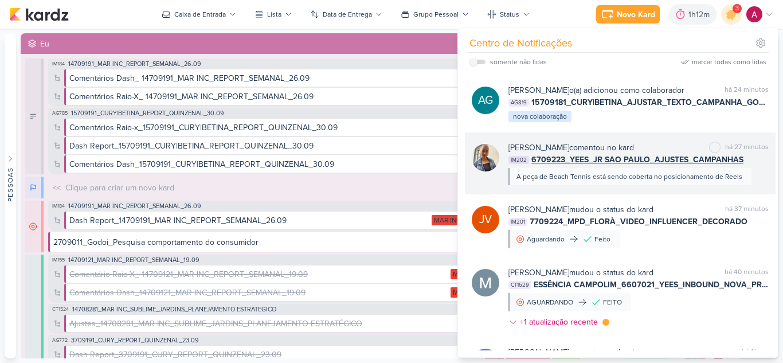
click at [652, 194] on div "Iara Santos comentou no kard marcar como não lida há 27 minutos IM202 6709223_Y…" at bounding box center [620, 163] width 311 height 62
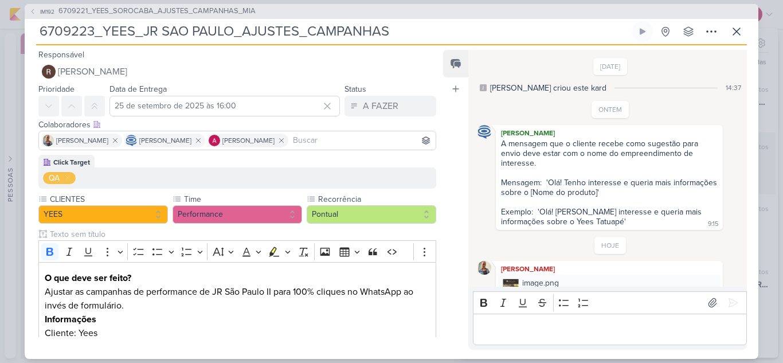
scroll to position [42, 0]
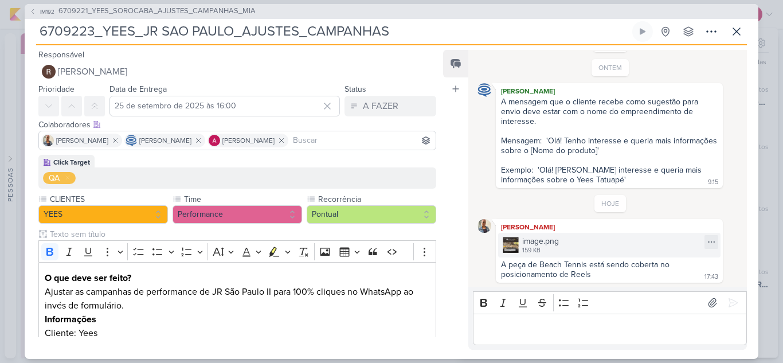
click at [576, 243] on div "image.png 159 KB" at bounding box center [609, 245] width 222 height 25
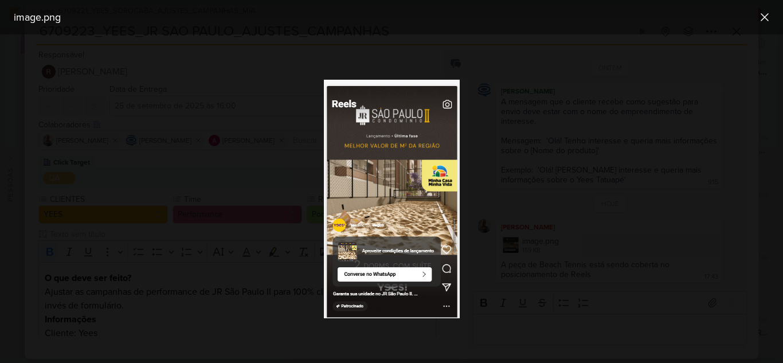
click at [616, 208] on div at bounding box center [391, 198] width 783 height 329
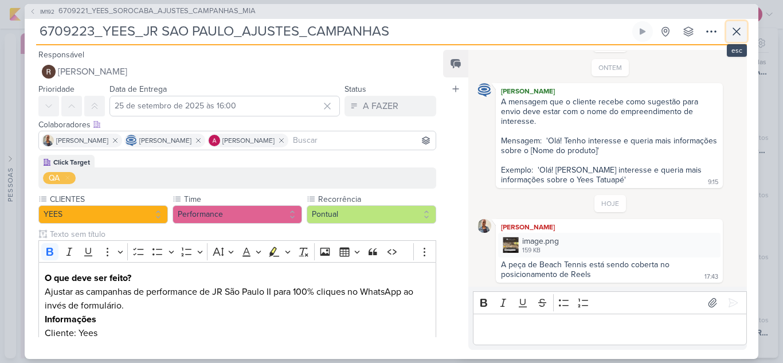
click at [733, 28] on icon at bounding box center [737, 32] width 14 height 14
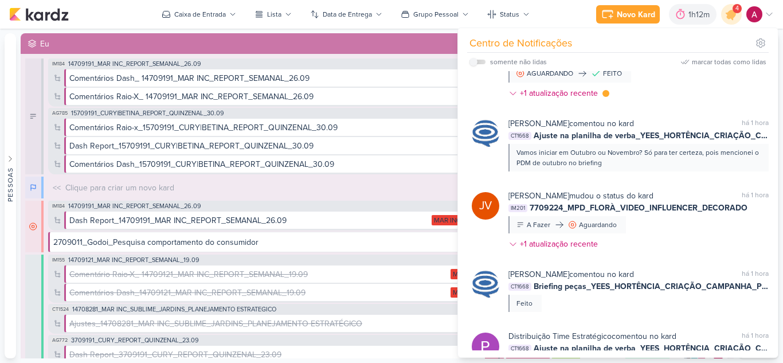
scroll to position [516, 0]
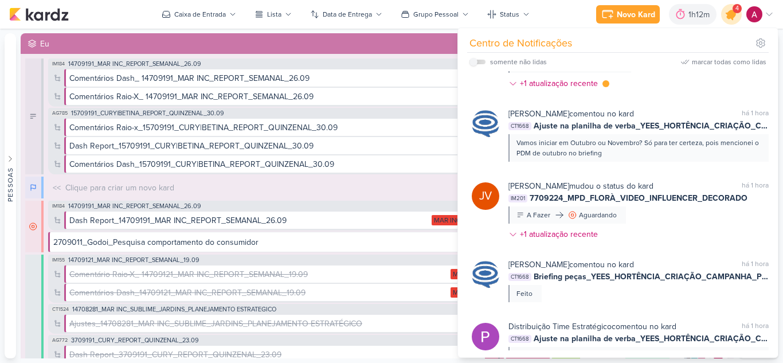
click at [733, 23] on div at bounding box center [731, 14] width 29 height 29
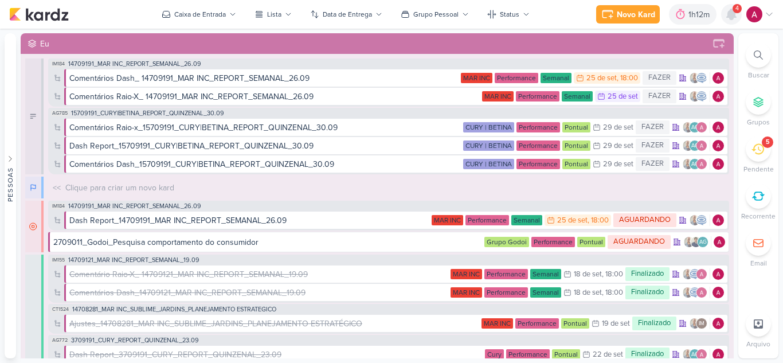
click at [733, 23] on div at bounding box center [731, 14] width 21 height 21
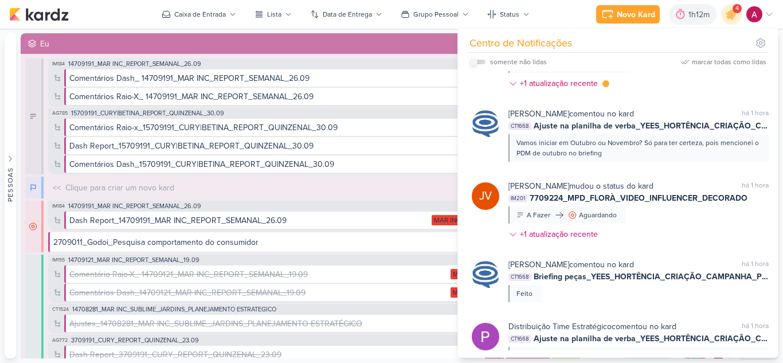
click at [473, 63] on input "checkbox" at bounding box center [474, 62] width 8 height 8
checkbox input "true"
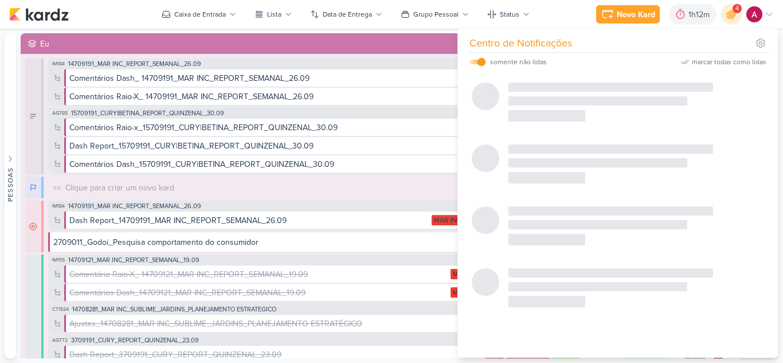
scroll to position [10, 0]
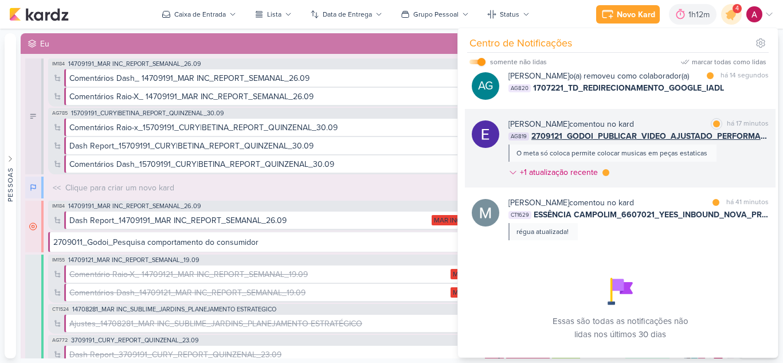
click at [685, 174] on div "Eduardo Quaresma comentou no kard marcar como lida há 17 minutos AG819 2709121_…" at bounding box center [639, 150] width 260 height 65
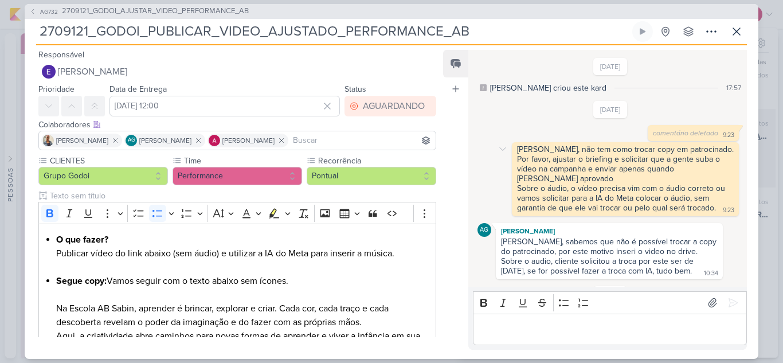
scroll to position [502, 0]
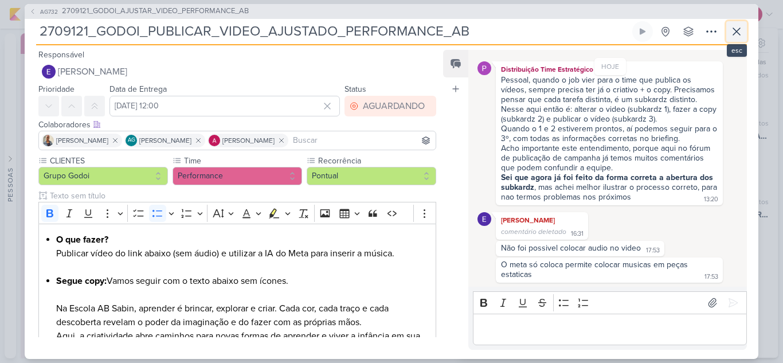
click at [729, 38] on button at bounding box center [736, 31] width 21 height 21
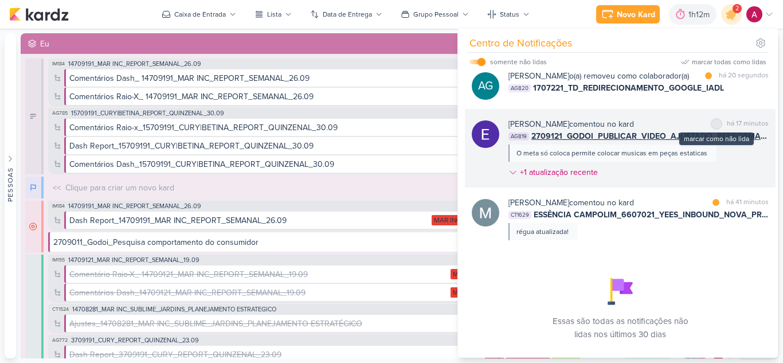
click at [713, 127] on div at bounding box center [716, 123] width 7 height 7
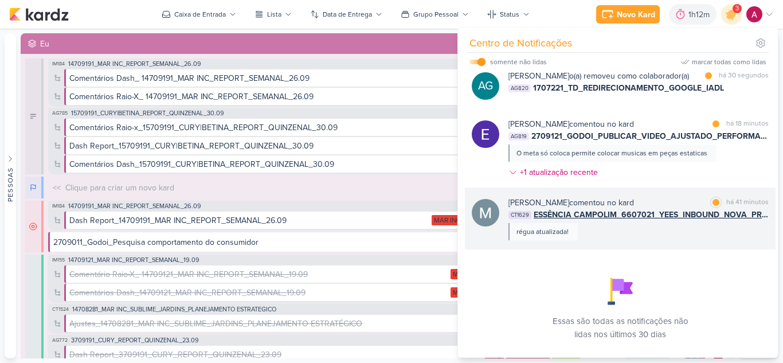
click at [669, 240] on div "Mariana Amorim comentou no kard marcar como lida há 41 minutos CT1629 ESSÊNCIA …" at bounding box center [639, 219] width 260 height 44
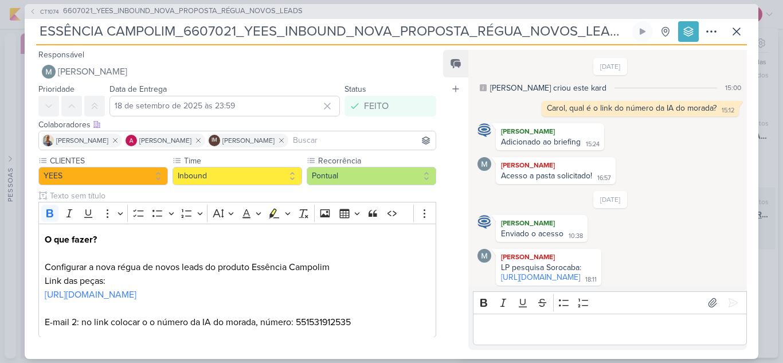
scroll to position [1062, 0]
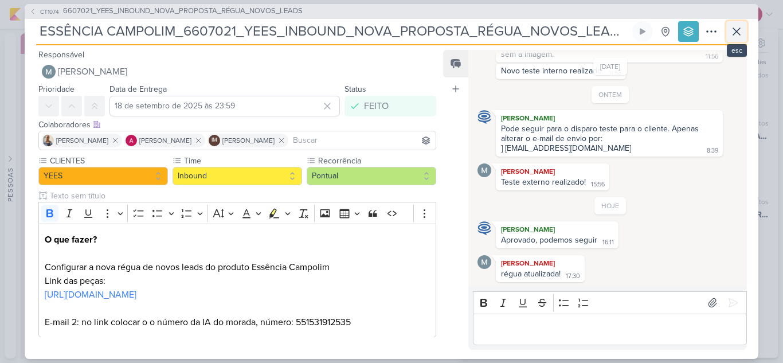
click at [741, 37] on icon at bounding box center [737, 32] width 14 height 14
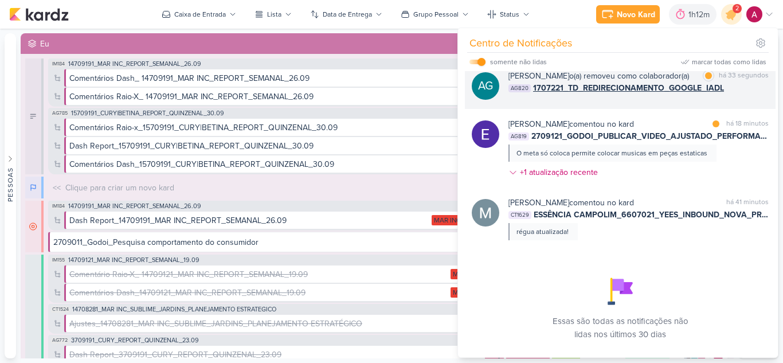
click at [745, 94] on div "AG820 1707221_TD_REDIRECIONAMENTO_GOOGLE_IADL" at bounding box center [639, 88] width 260 height 12
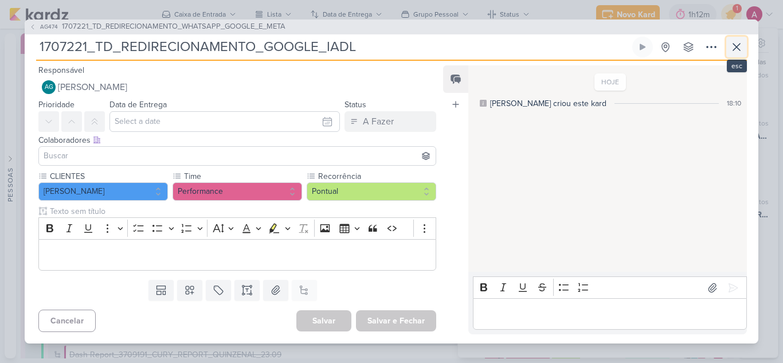
click at [736, 49] on icon at bounding box center [737, 47] width 14 height 14
